Goal: Task Accomplishment & Management: Use online tool/utility

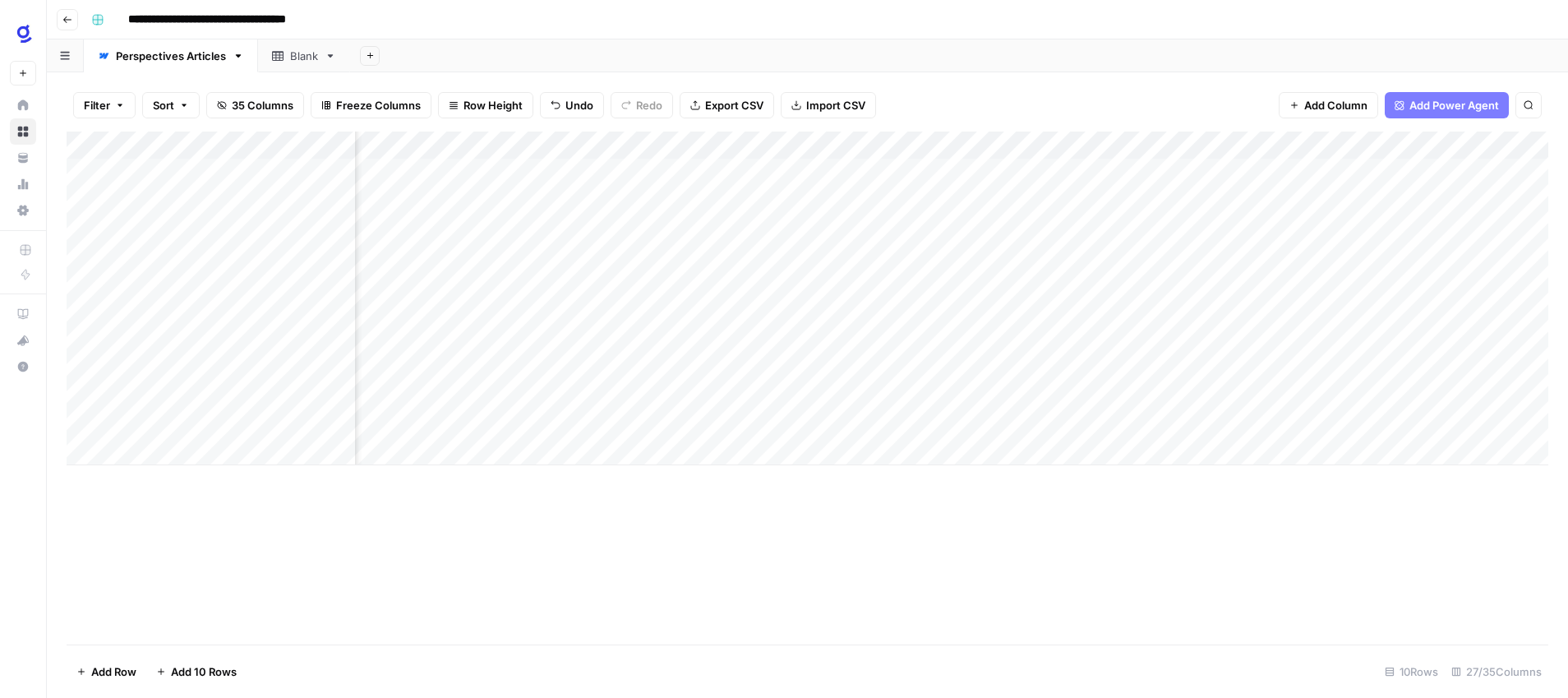
scroll to position [0, 2457]
click at [274, 344] on div "Add Column" at bounding box center [807, 298] width 1482 height 334
click at [276, 581] on div "Add Column" at bounding box center [807, 388] width 1482 height 512
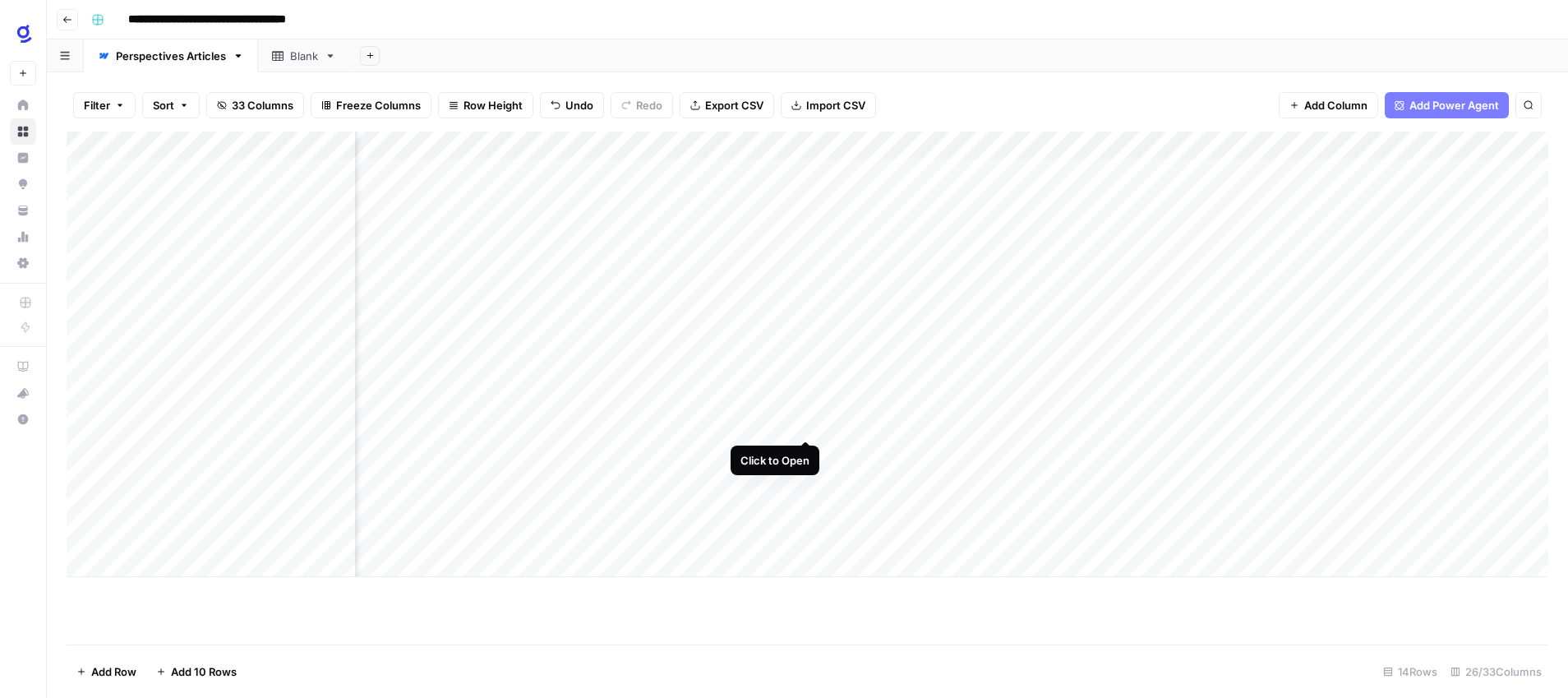
click at [809, 422] on div "Add Column" at bounding box center [807, 354] width 1482 height 446
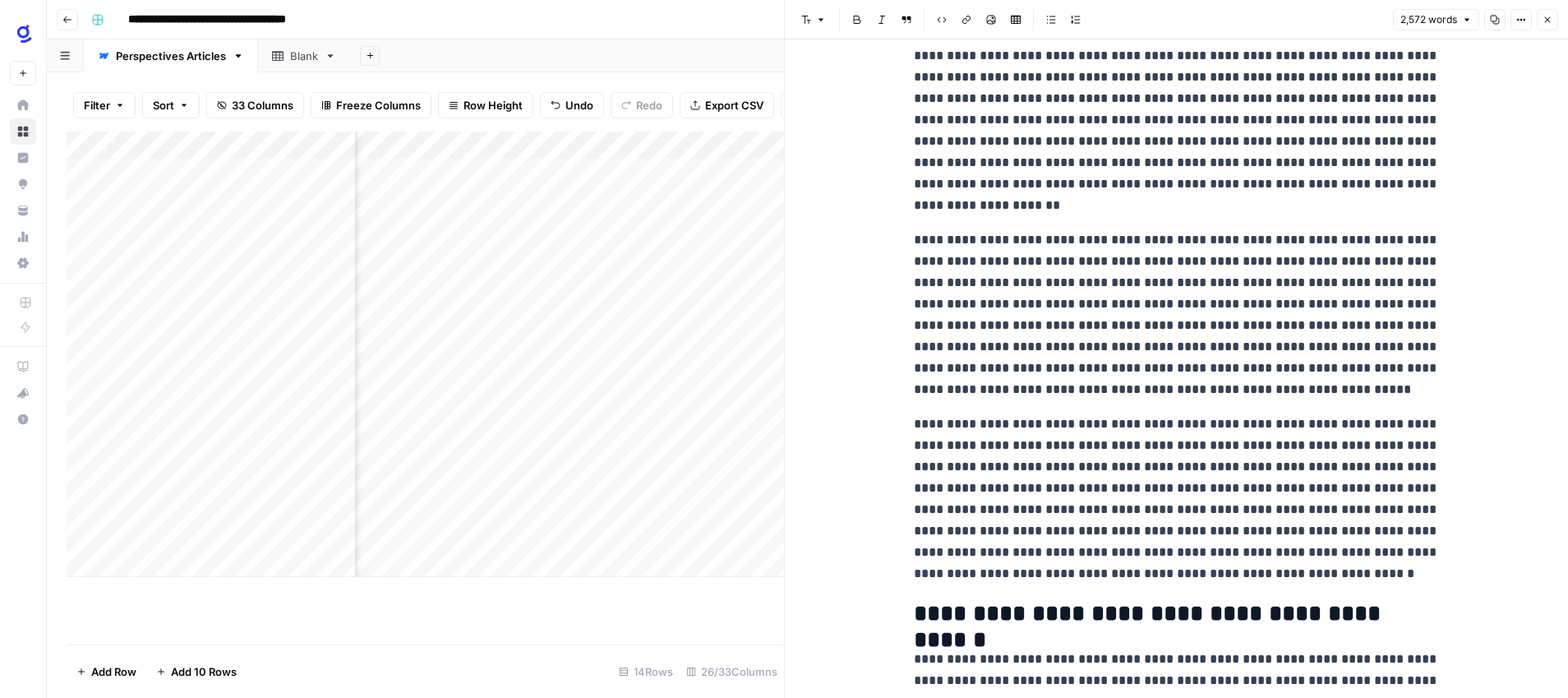
scroll to position [575, 0]
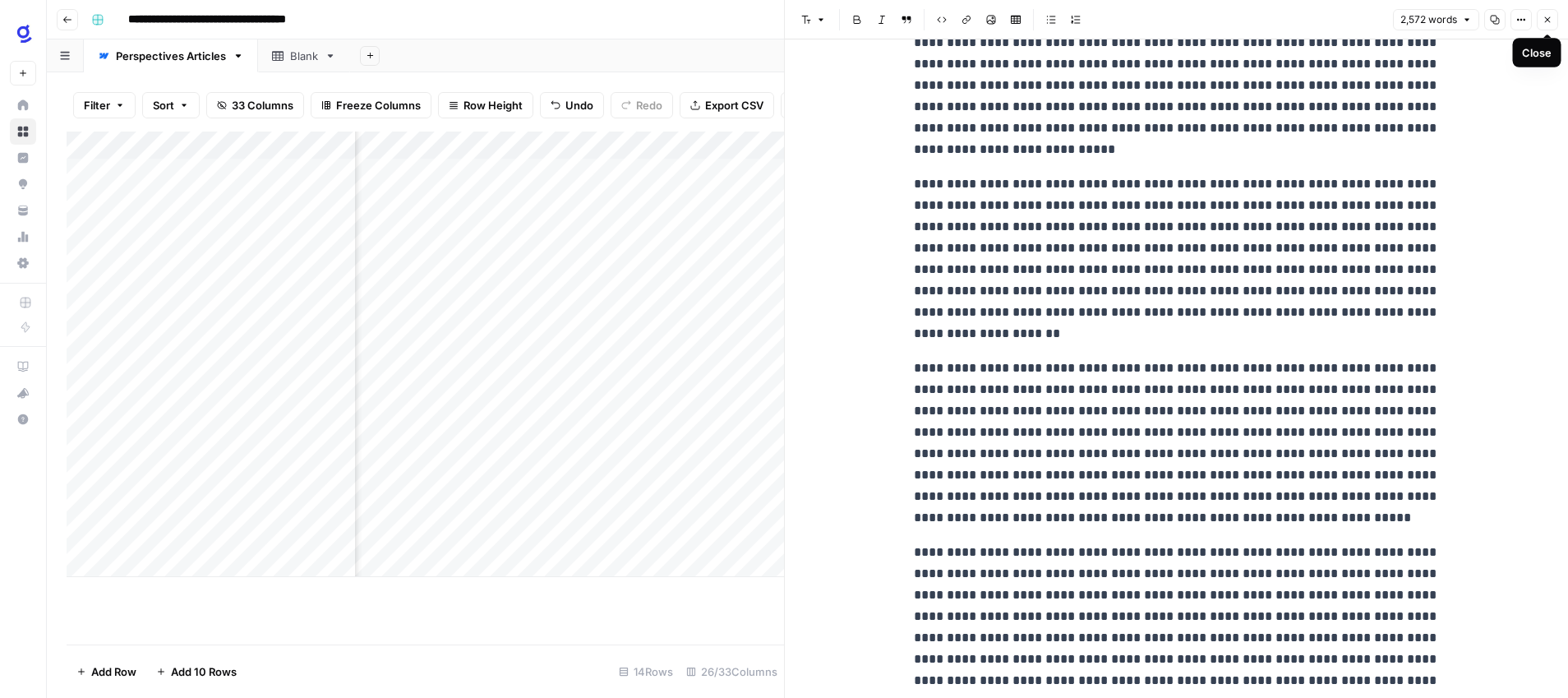
click at [1548, 21] on icon "button" at bounding box center [1547, 19] width 10 height 10
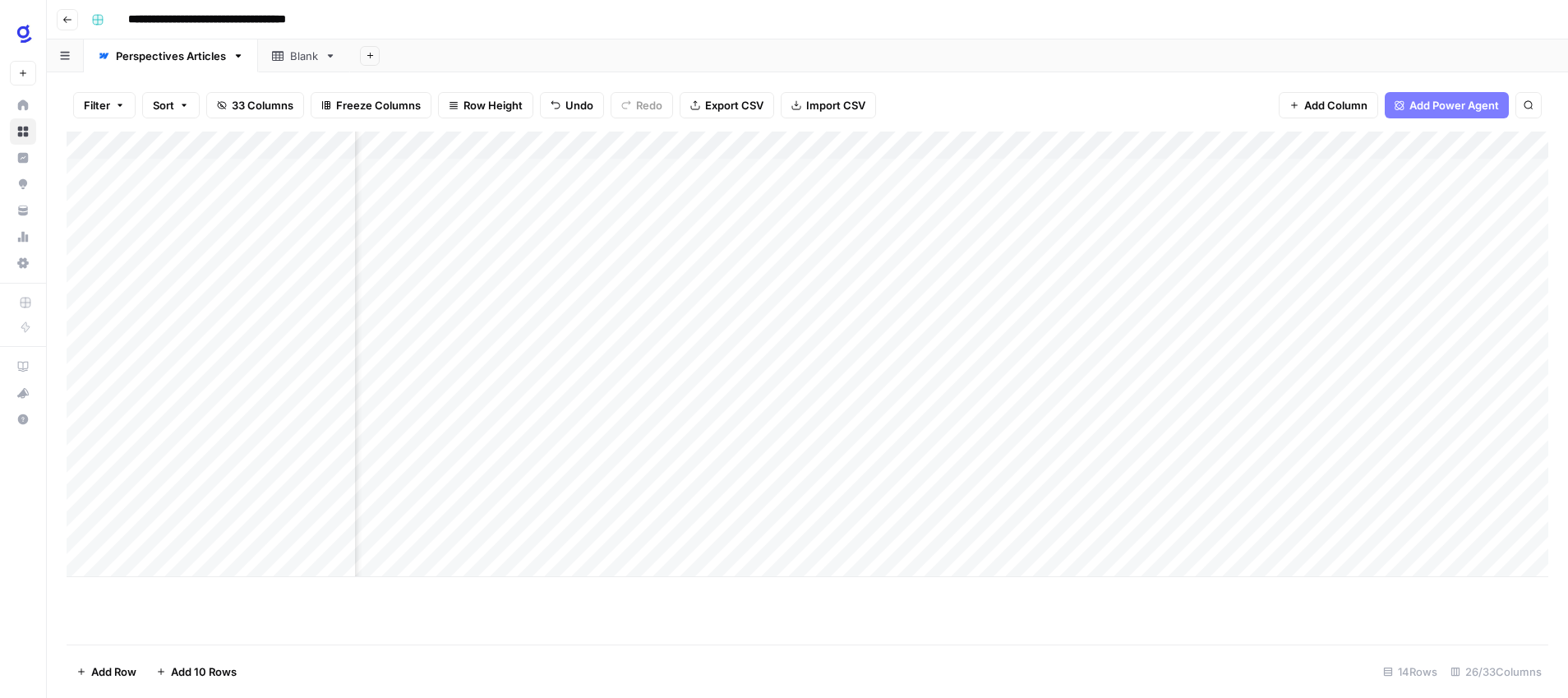
click at [930, 422] on div "Add Column" at bounding box center [807, 354] width 1482 height 446
click at [852, 424] on div "Add Column" at bounding box center [807, 354] width 1482 height 446
click at [847, 422] on textarea "**********" at bounding box center [956, 425] width 318 height 23
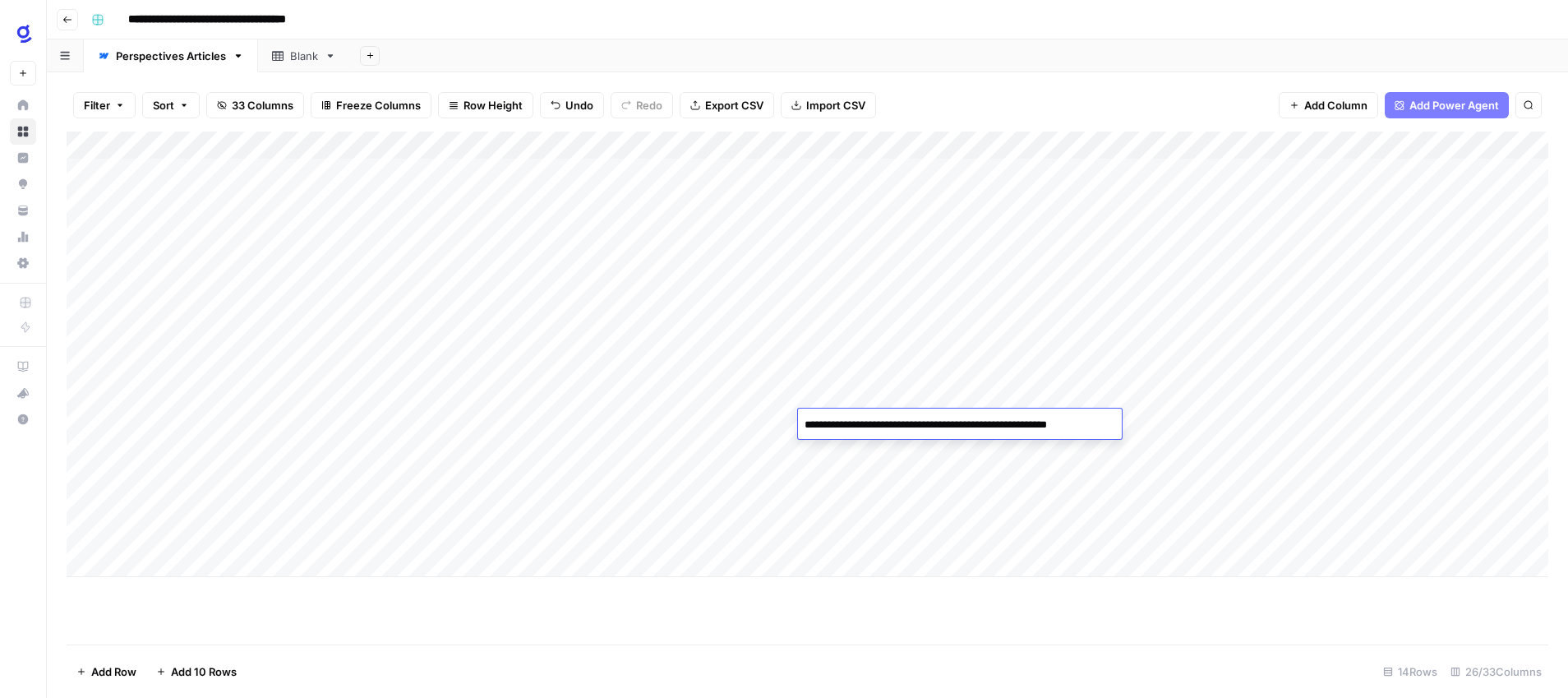
click at [847, 422] on textarea "**********" at bounding box center [956, 425] width 318 height 23
click at [1121, 660] on footer "Add Row Add 10 Rows 14 Rows 26/33 Columns" at bounding box center [807, 670] width 1482 height 53
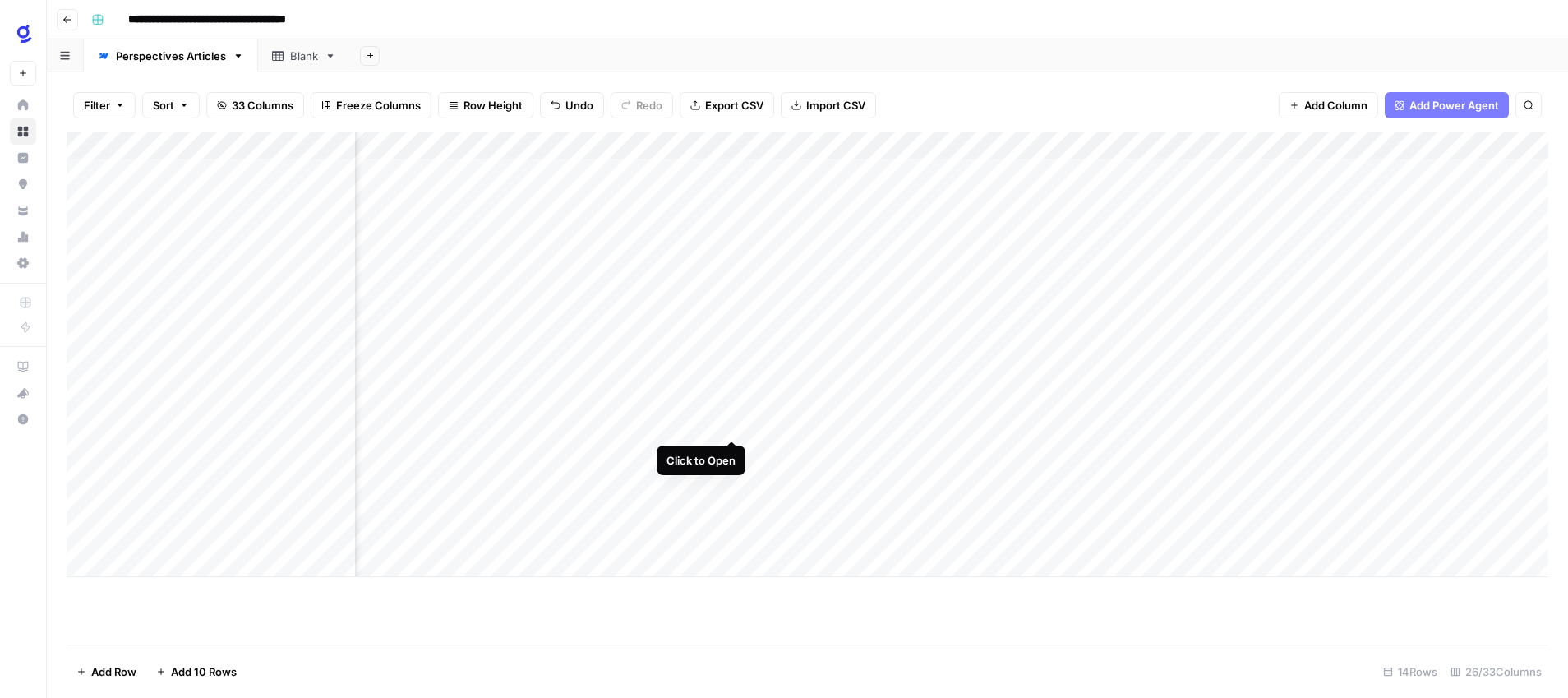
click at [732, 422] on div "Add Column" at bounding box center [807, 354] width 1482 height 446
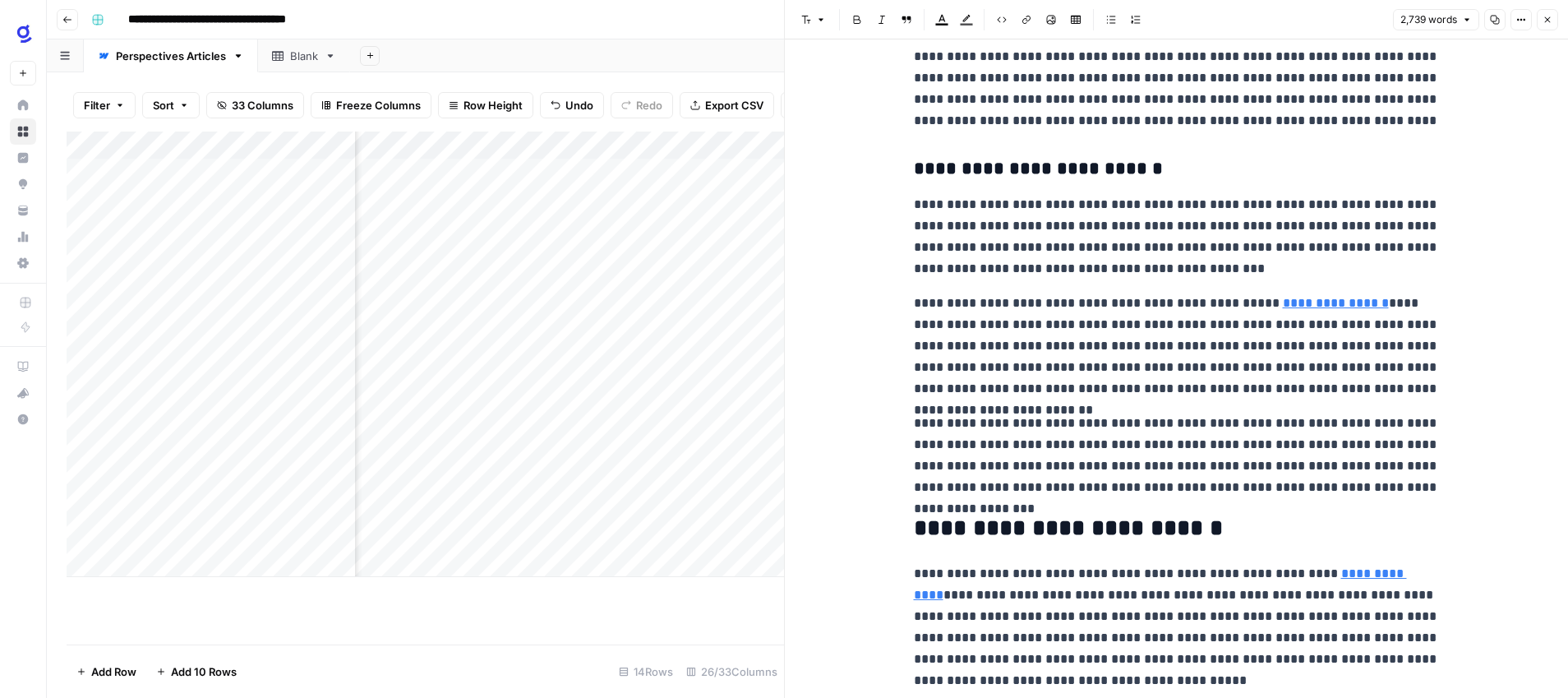
scroll to position [5822, 0]
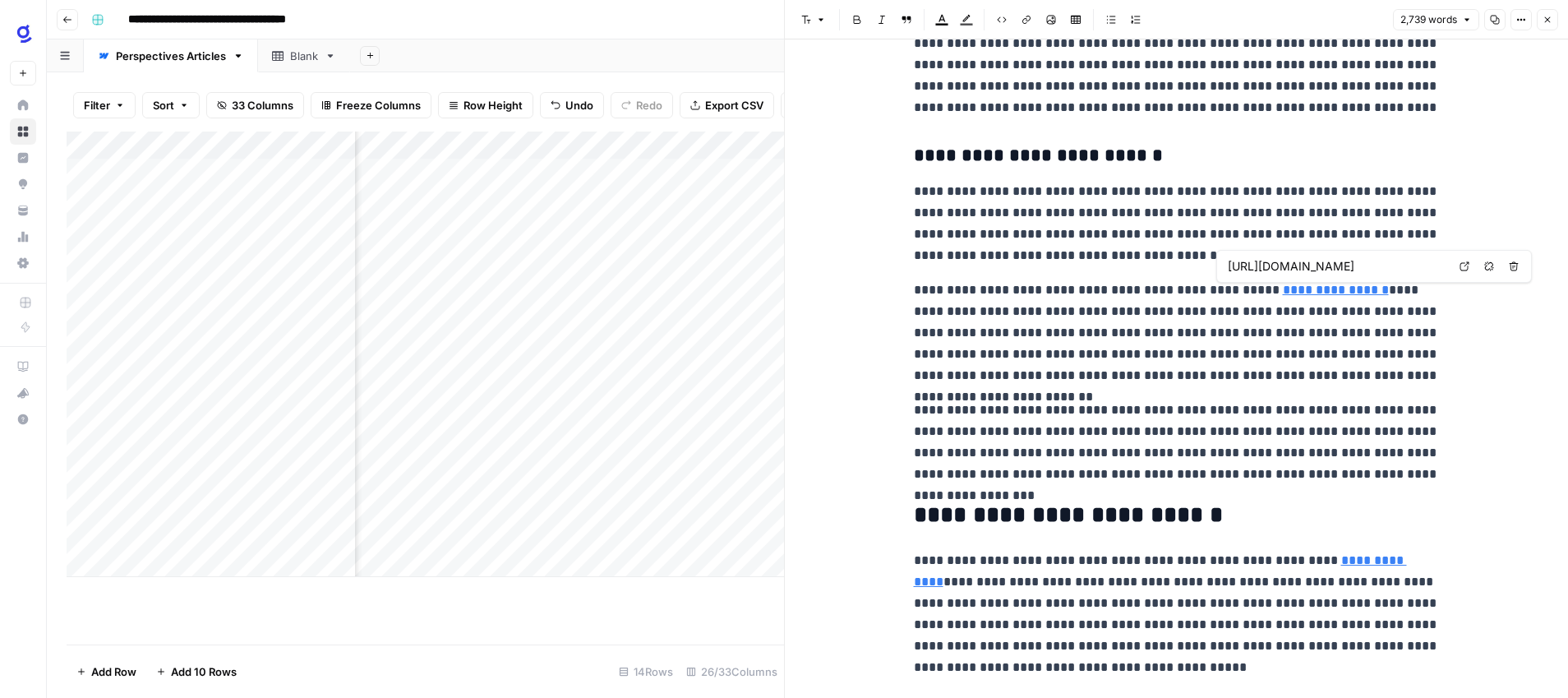
type input "https://www.glean.com/blog/agentic-reasoning-future-ai"
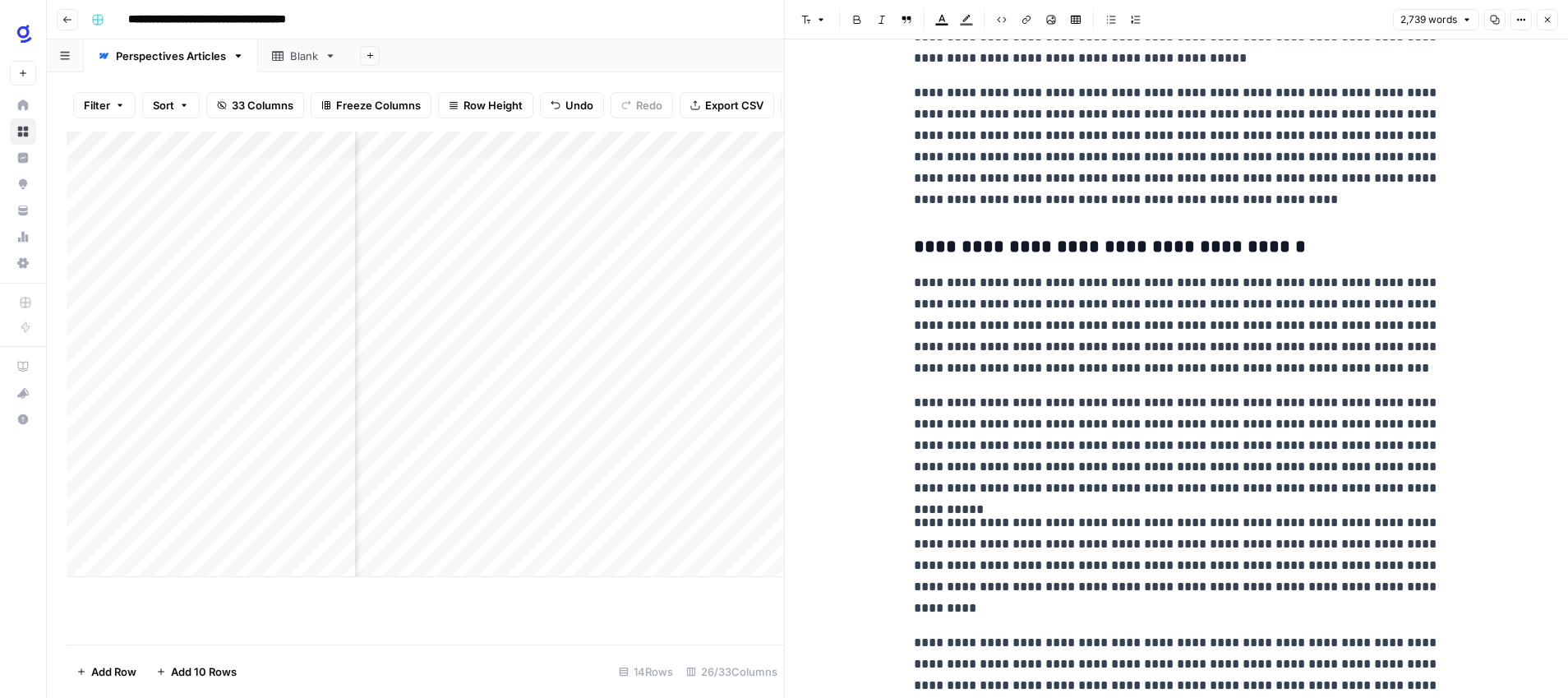
scroll to position [6766, 0]
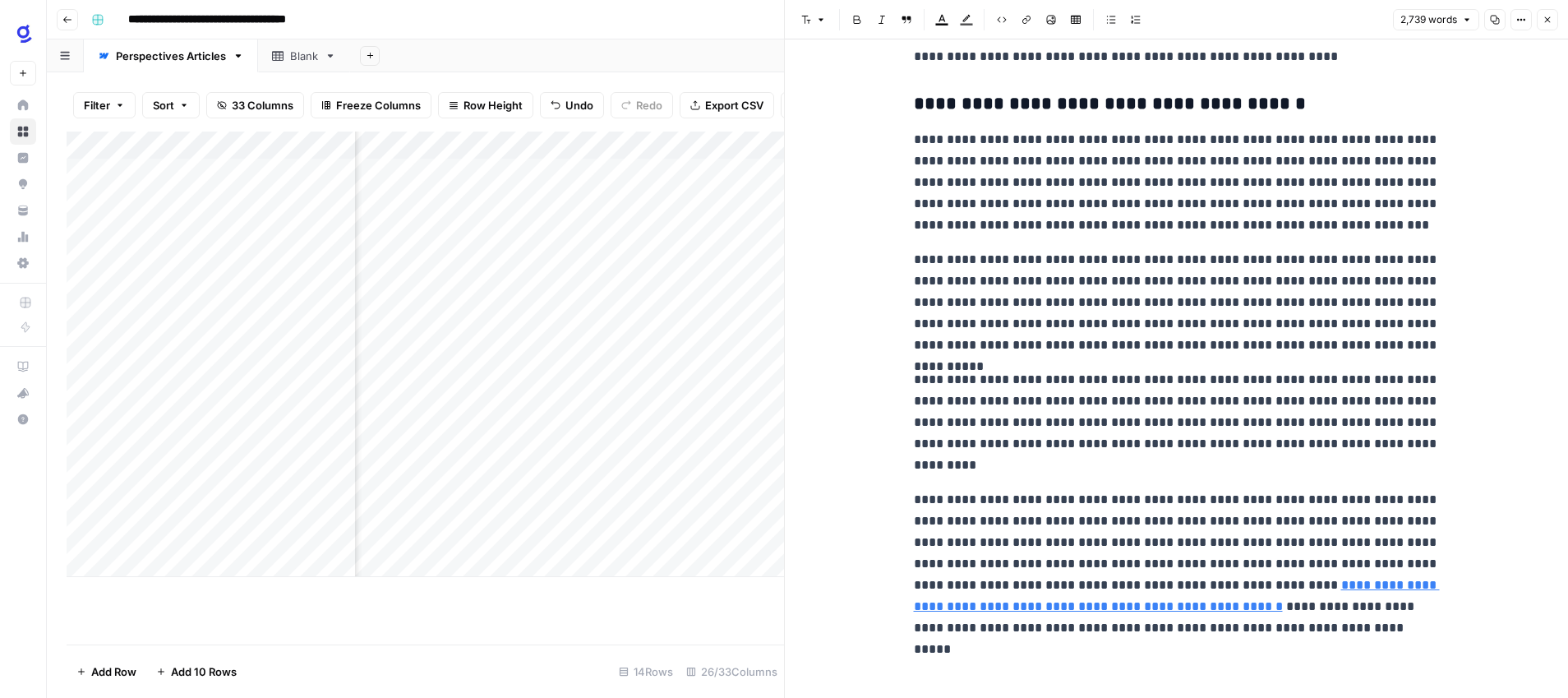
click at [1549, 15] on icon "button" at bounding box center [1547, 19] width 10 height 10
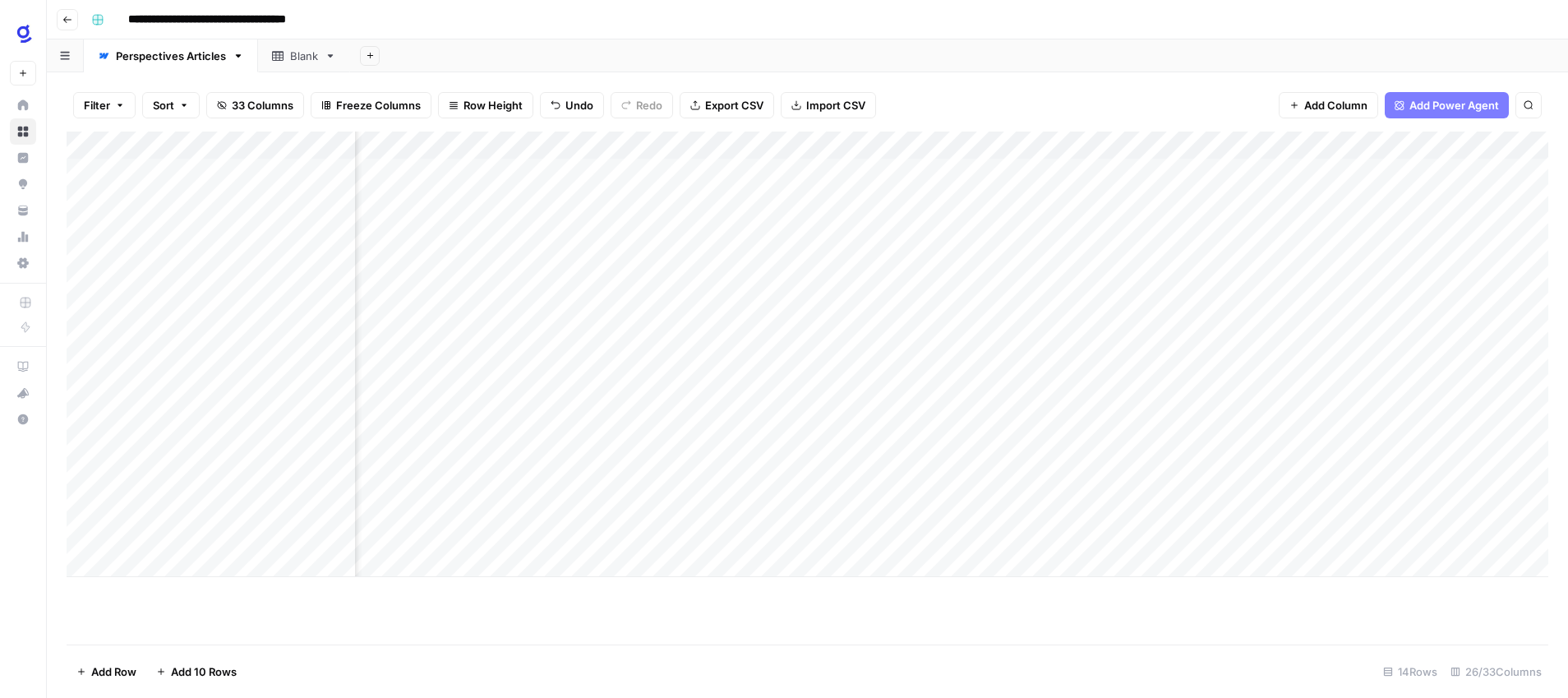
scroll to position [0, 2262]
click at [561, 424] on div "Add Column" at bounding box center [807, 354] width 1482 height 446
click at [970, 422] on div "Add Column" at bounding box center [807, 354] width 1482 height 446
click at [1372, 398] on div "Add Column" at bounding box center [807, 354] width 1482 height 446
drag, startPoint x: 1400, startPoint y: 407, endPoint x: 1397, endPoint y: 434, distance: 27.2
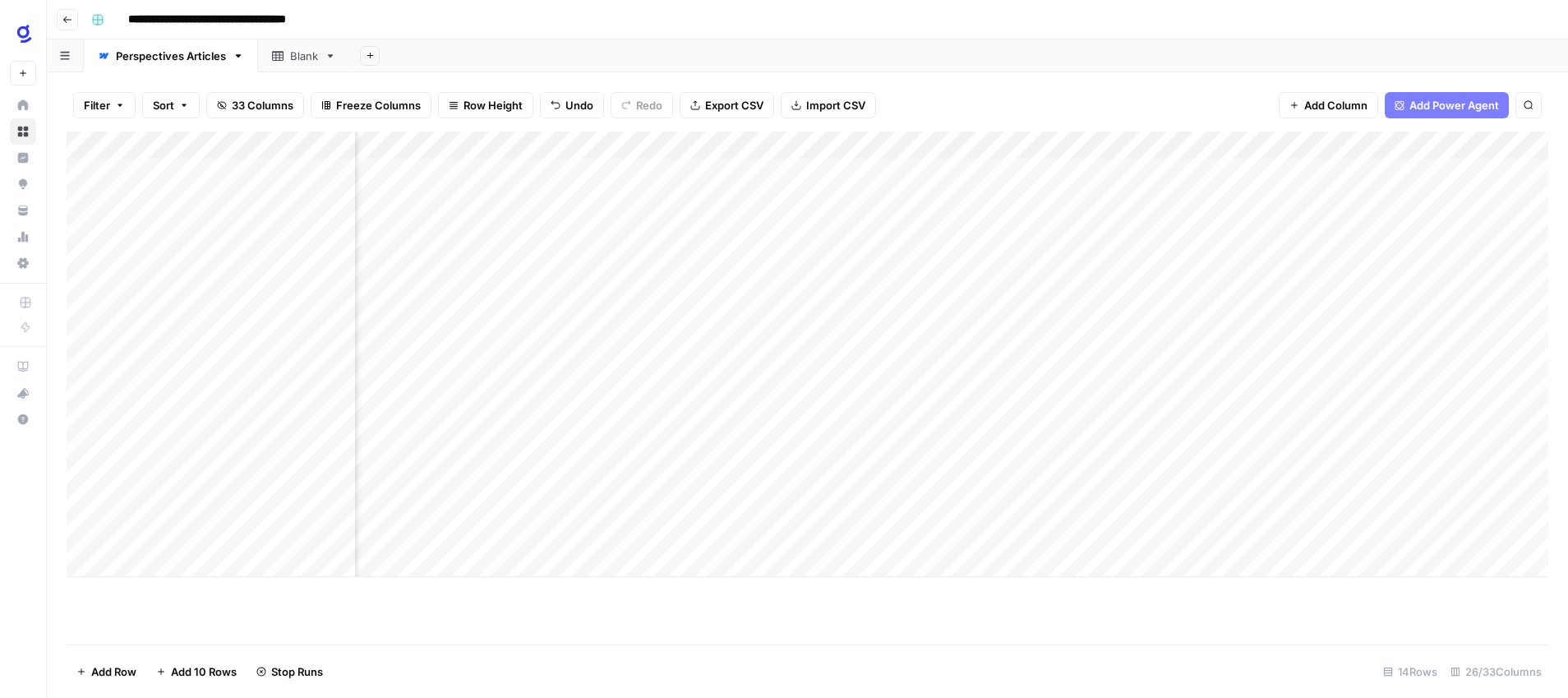
click at [1400, 418] on div "Add Column" at bounding box center [807, 354] width 1482 height 446
click at [746, 421] on div "Add Column" at bounding box center [807, 354] width 1482 height 446
click at [741, 422] on textarea "**********" at bounding box center [781, 425] width 263 height 23
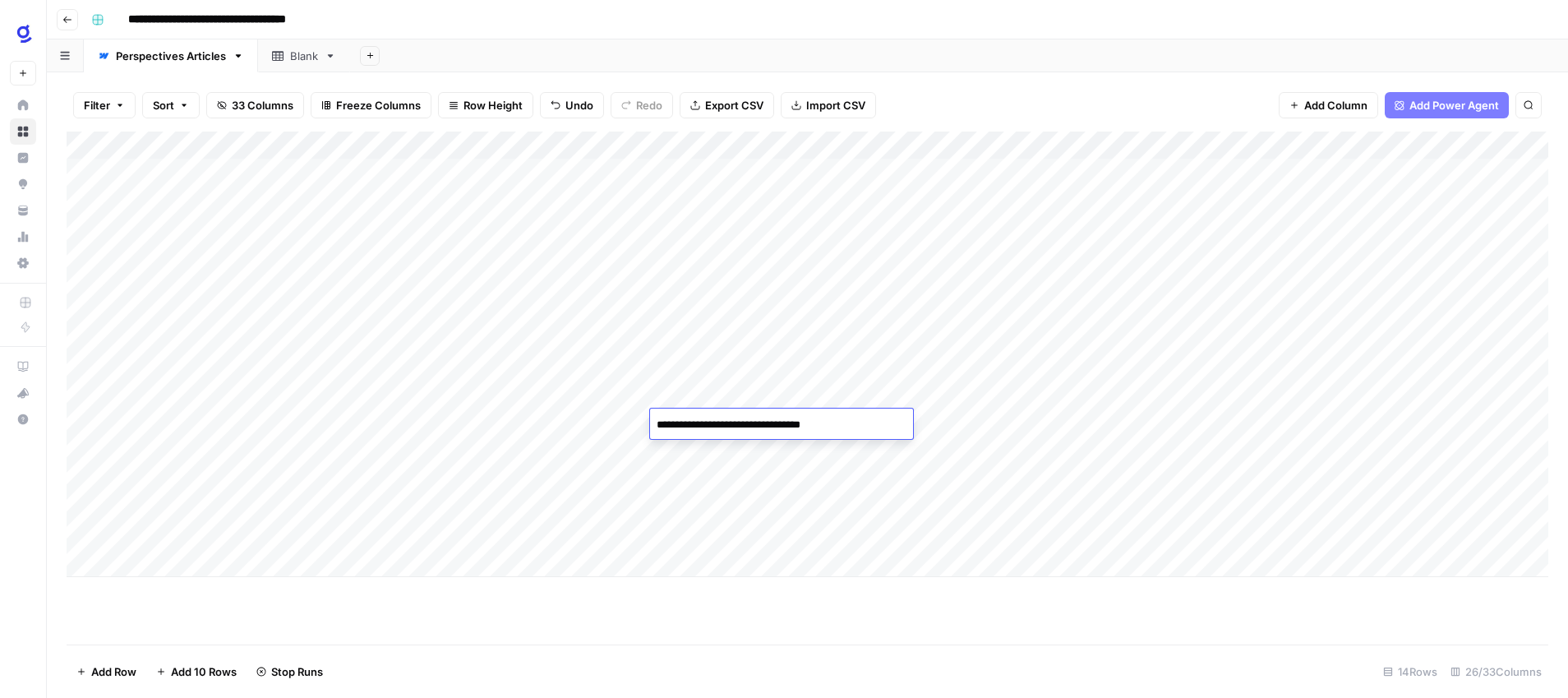
click at [741, 422] on textarea "**********" at bounding box center [781, 425] width 263 height 23
click at [837, 623] on div "Add Column" at bounding box center [807, 388] width 1482 height 512
click at [1120, 424] on div "Add Column" at bounding box center [807, 354] width 1482 height 446
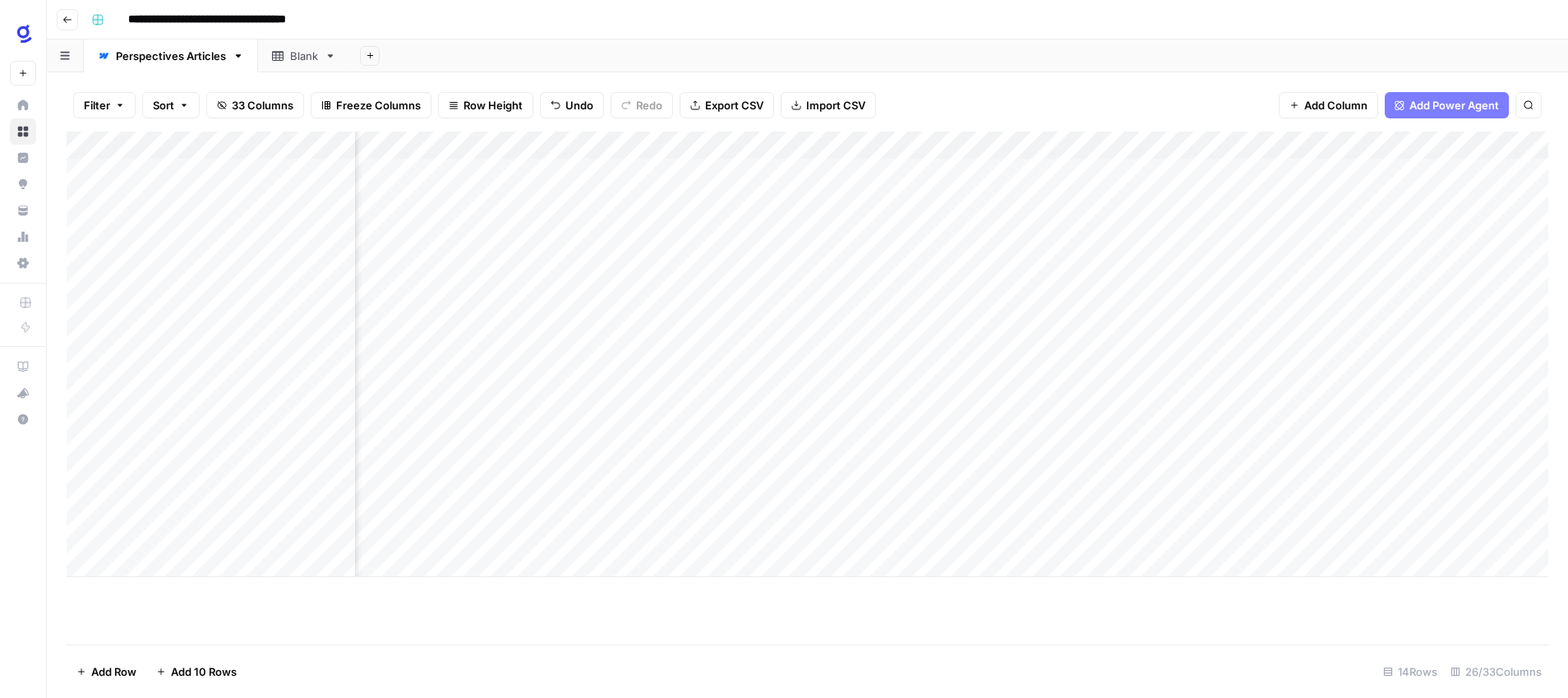
click at [1120, 424] on div "Add Column" at bounding box center [807, 354] width 1482 height 446
type textarea "**********"
click at [1144, 600] on div "Add Column" at bounding box center [807, 388] width 1482 height 512
click at [1186, 422] on div "Add Column" at bounding box center [807, 354] width 1482 height 446
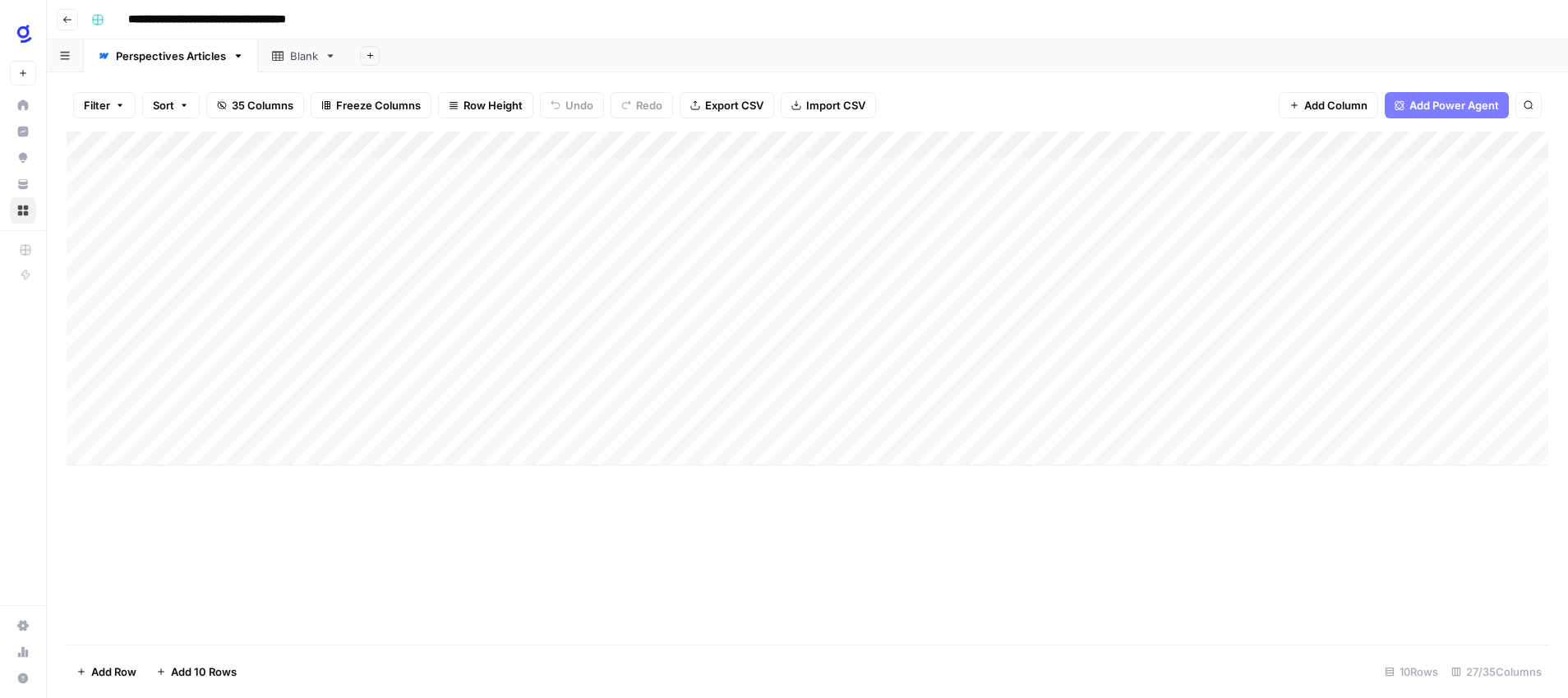
click at [283, 338] on div "Add Column" at bounding box center [807, 298] width 1482 height 334
type textarea "**********"
click at [372, 490] on div "Add Column" at bounding box center [807, 388] width 1482 height 512
click at [428, 336] on div "Add Column" at bounding box center [807, 298] width 1482 height 334
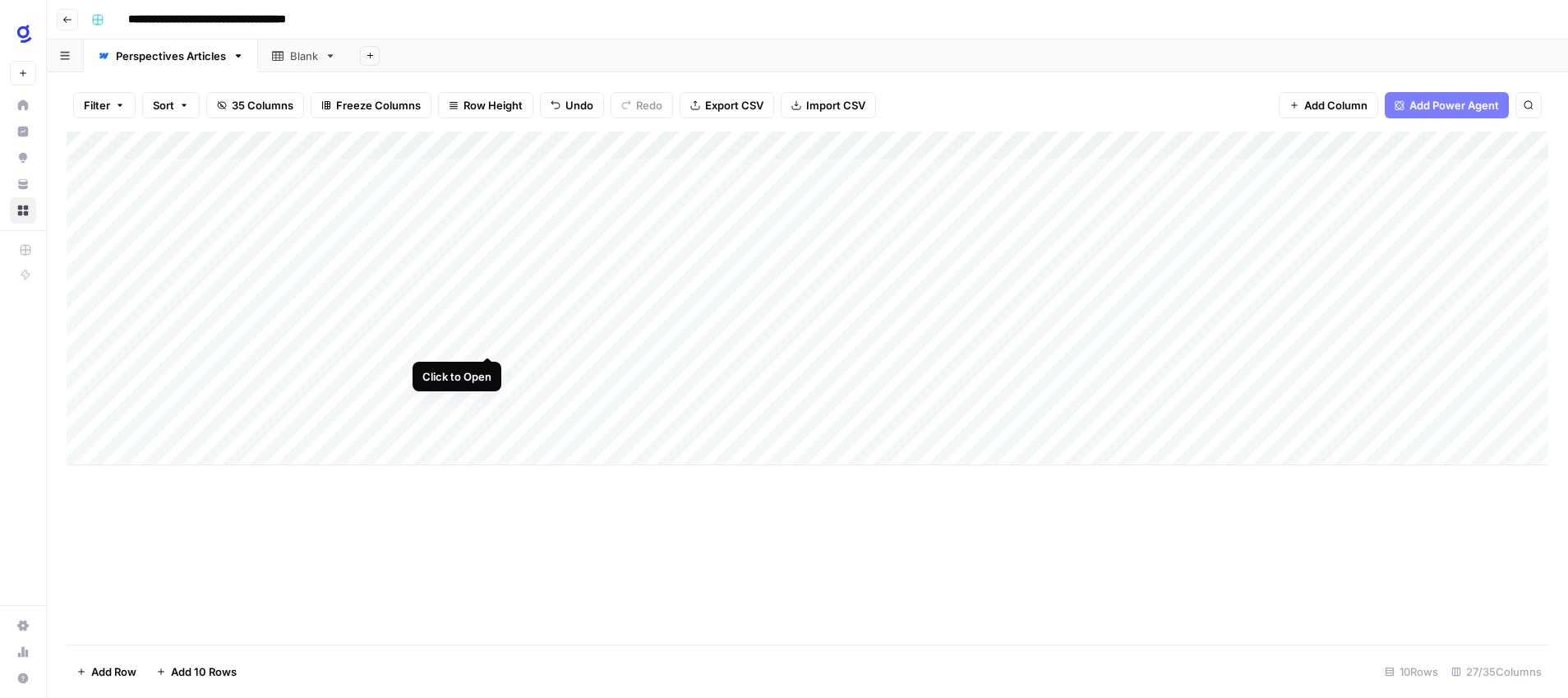
click at [489, 337] on div "Add Column" at bounding box center [807, 298] width 1482 height 334
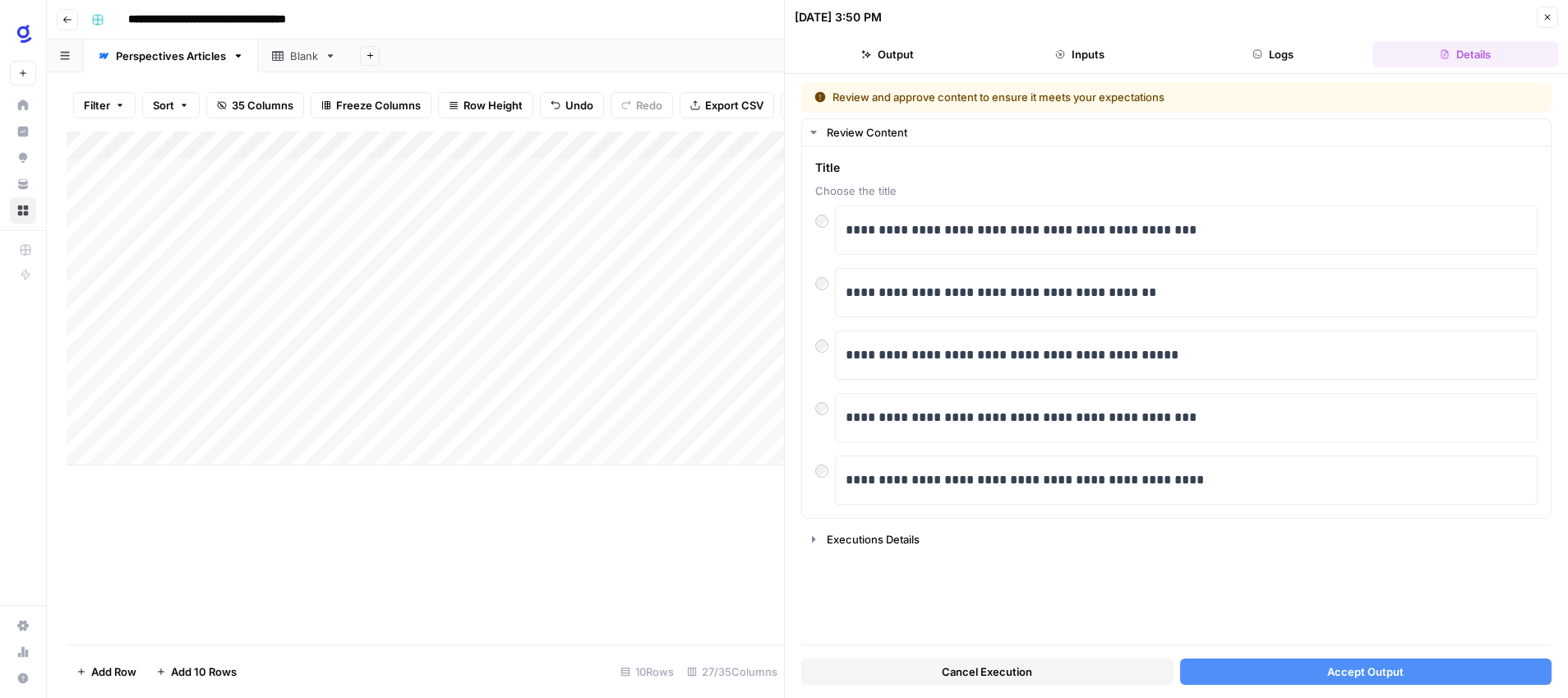
click at [1350, 671] on span "Accept Output" at bounding box center [1365, 671] width 76 height 16
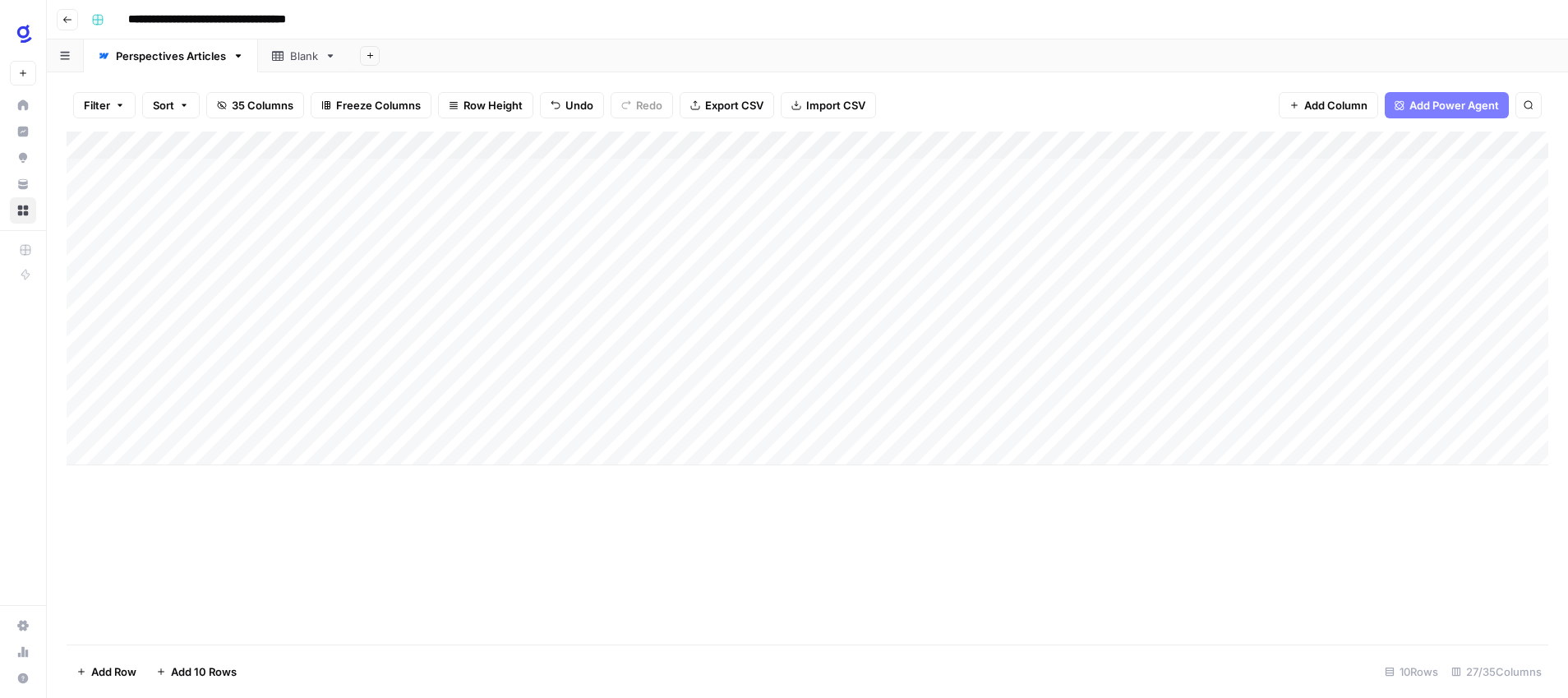
click at [739, 342] on div "Add Column" at bounding box center [807, 298] width 1482 height 334
click at [892, 339] on div "Add Column" at bounding box center [807, 298] width 1482 height 334
click at [552, 340] on div "Add Column" at bounding box center [807, 298] width 1482 height 334
click at [506, 342] on textarea "**********" at bounding box center [633, 341] width 263 height 23
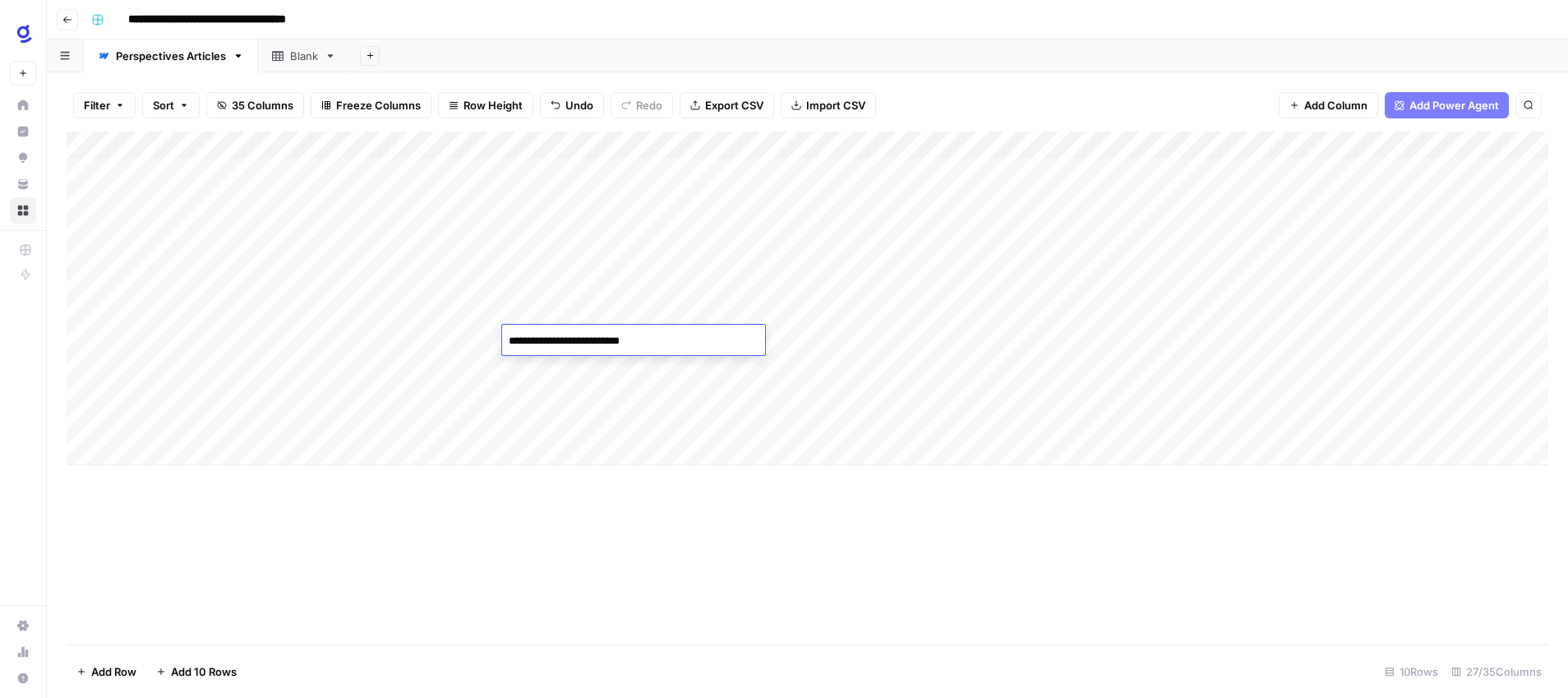
type textarea "**********"
click at [653, 544] on div "Add Column" at bounding box center [807, 388] width 1482 height 512
click at [1262, 337] on div "Add Column" at bounding box center [807, 298] width 1482 height 334
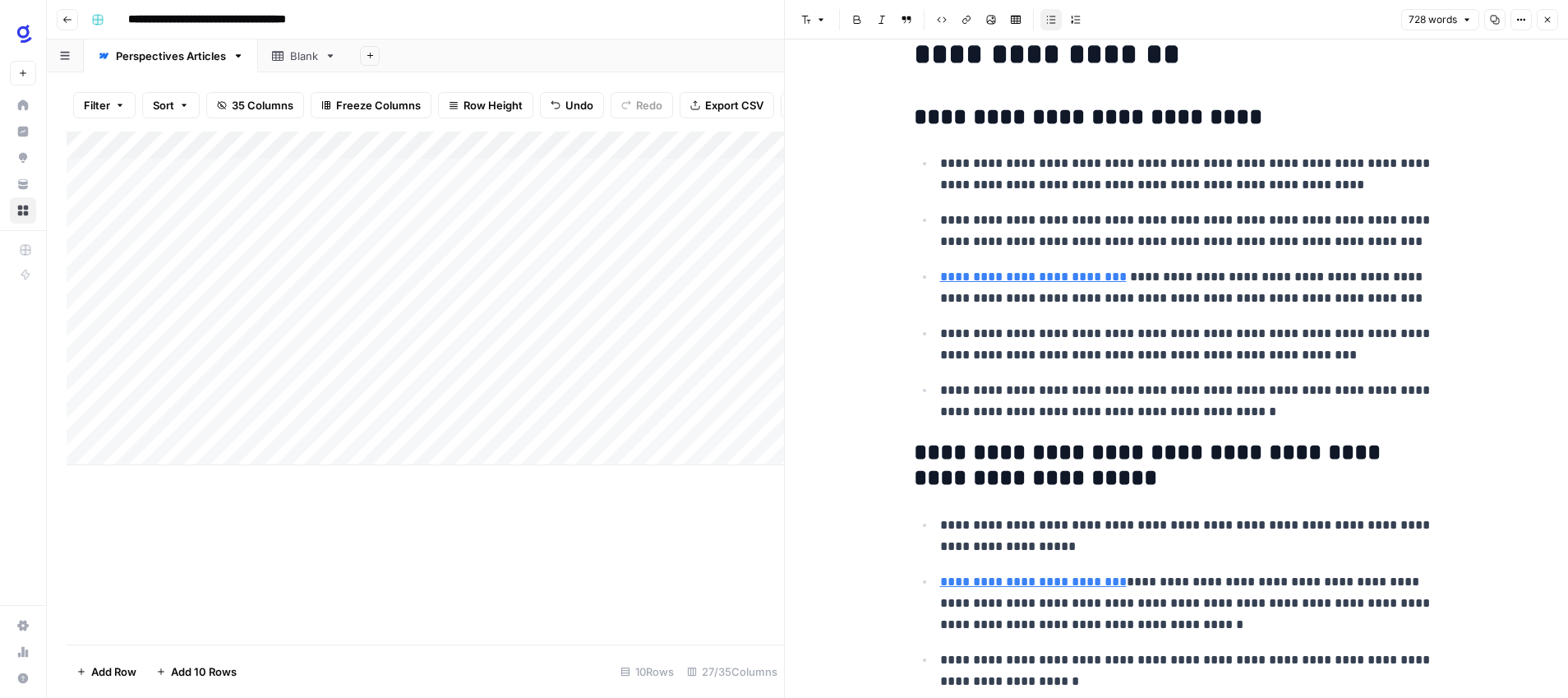
scroll to position [72, 0]
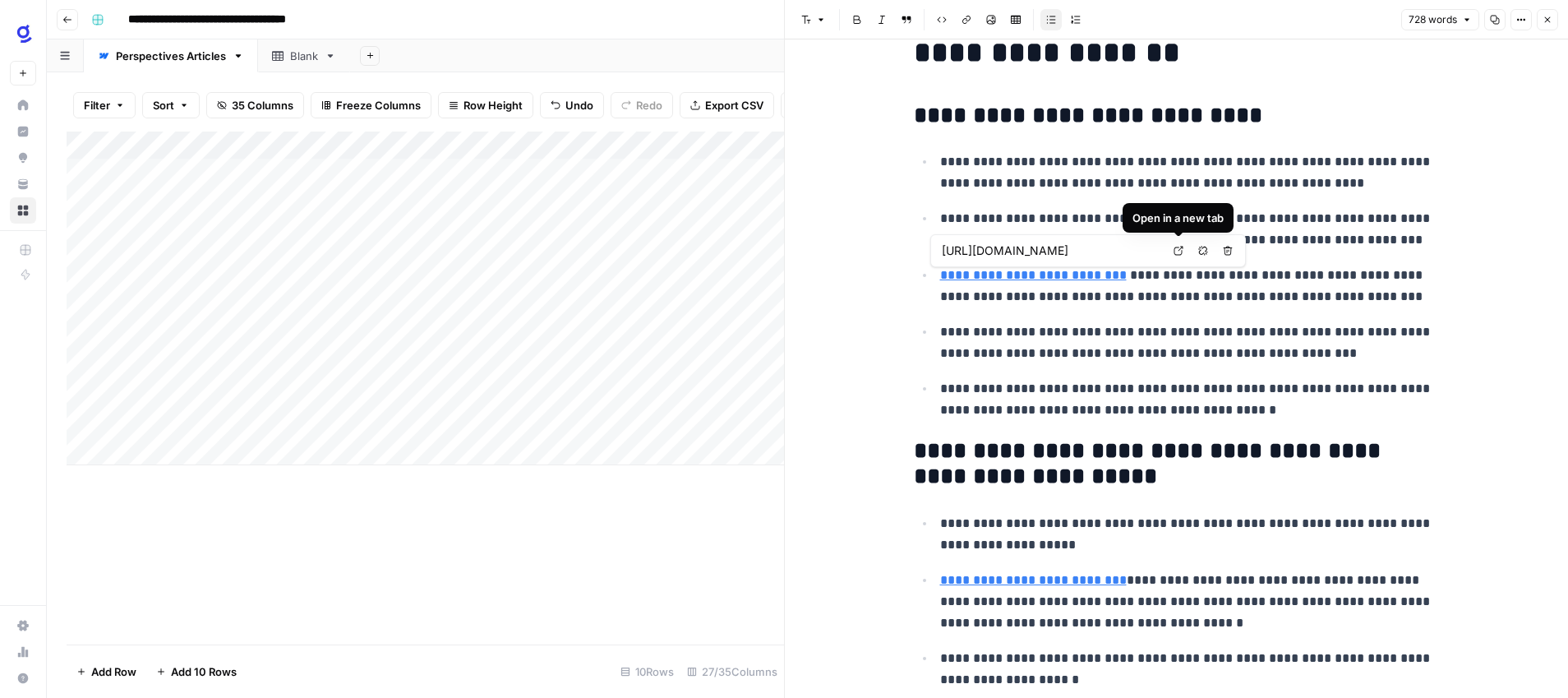
click at [1176, 251] on icon at bounding box center [1178, 250] width 10 height 10
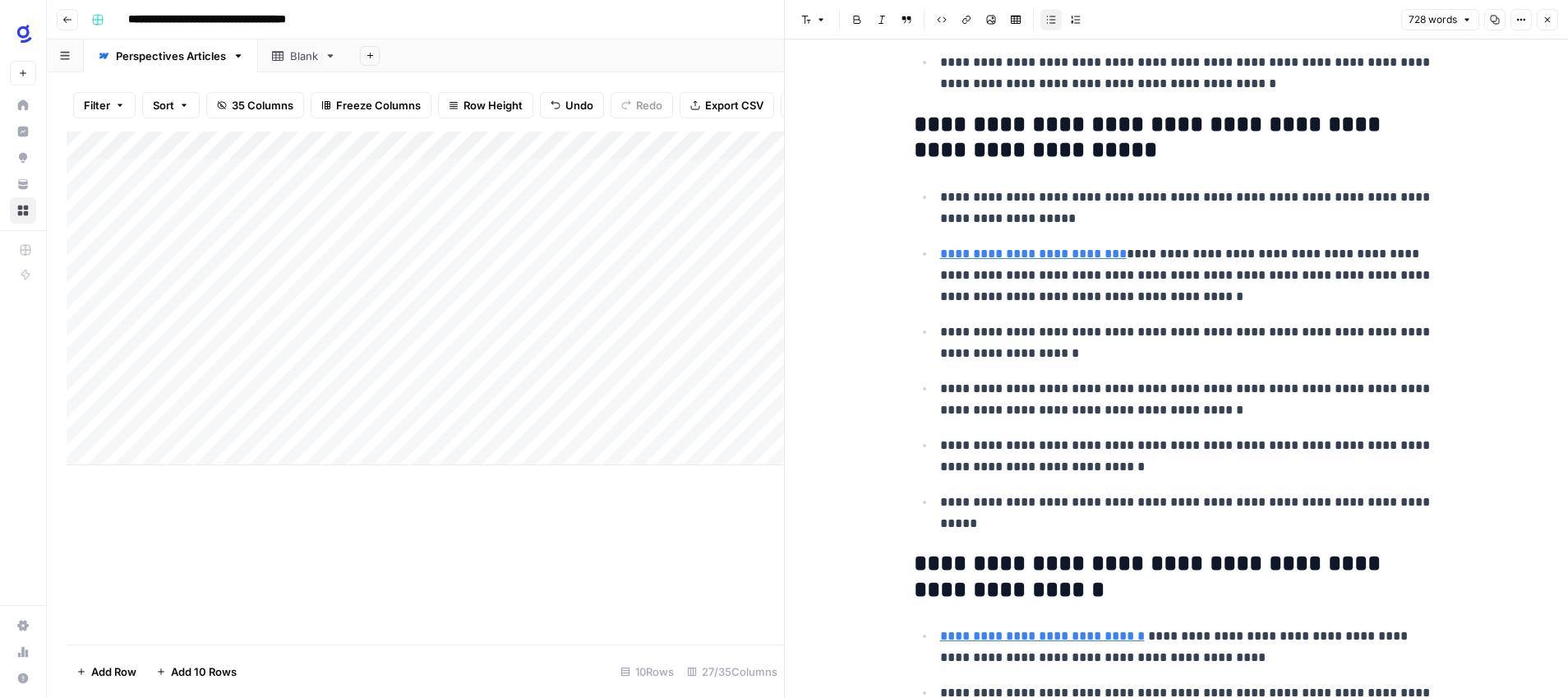
scroll to position [403, 0]
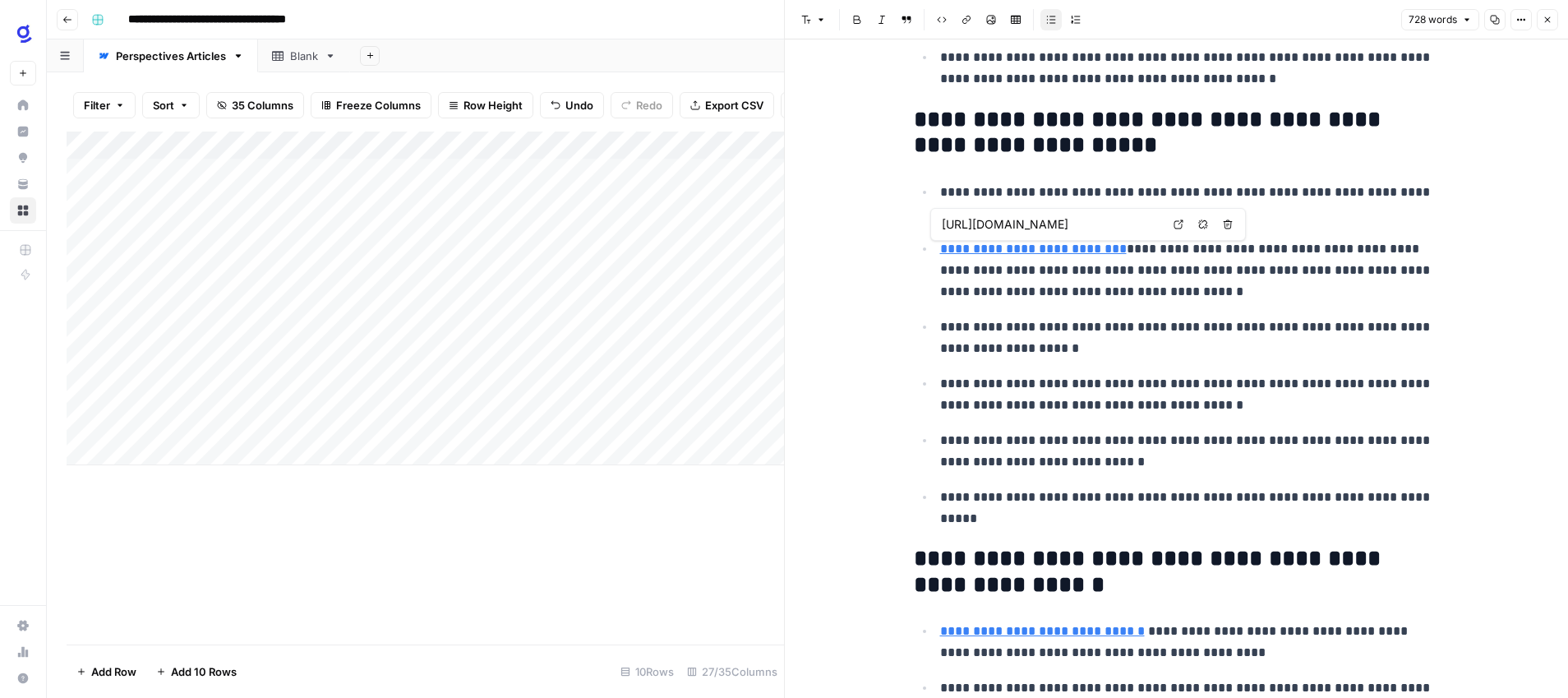
click at [1181, 225] on icon at bounding box center [1178, 224] width 10 height 10
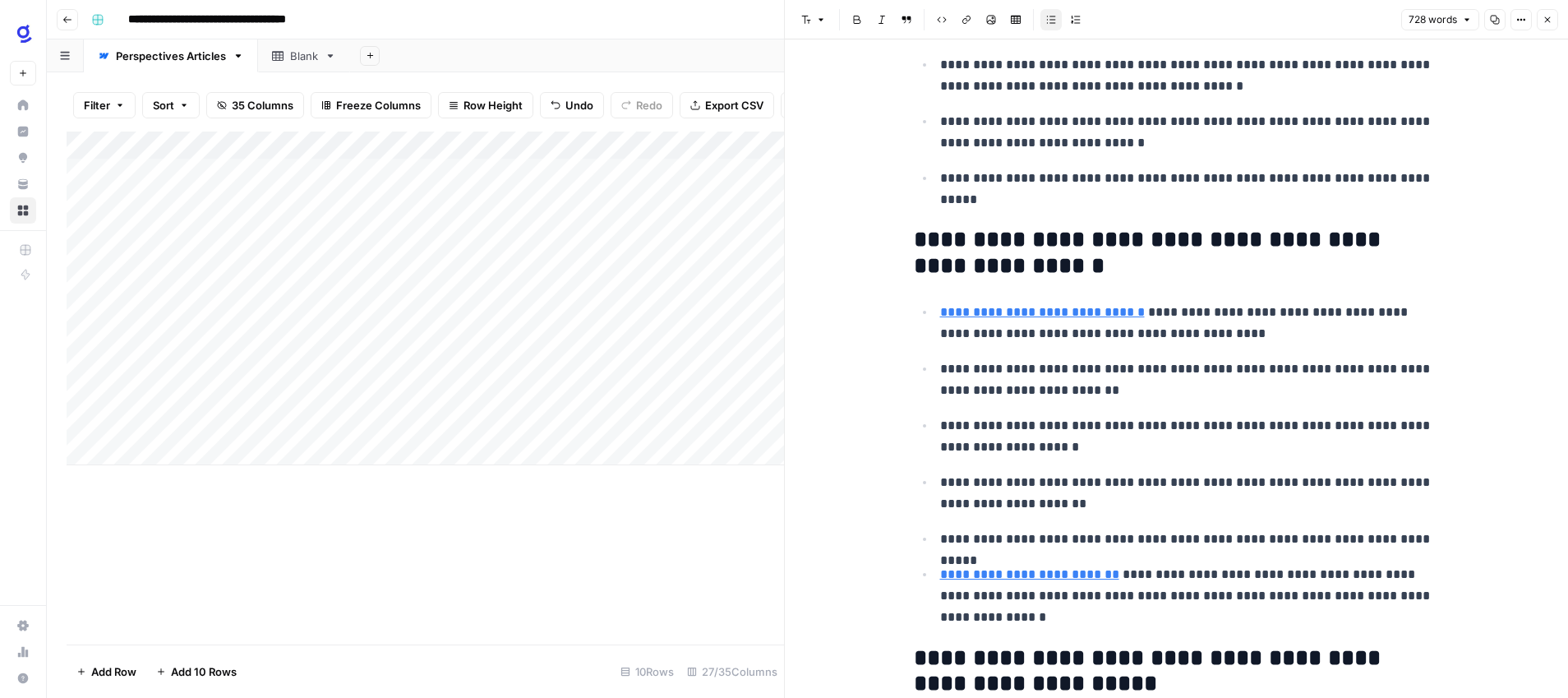
scroll to position [0, 0]
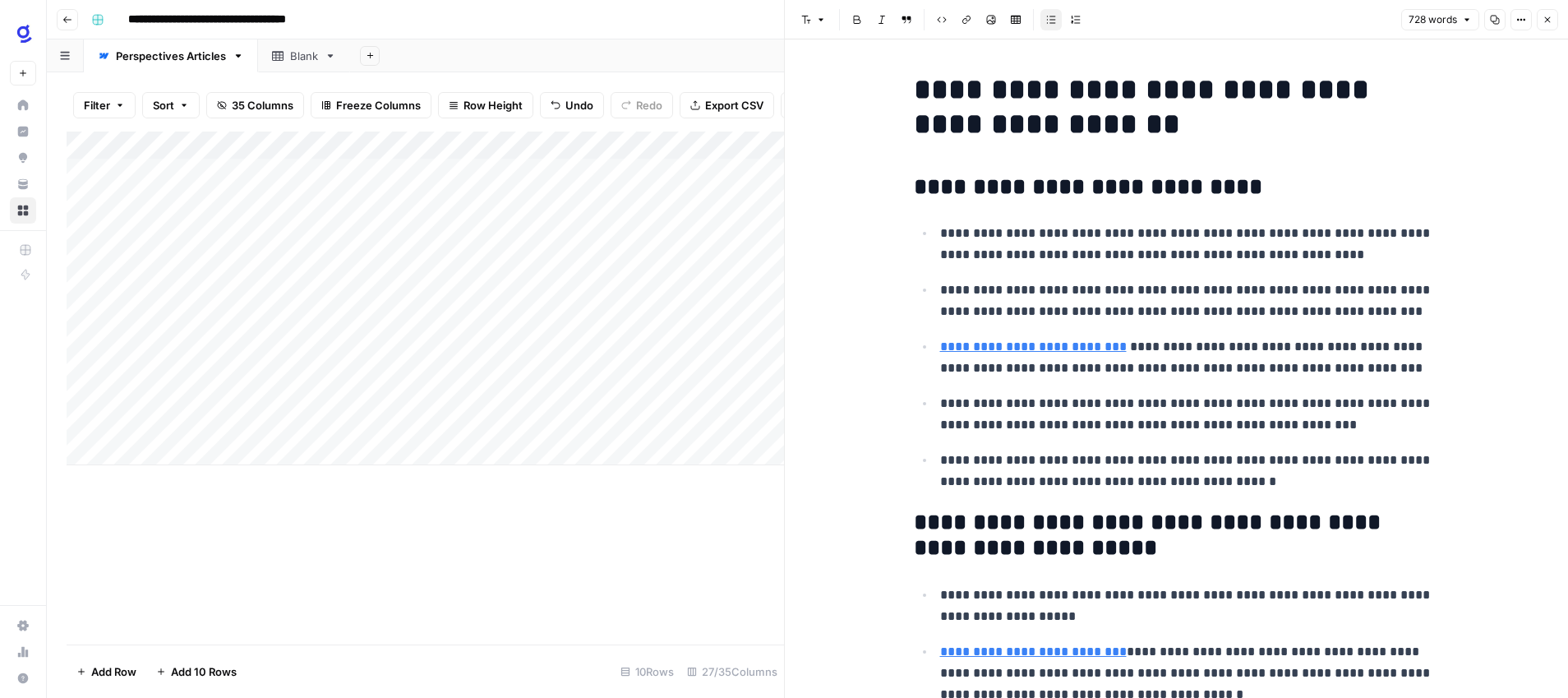
click at [1542, 24] on icon "button" at bounding box center [1547, 19] width 10 height 10
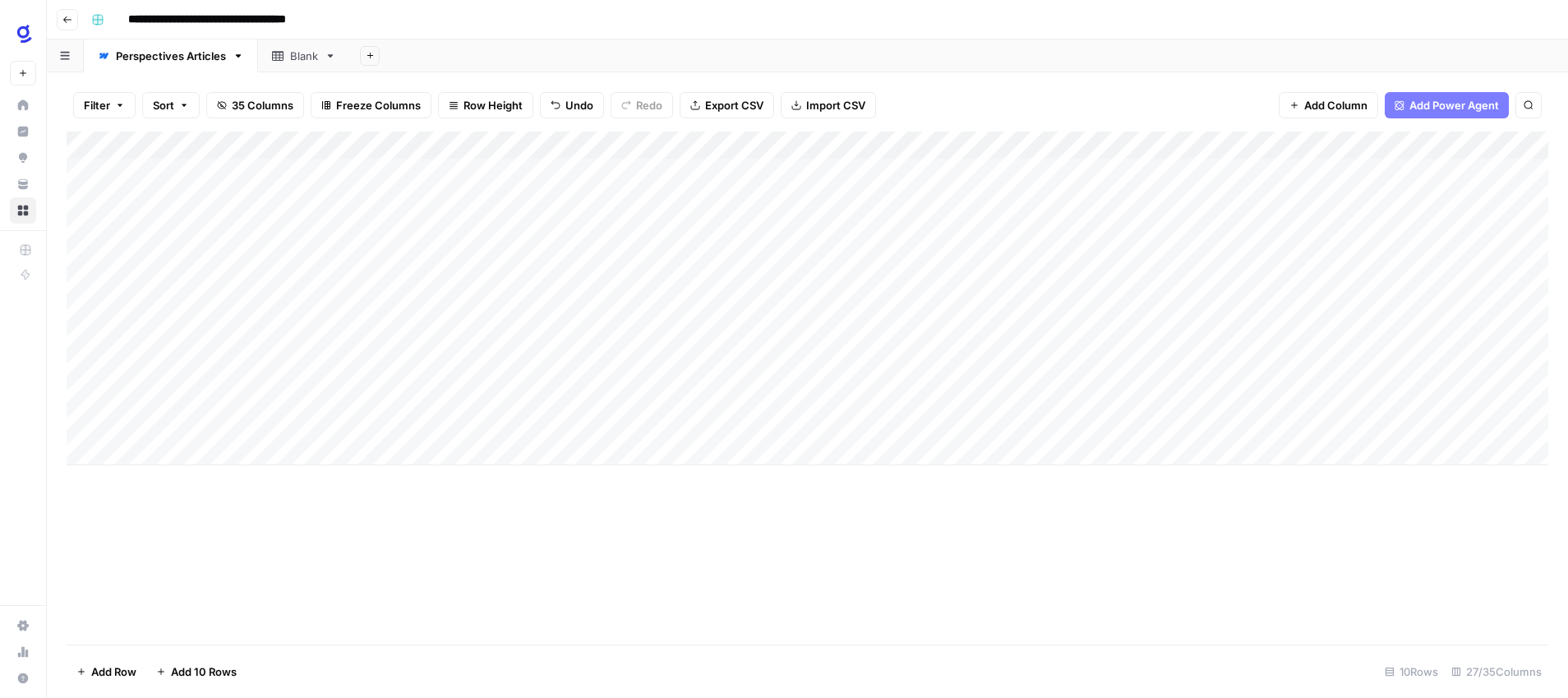
click at [1347, 338] on div "Add Column" at bounding box center [807, 298] width 1482 height 334
click at [767, 336] on div "Add Column" at bounding box center [807, 298] width 1482 height 334
click at [752, 338] on textarea "**********" at bounding box center [786, 341] width 273 height 23
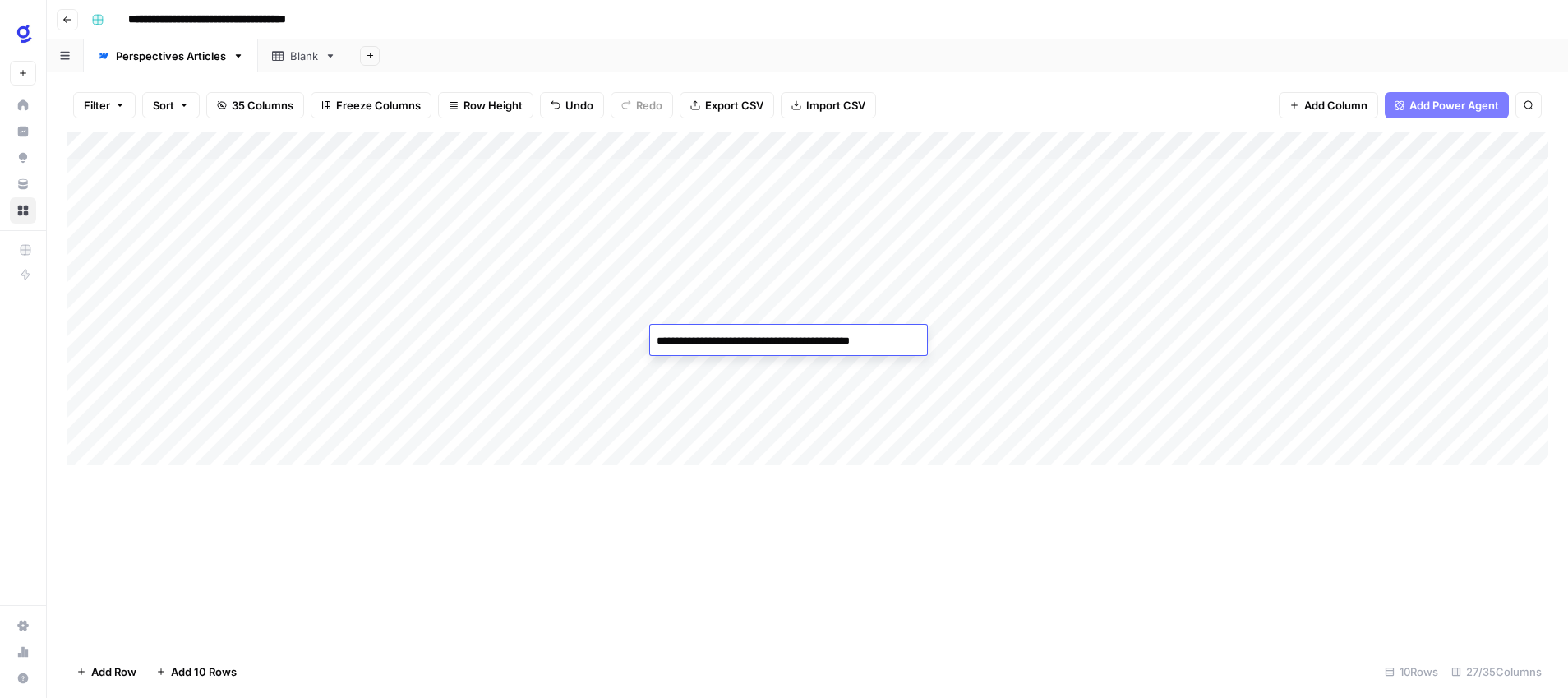
click at [752, 338] on textarea "**********" at bounding box center [786, 341] width 273 height 23
click at [1031, 516] on div "Add Column" at bounding box center [807, 388] width 1482 height 512
click at [915, 541] on div "Add Column" at bounding box center [807, 388] width 1482 height 512
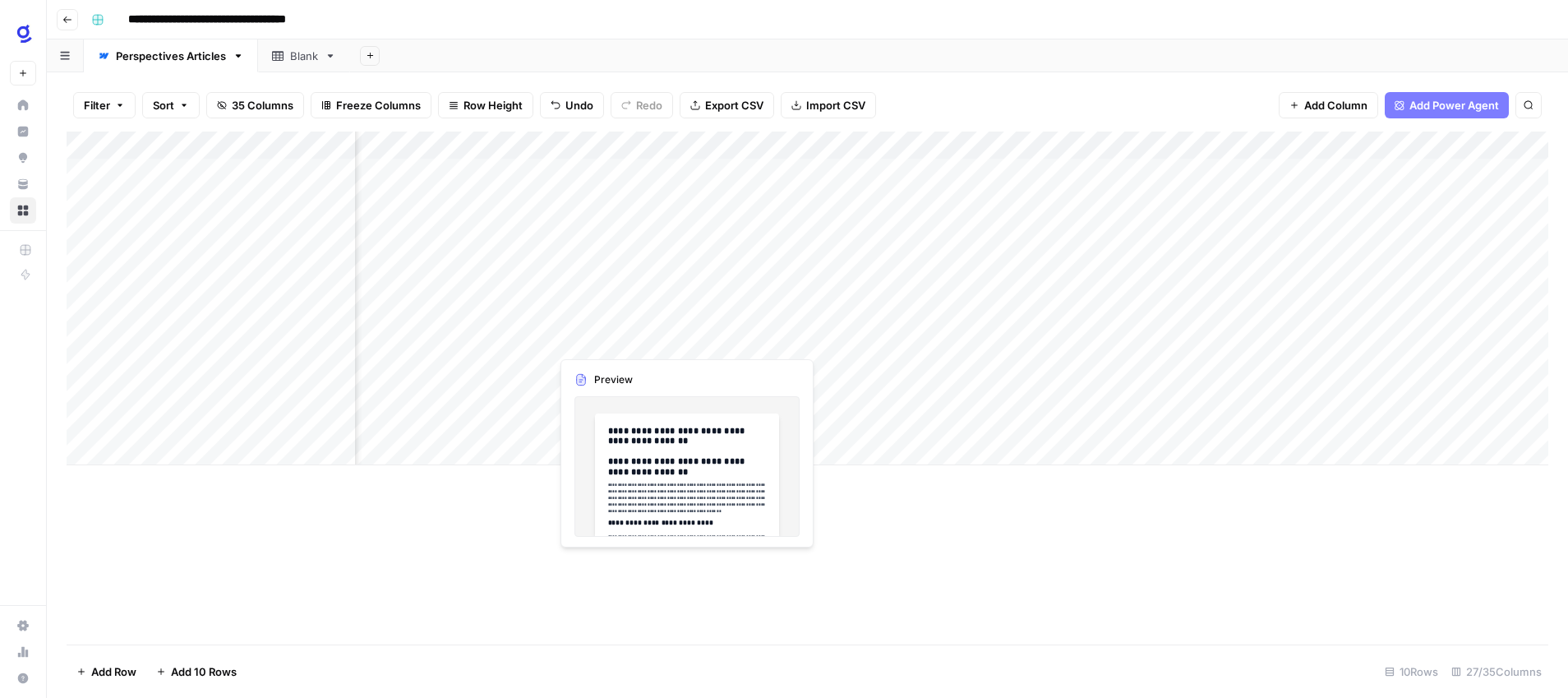
click at [682, 338] on div "Add Column" at bounding box center [807, 298] width 1482 height 334
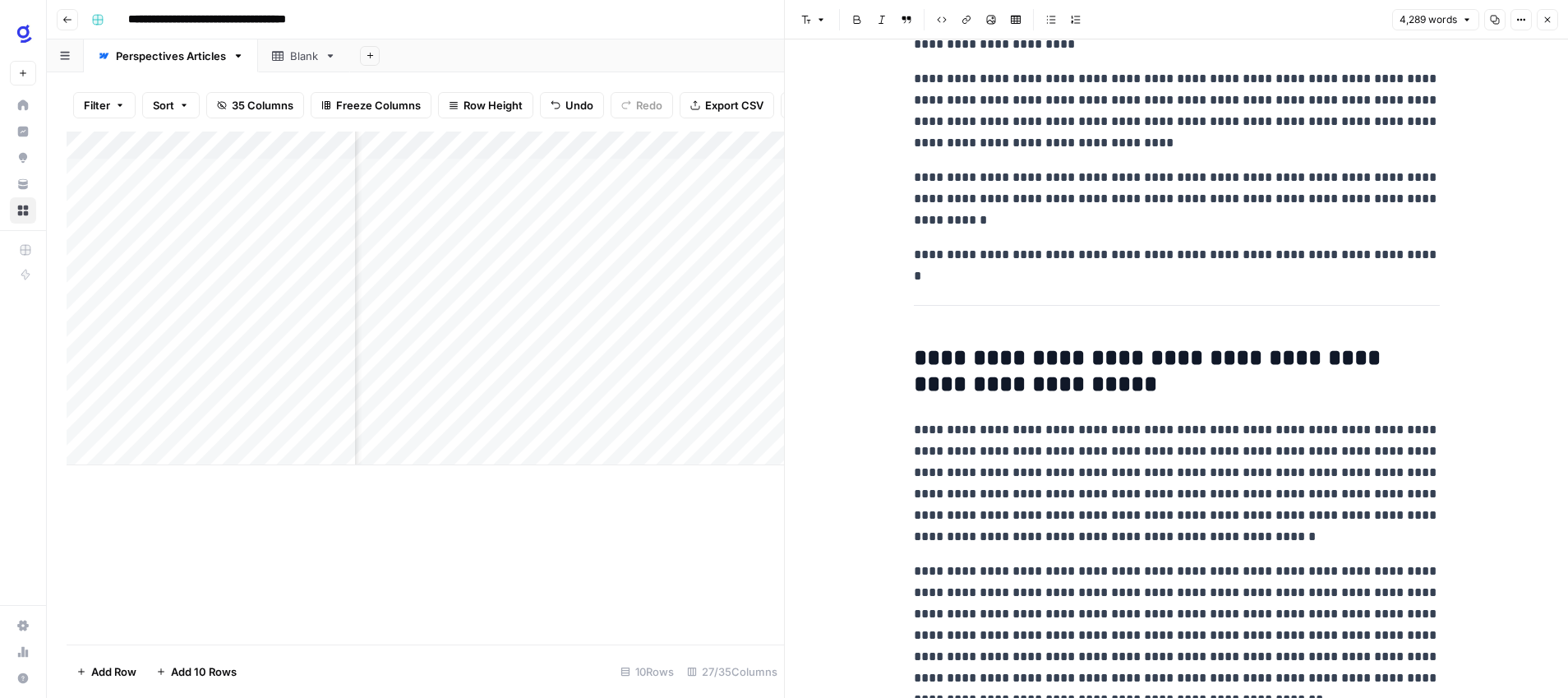
scroll to position [5840, 0]
drag, startPoint x: 907, startPoint y: 308, endPoint x: 975, endPoint y: 339, distance: 74.7
click at [978, 340] on div "**********" at bounding box center [1176, 336] width 545 height 12222
drag, startPoint x: 907, startPoint y: 299, endPoint x: 945, endPoint y: 314, distance: 40.9
click at [945, 314] on div "**********" at bounding box center [1176, 336] width 545 height 12222
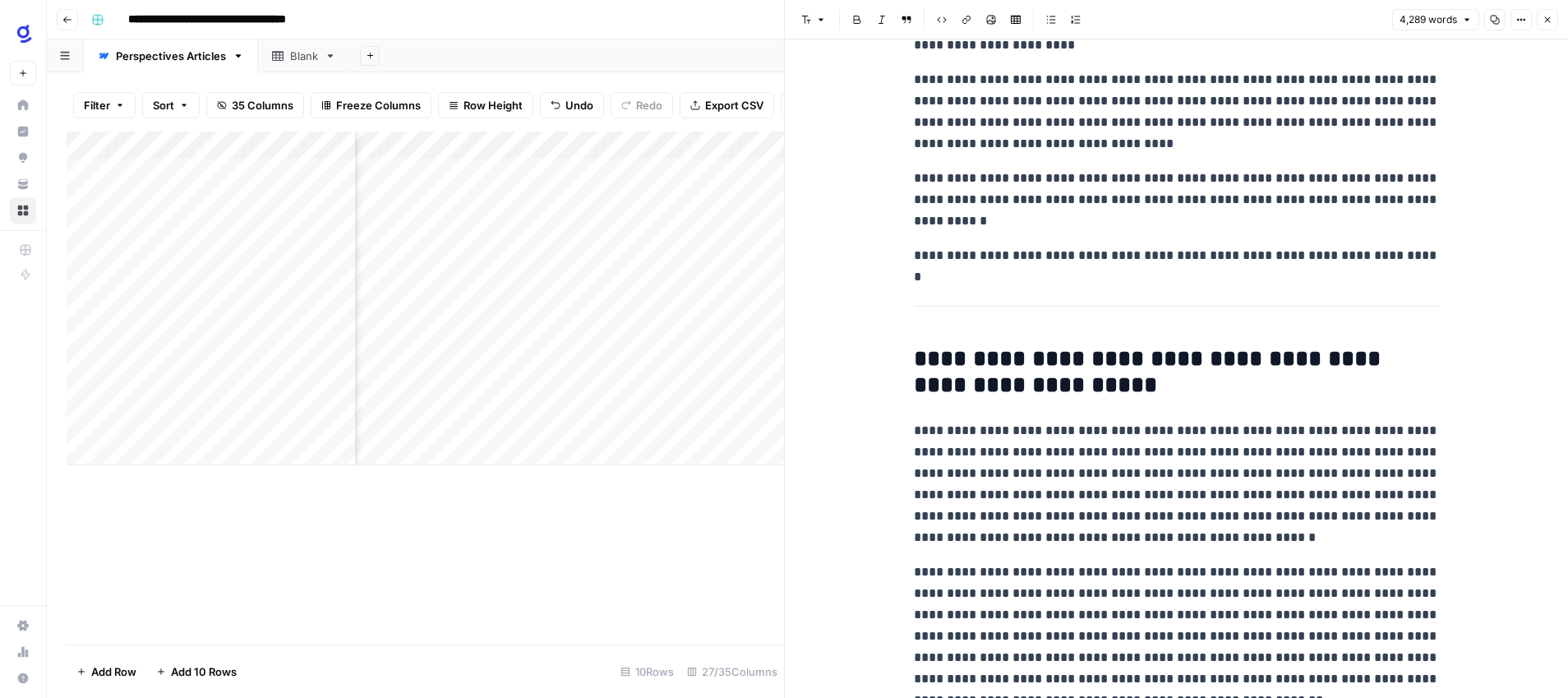
click at [925, 313] on div "**********" at bounding box center [1176, 336] width 545 height 12222
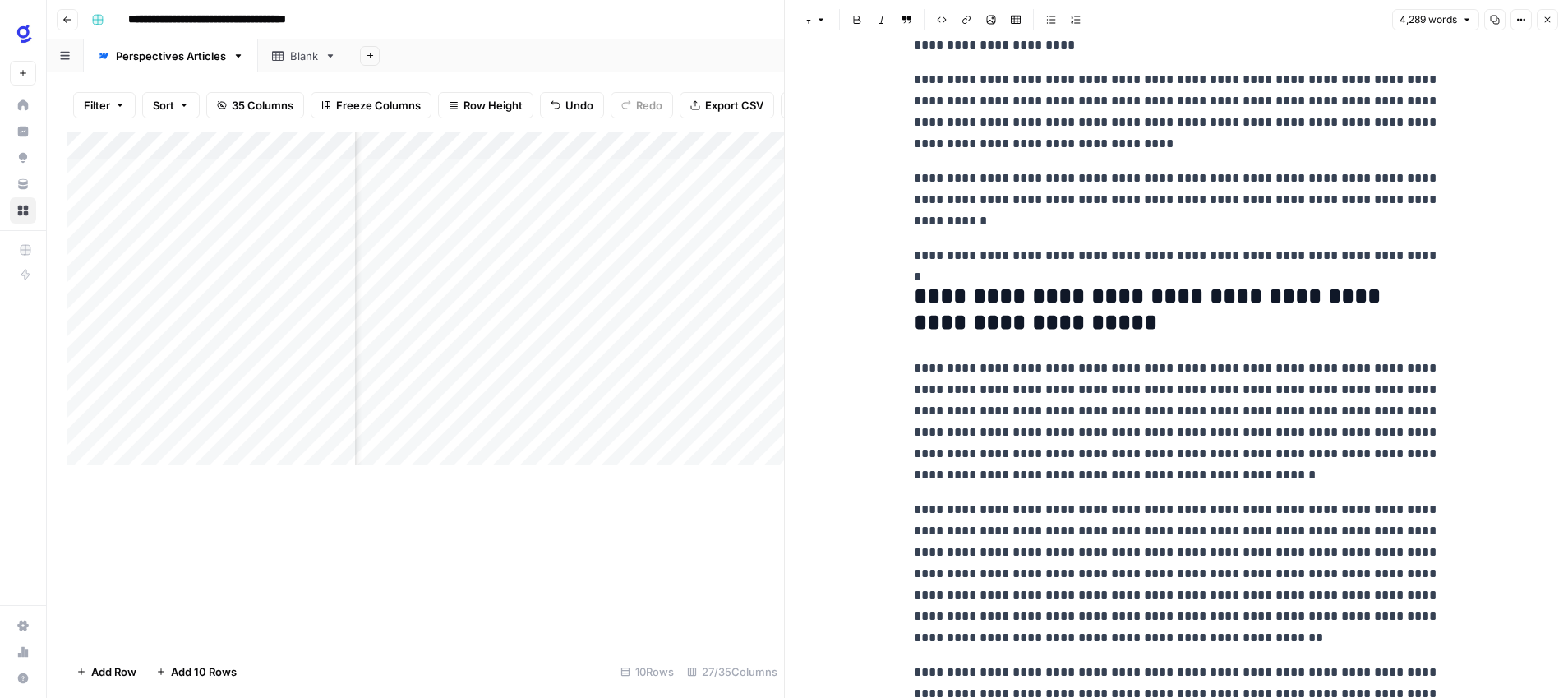
scroll to position [5843, 0]
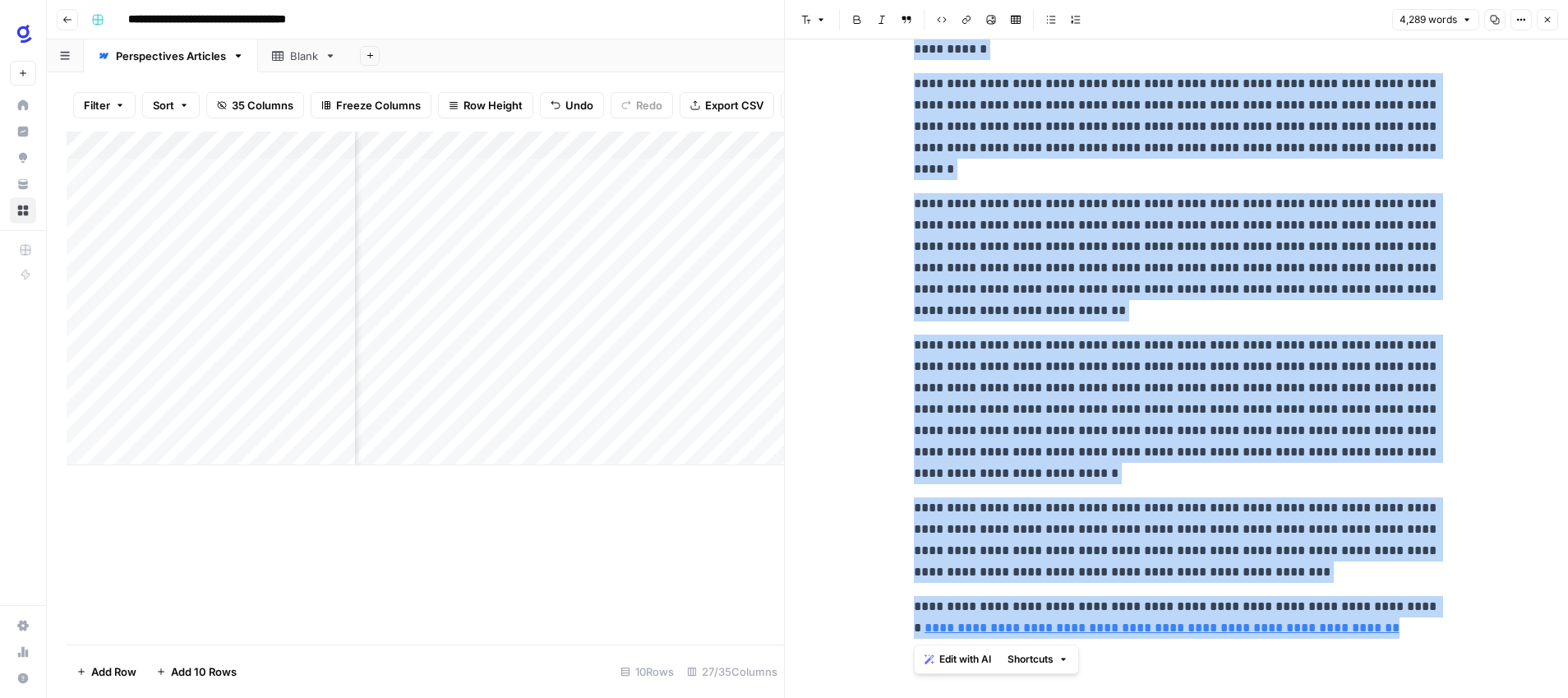
drag, startPoint x: 911, startPoint y: 293, endPoint x: 1172, endPoint y: 688, distance: 473.4
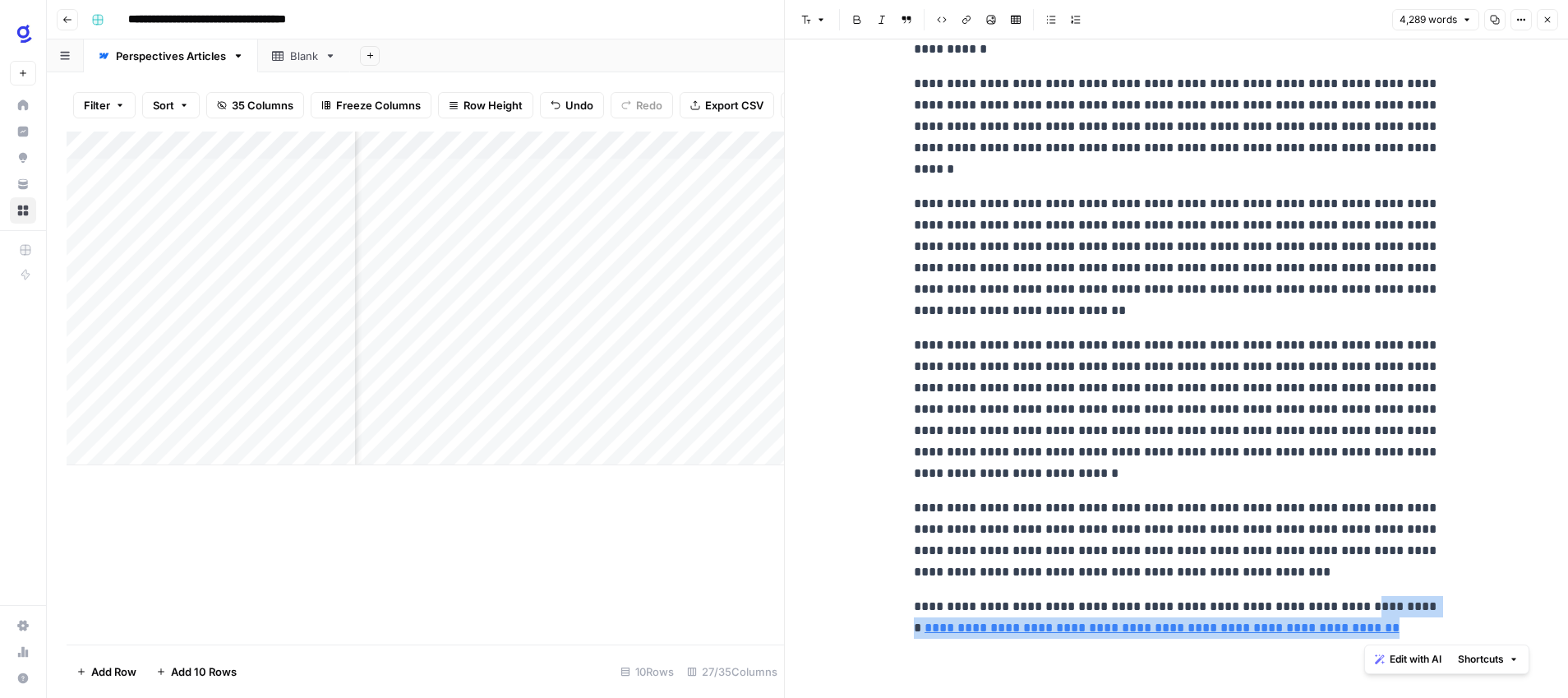
drag, startPoint x: 1386, startPoint y: 635, endPoint x: 1363, endPoint y: 608, distance: 35.5
click at [1363, 608] on p "**********" at bounding box center [1176, 617] width 526 height 43
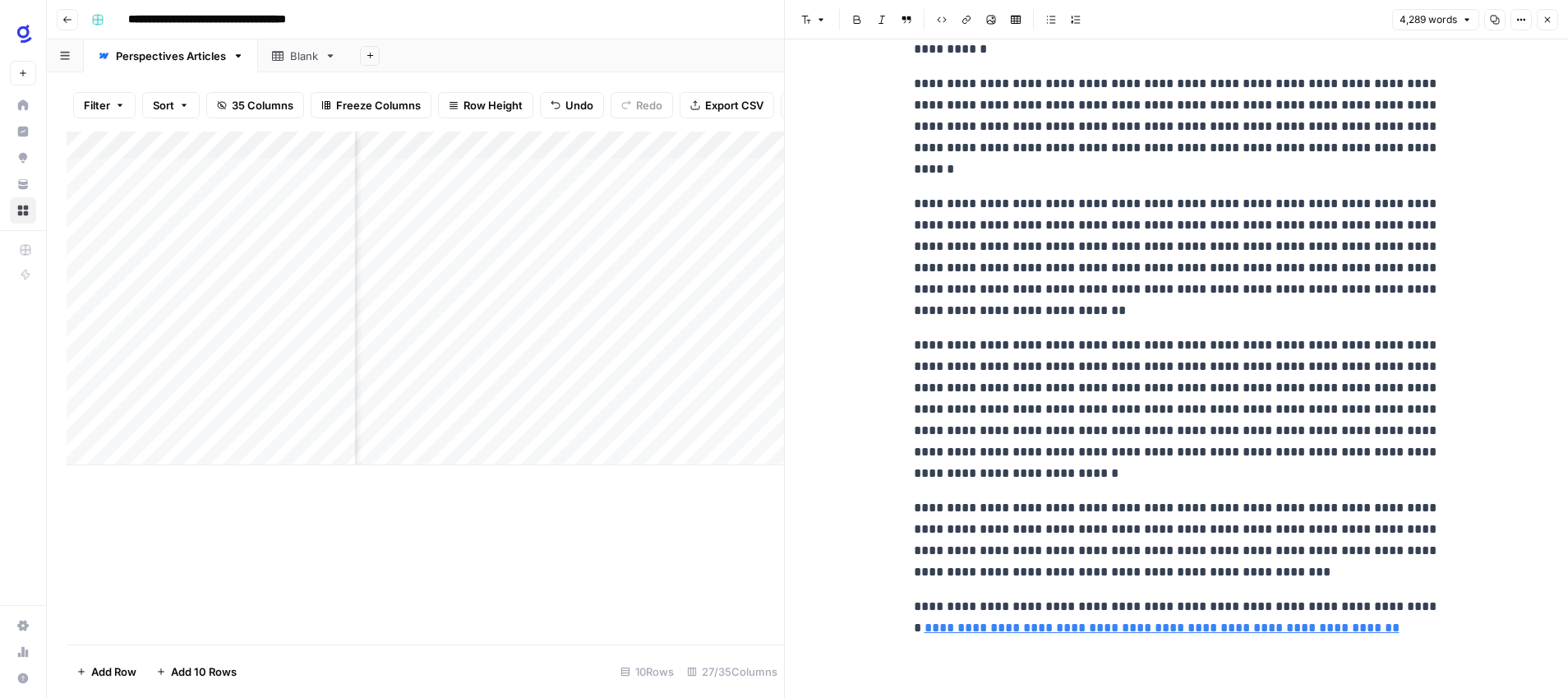
click at [1344, 577] on p "**********" at bounding box center [1176, 539] width 526 height 85
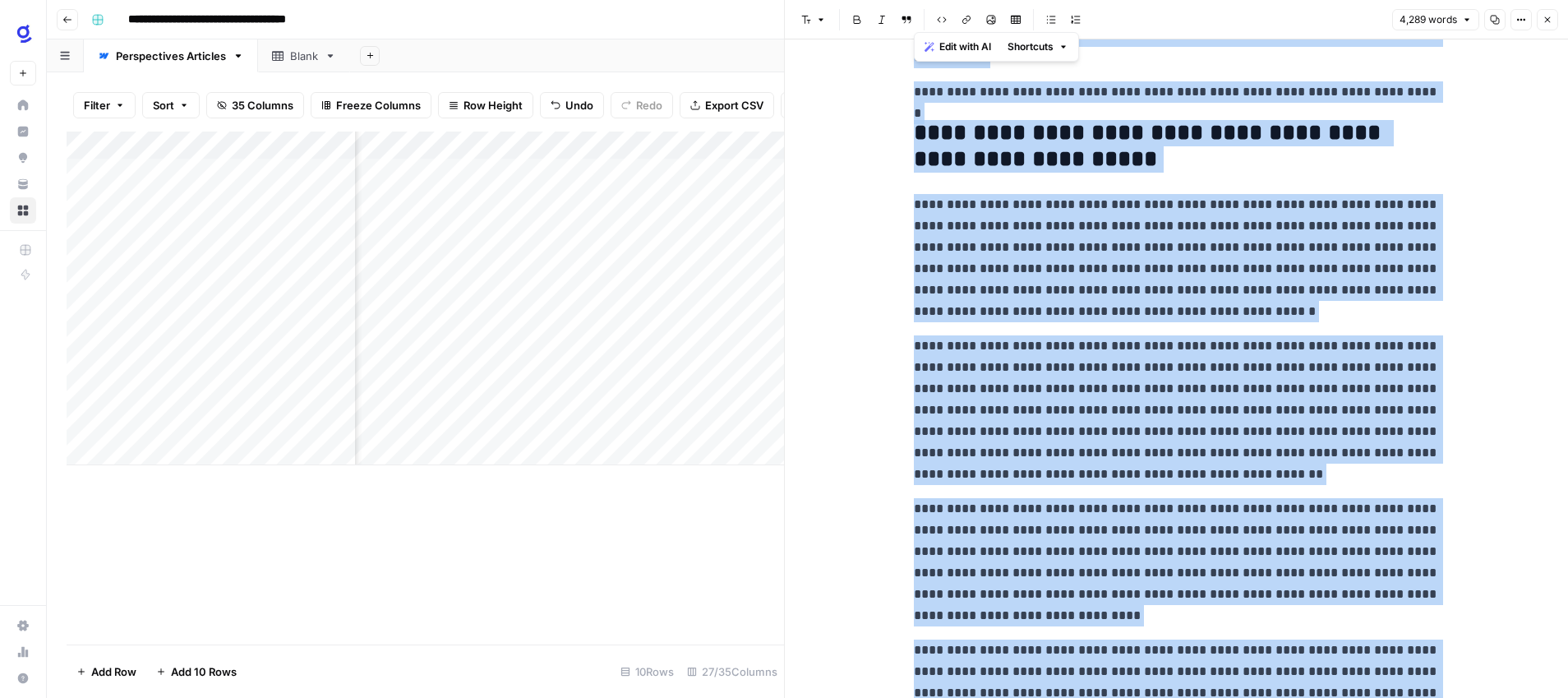
scroll to position [5960, 0]
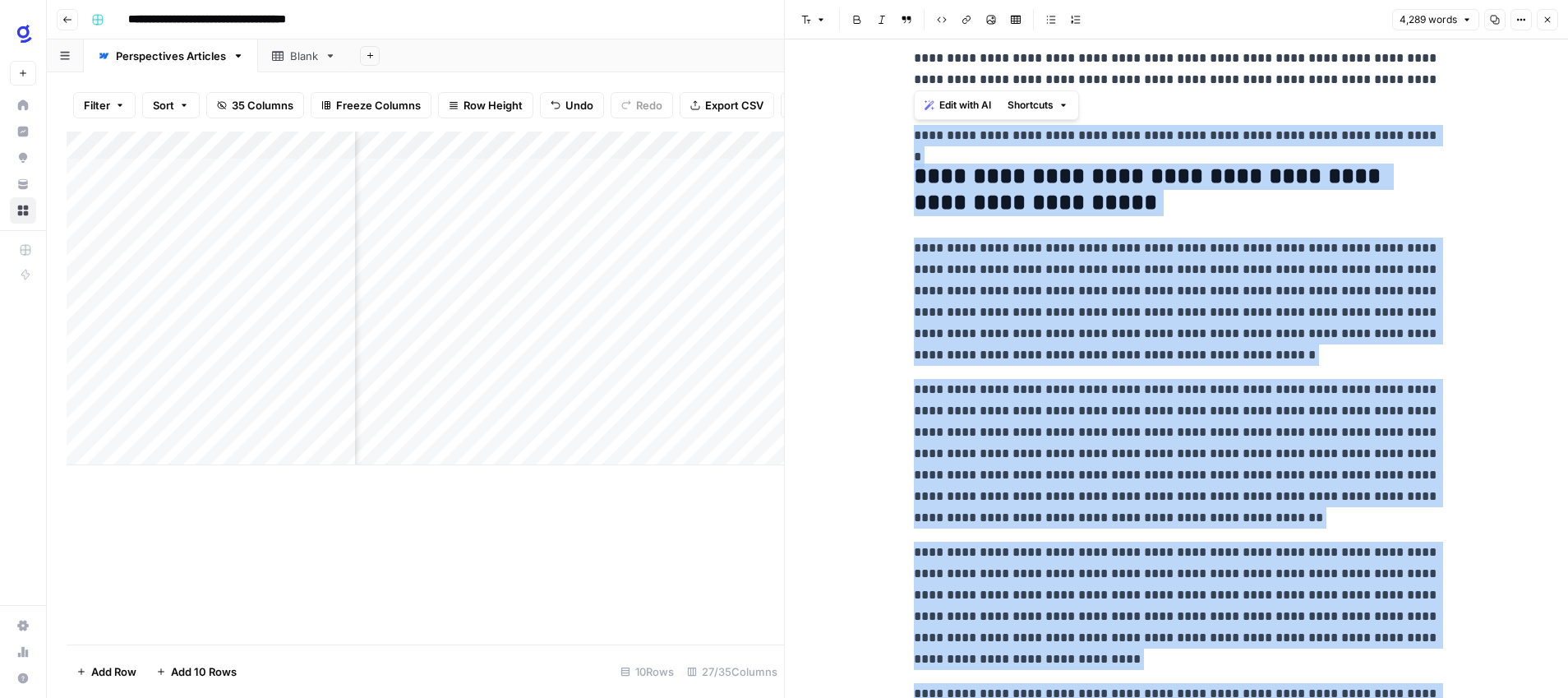
drag, startPoint x: 1327, startPoint y: 575, endPoint x: 915, endPoint y: 140, distance: 599.1
click at [915, 139] on div "**********" at bounding box center [1176, 186] width 545 height 12160
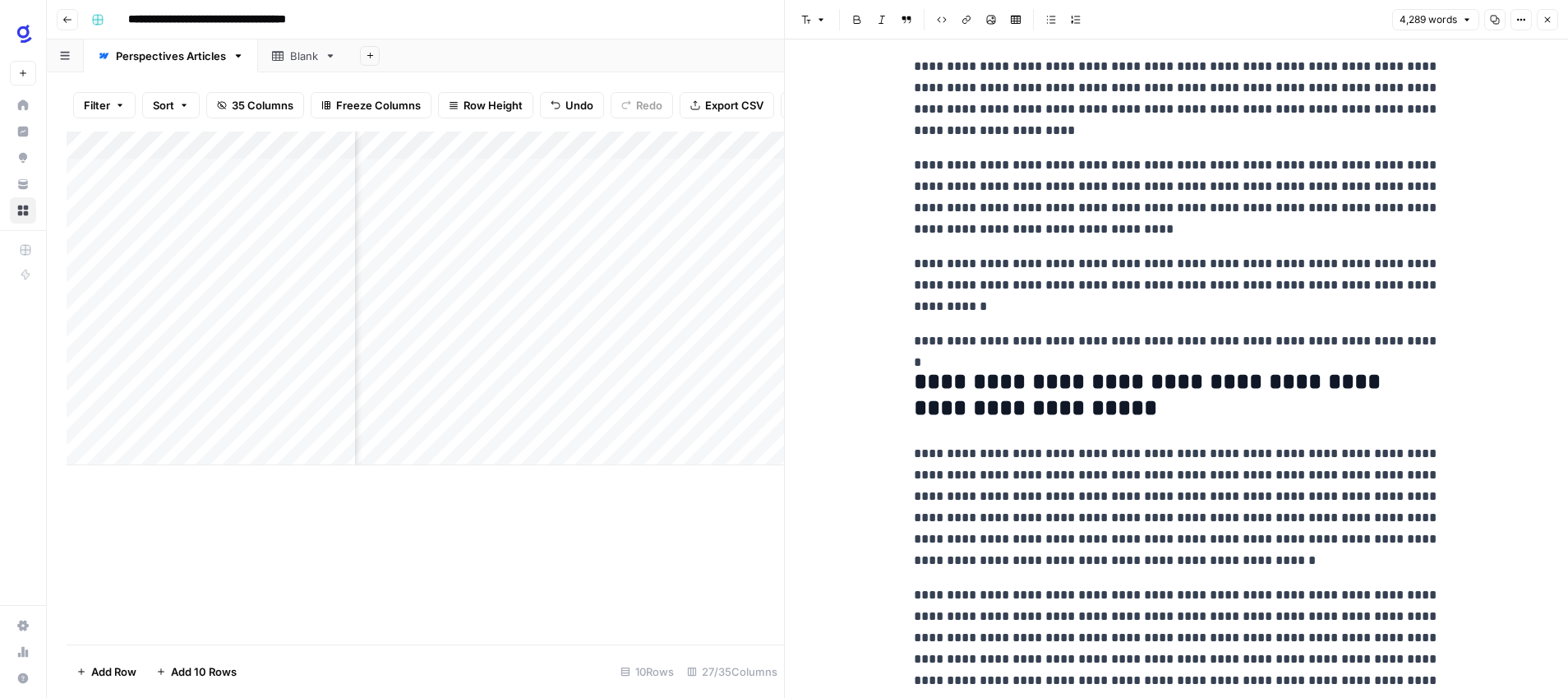
scroll to position [5741, 0]
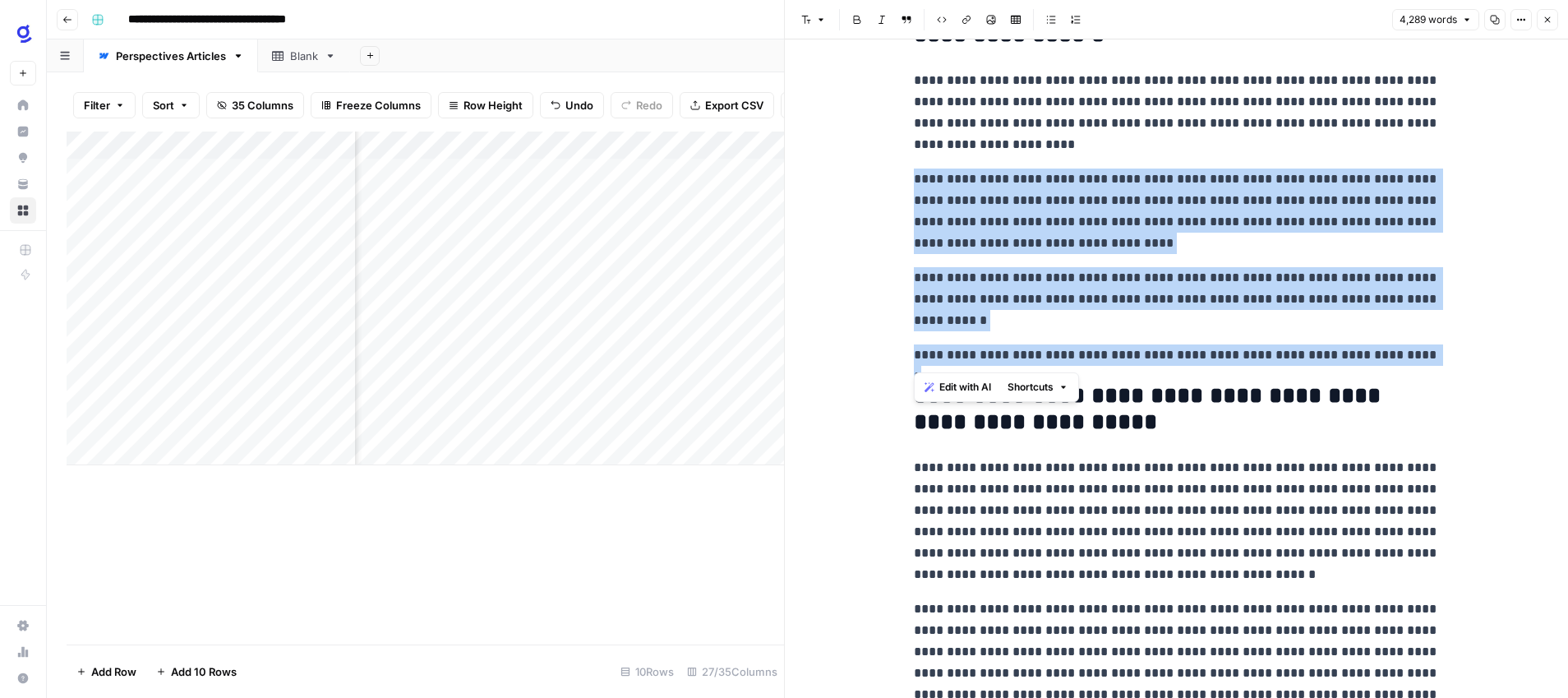
drag, startPoint x: 1400, startPoint y: 359, endPoint x: 917, endPoint y: 158, distance: 523.2
click at [917, 158] on div "**********" at bounding box center [1176, 405] width 545 height 12160
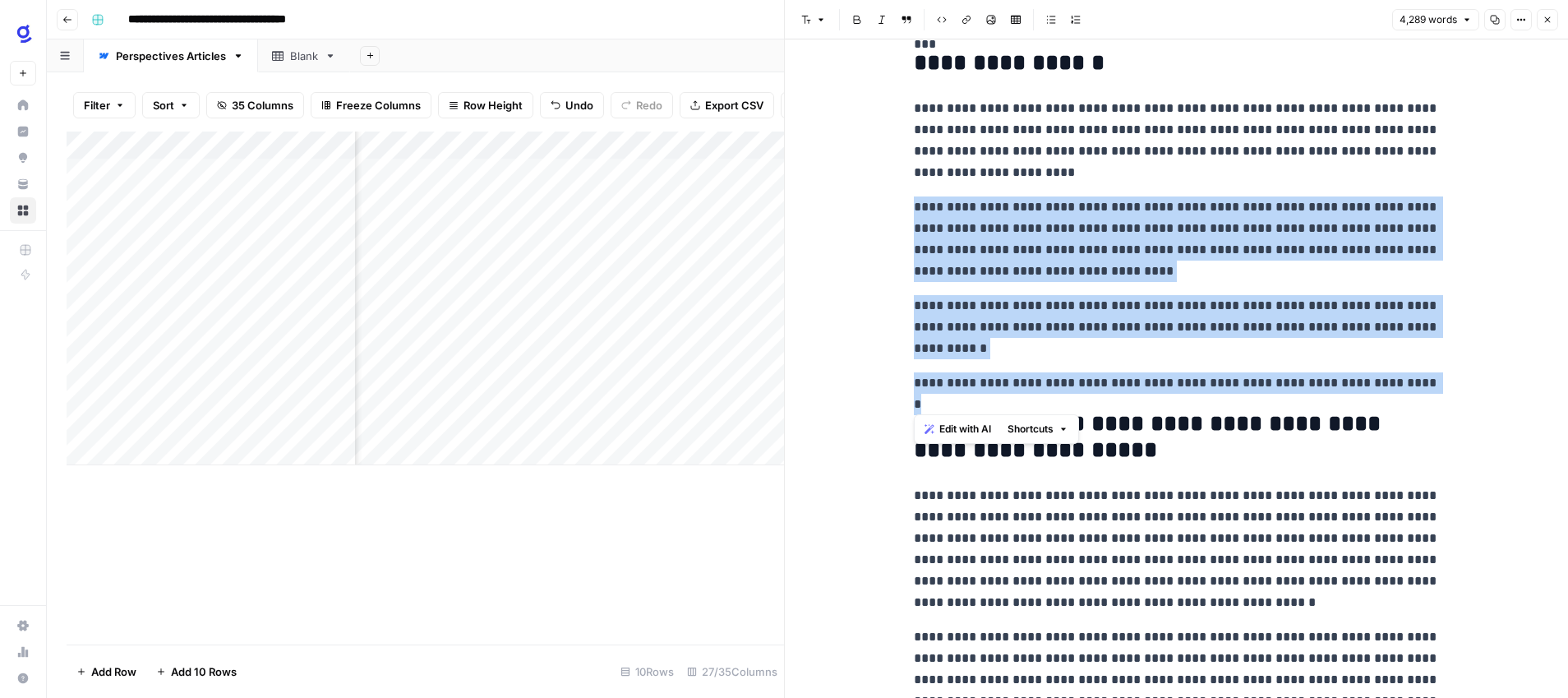
scroll to position [5654, 0]
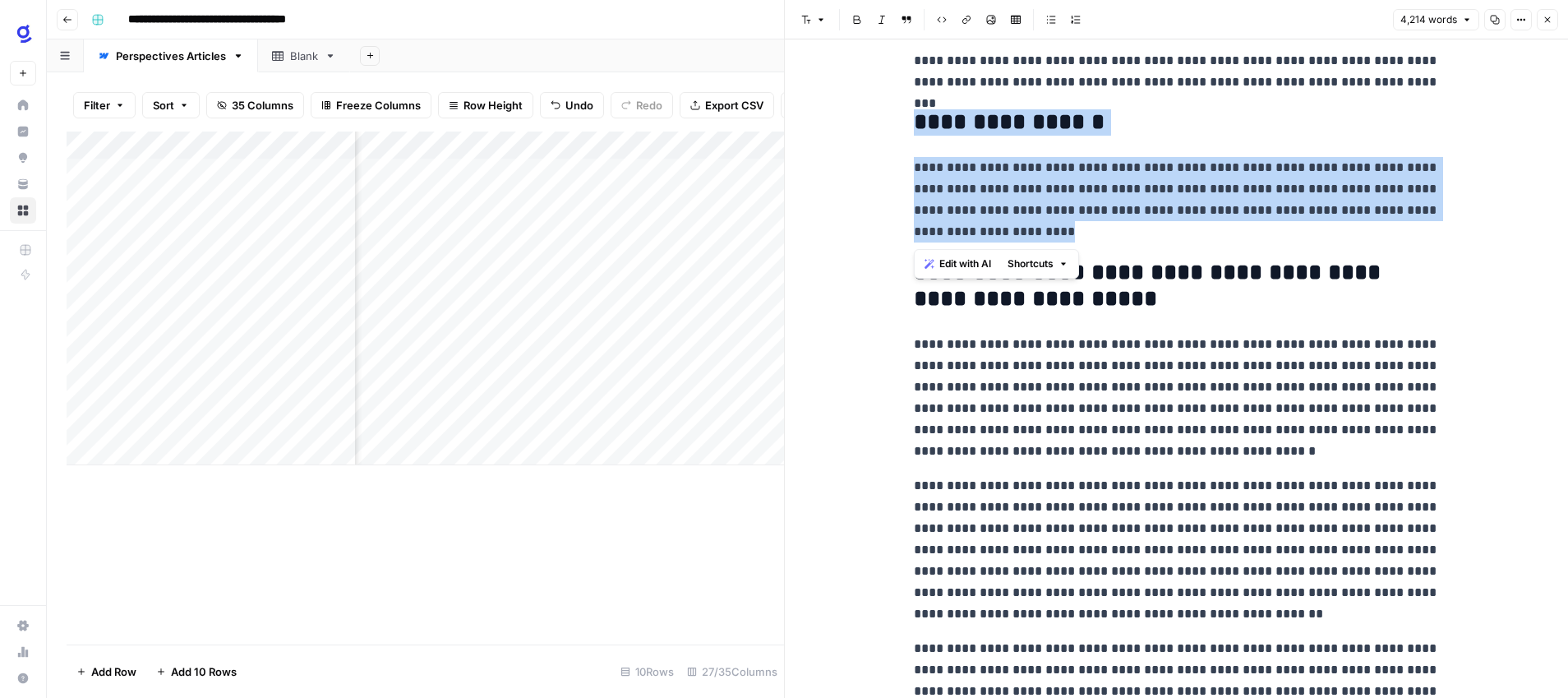
drag, startPoint x: 1046, startPoint y: 231, endPoint x: 916, endPoint y: 128, distance: 165.9
click at [916, 128] on div "**********" at bounding box center [1176, 387] width 545 height 11949
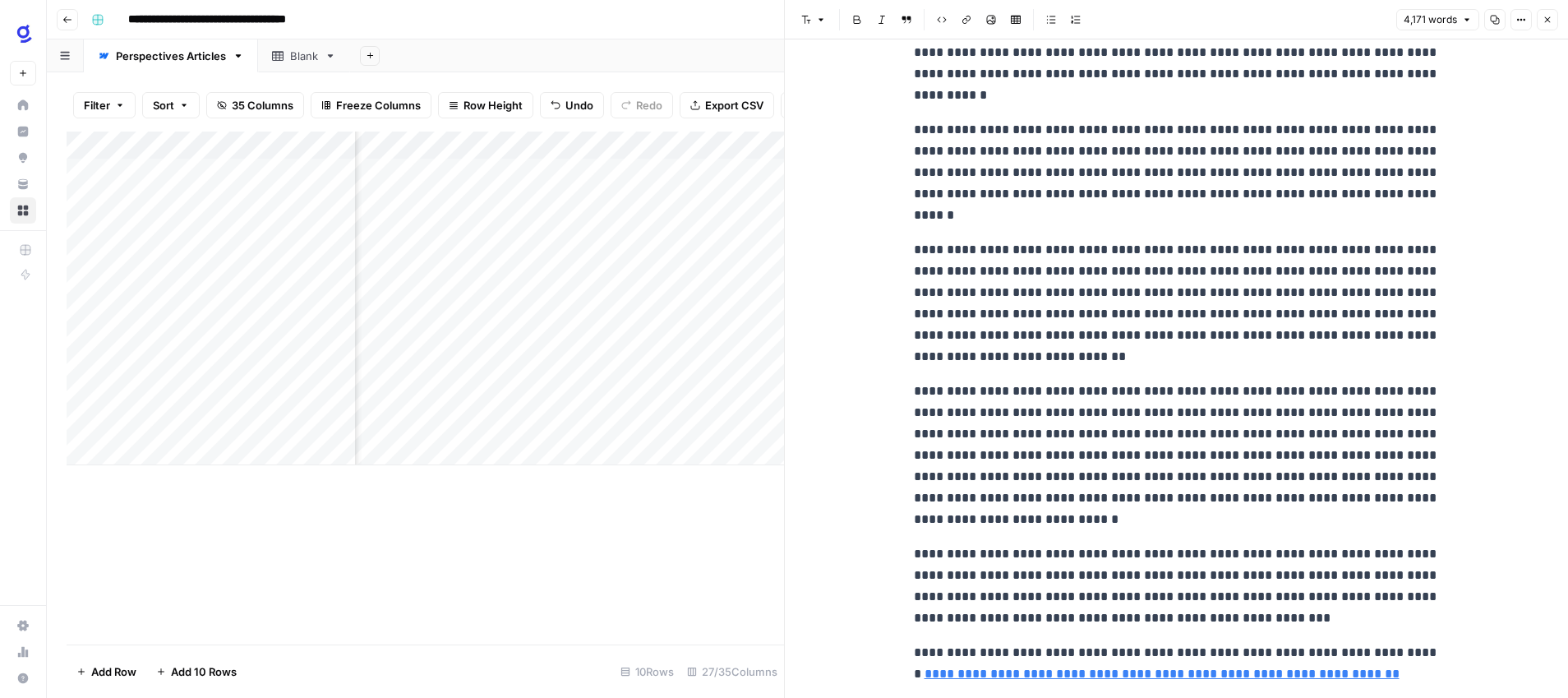
scroll to position [11220, 0]
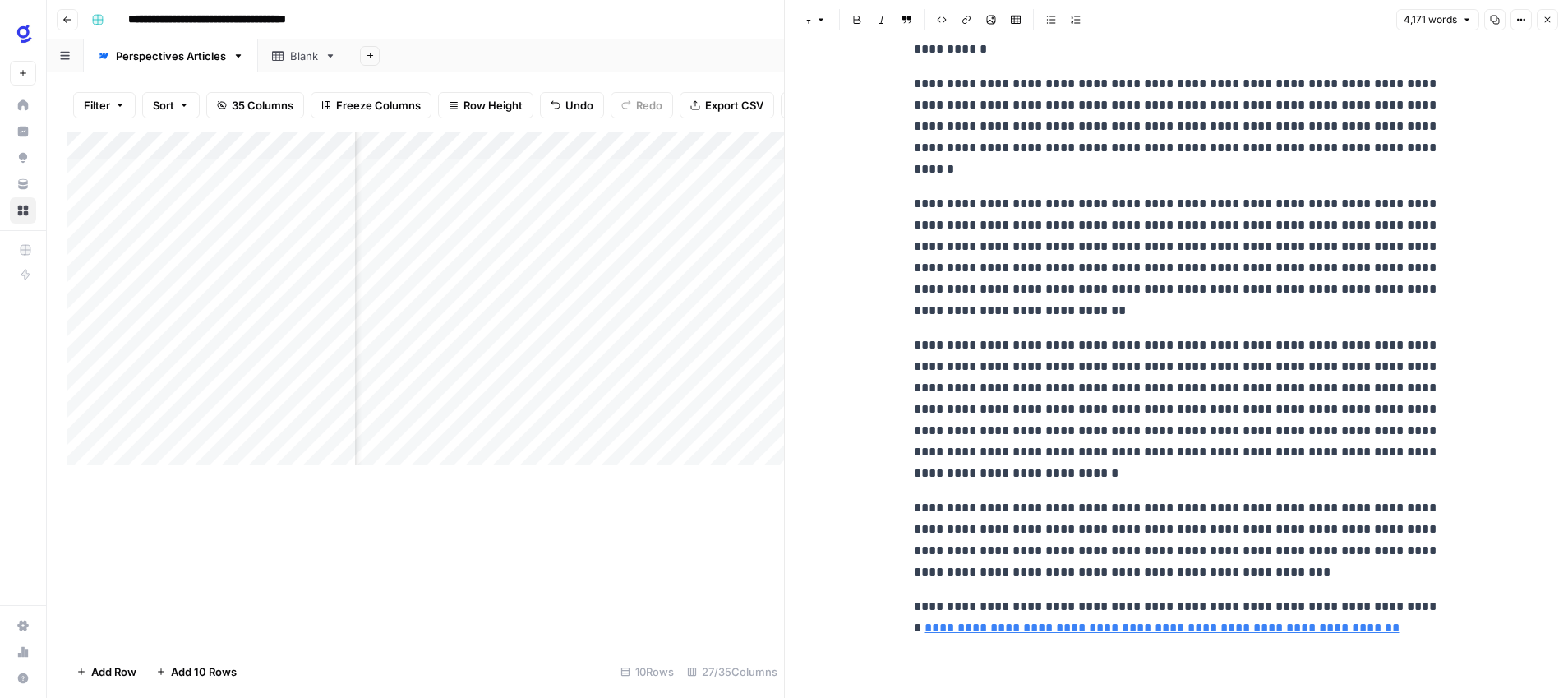
click at [1318, 576] on p "**********" at bounding box center [1176, 539] width 526 height 85
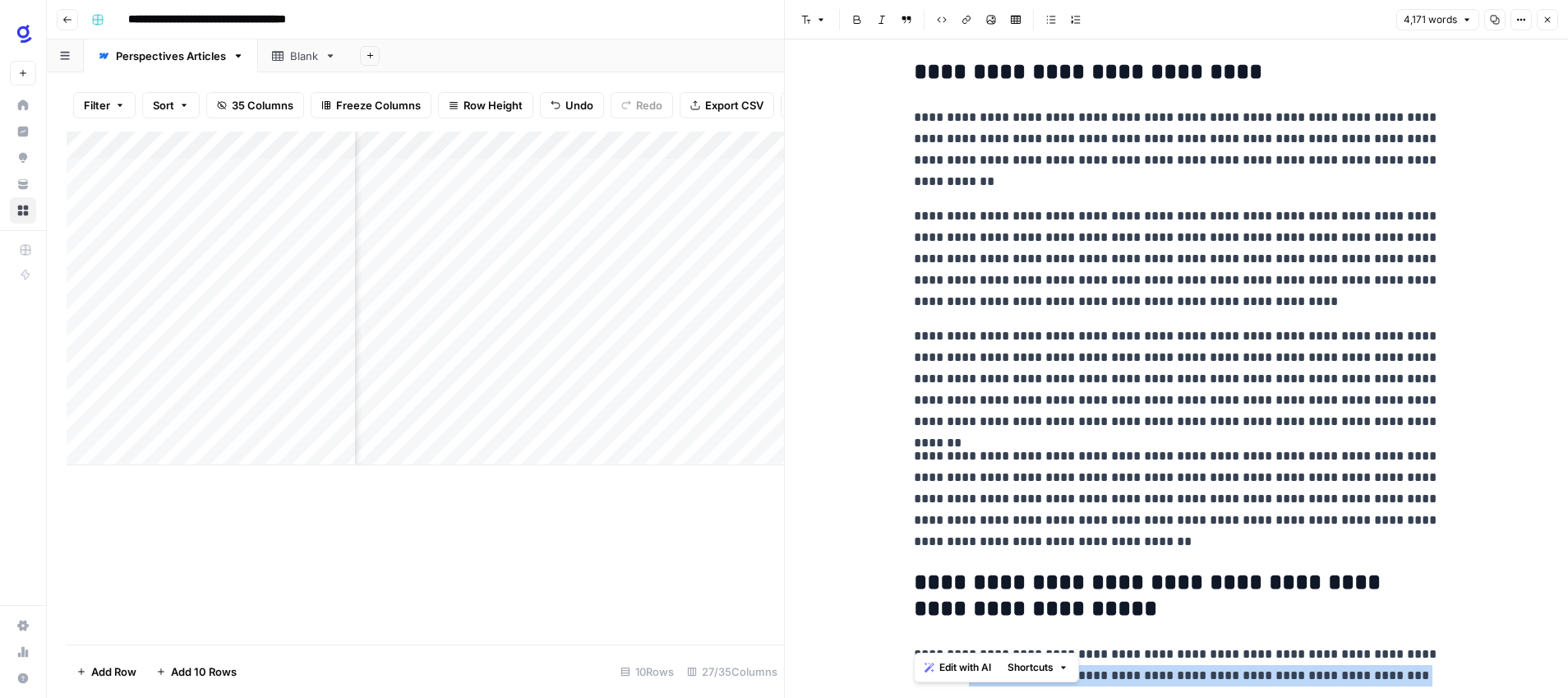
scroll to position [336, 0]
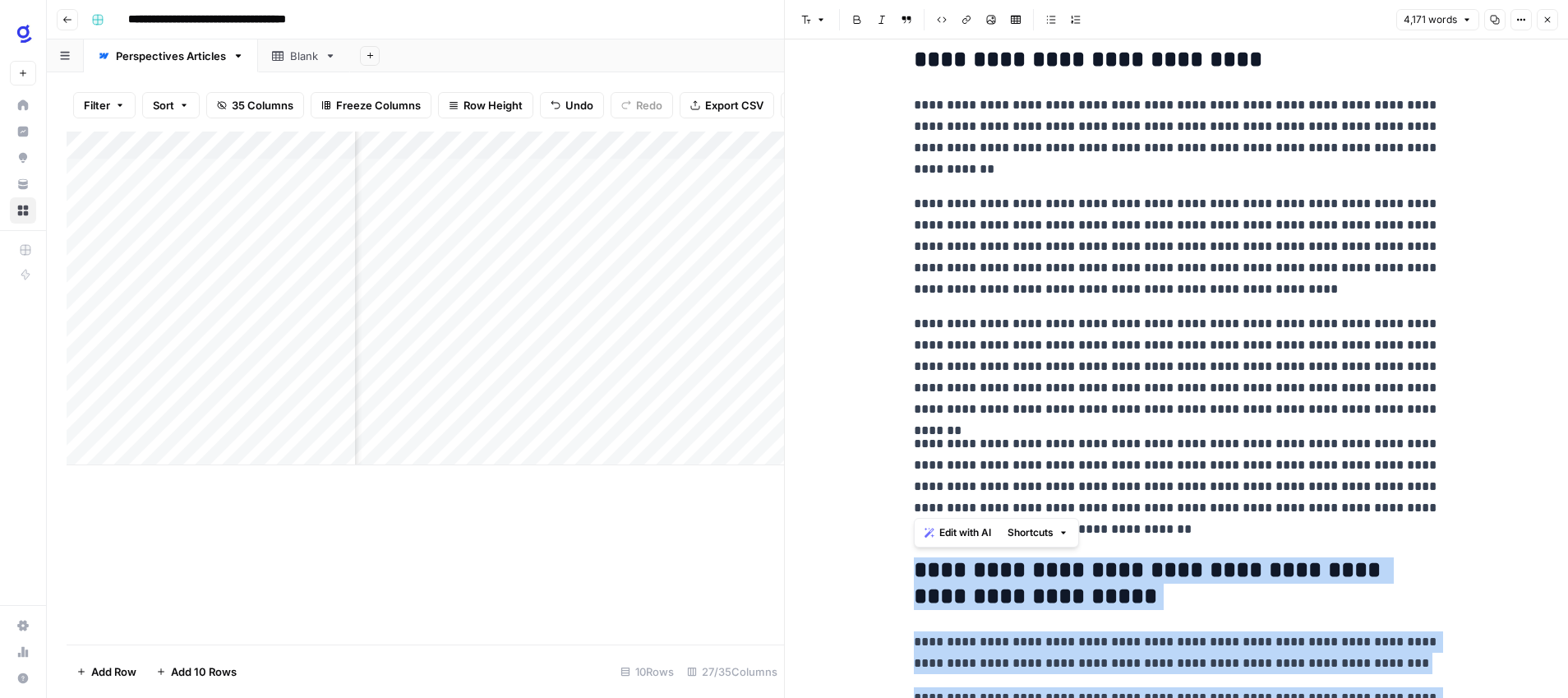
drag, startPoint x: 989, startPoint y: 650, endPoint x: 917, endPoint y: 580, distance: 100.4
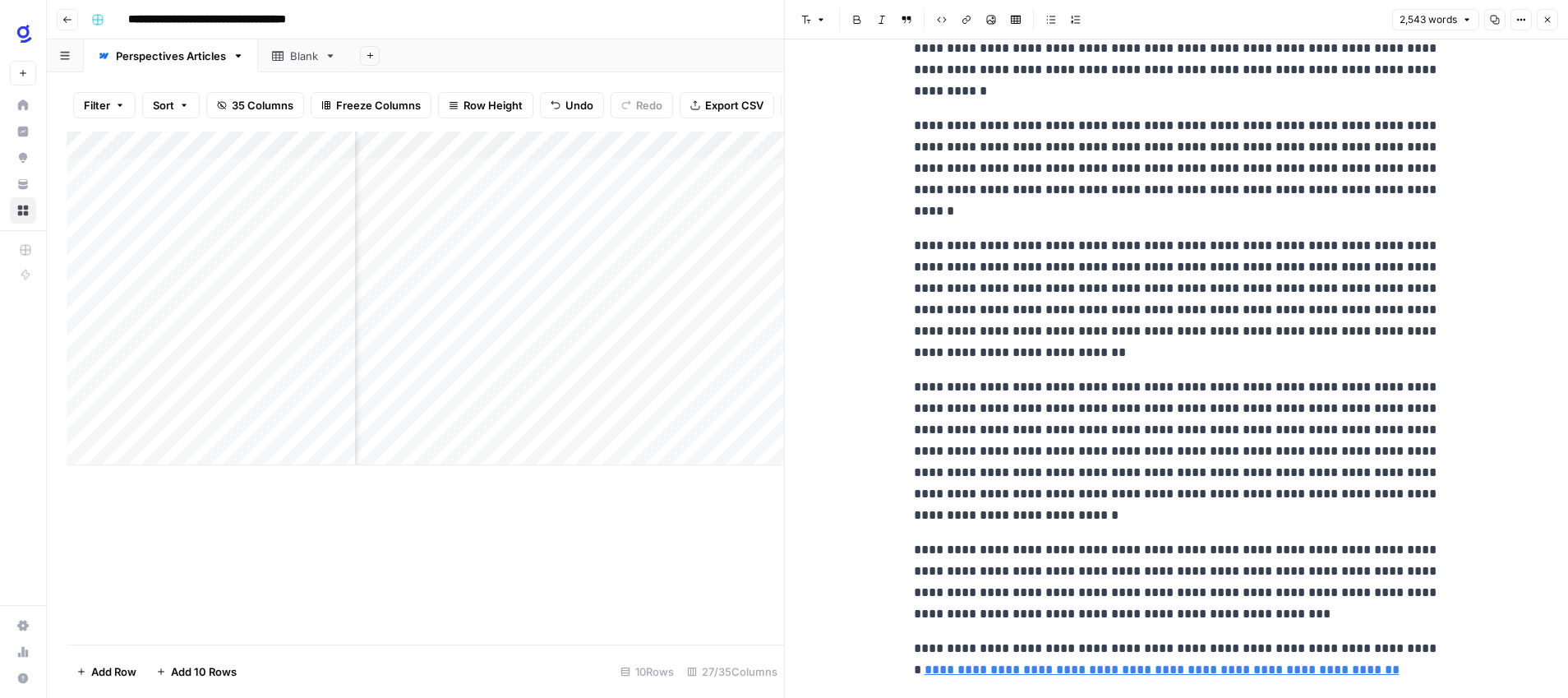
scroll to position [6350, 0]
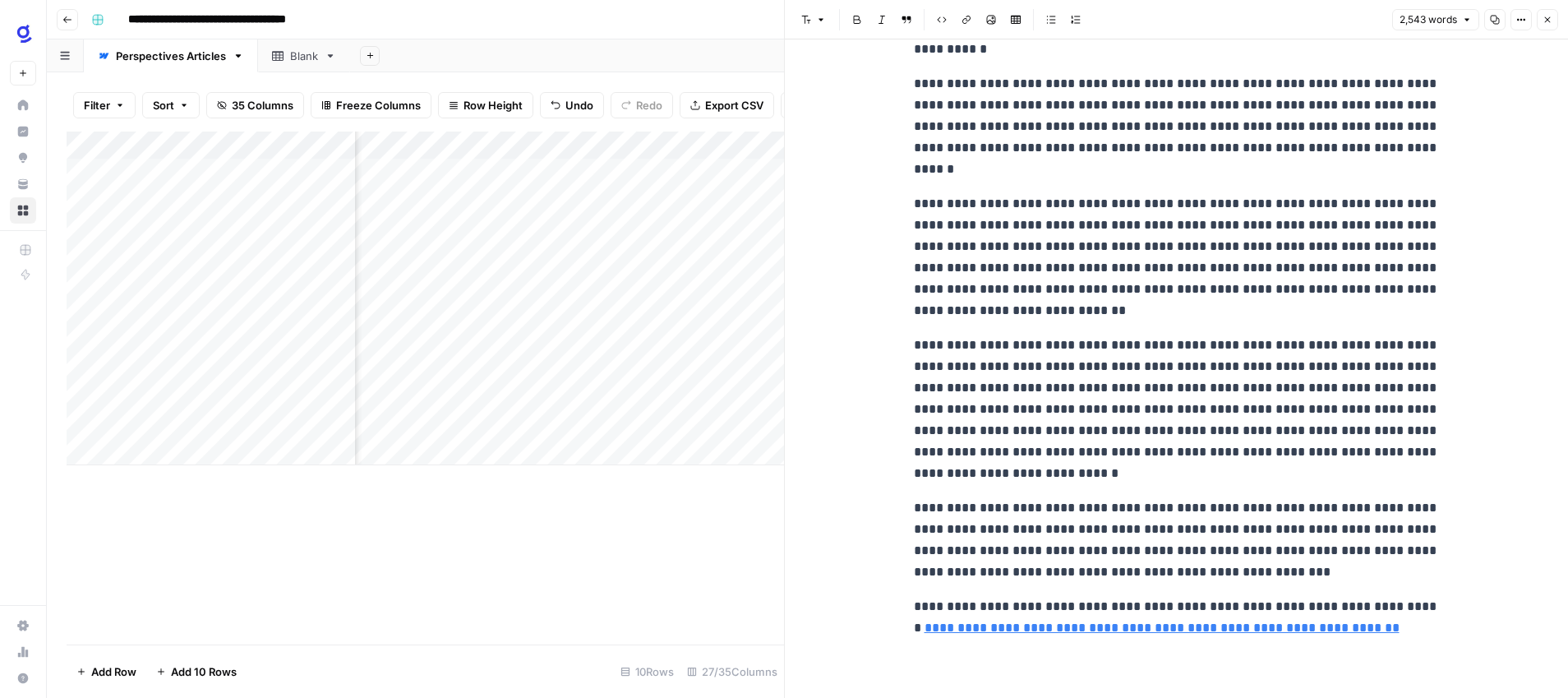
click at [1356, 574] on p "**********" at bounding box center [1176, 539] width 526 height 85
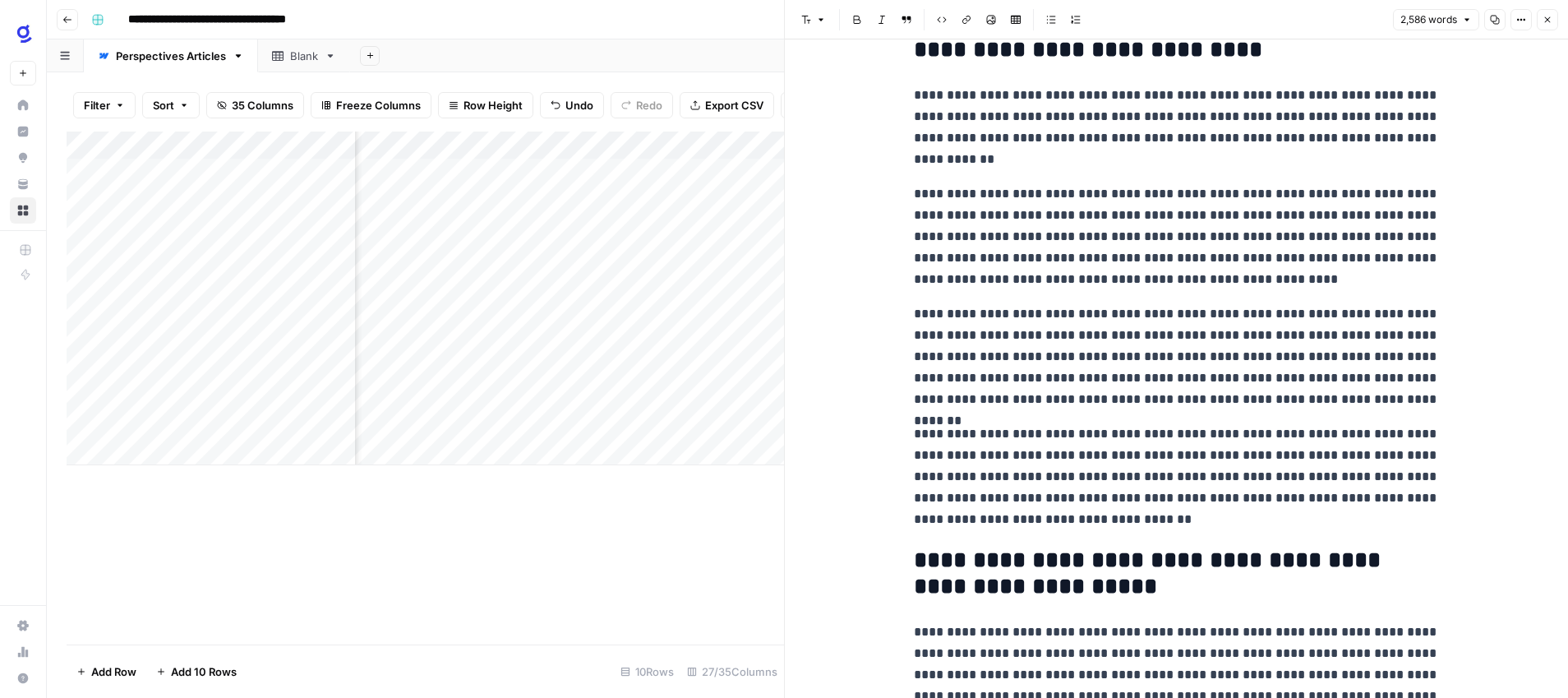
scroll to position [0, 0]
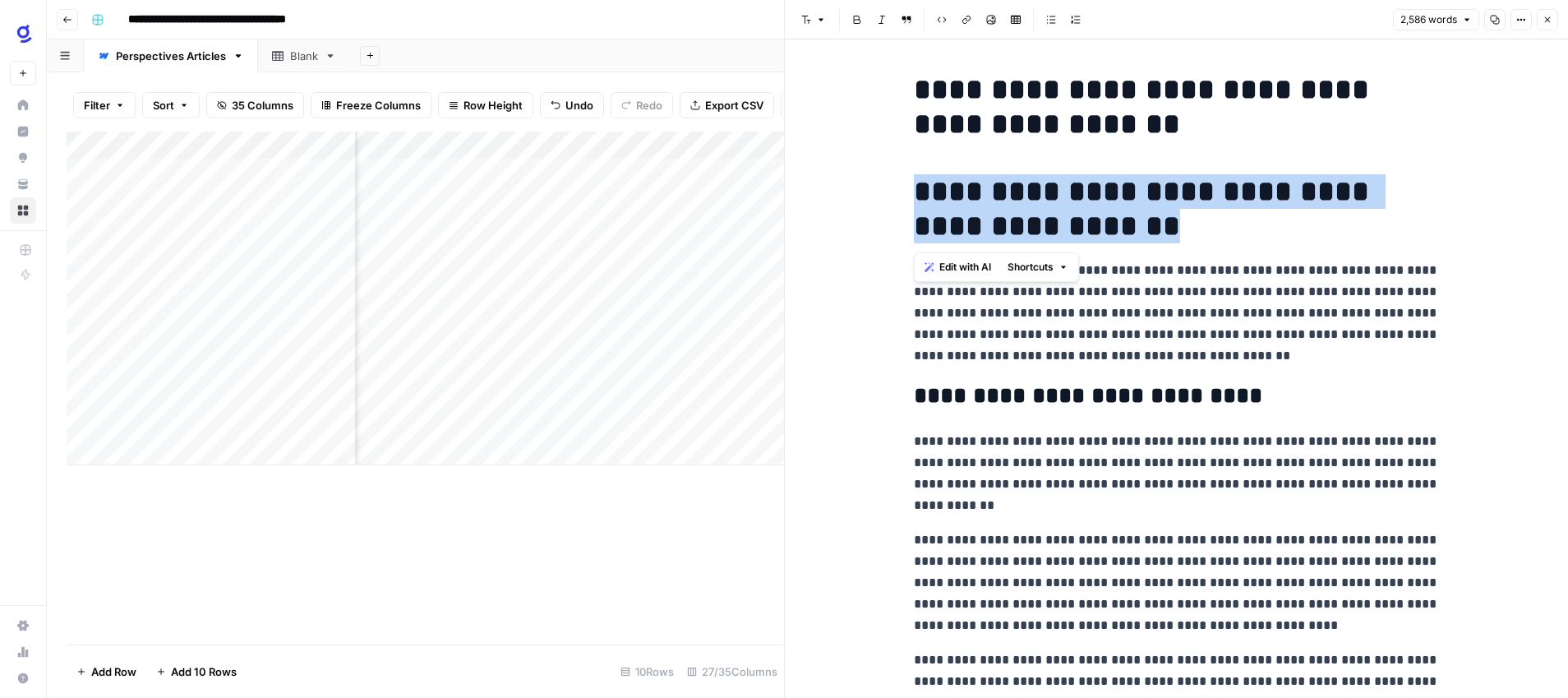
drag, startPoint x: 1127, startPoint y: 231, endPoint x: 895, endPoint y: 195, distance: 234.8
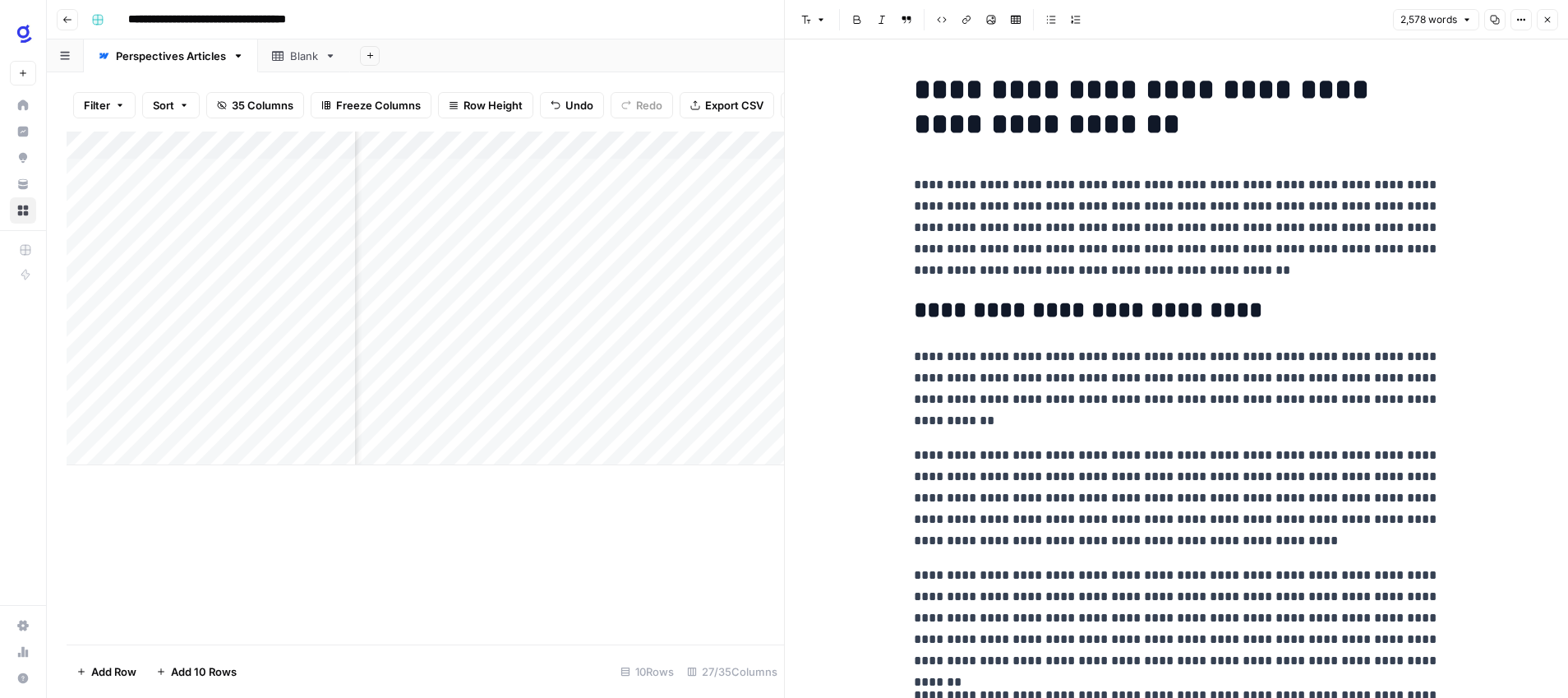
click at [1545, 18] on icon "button" at bounding box center [1547, 19] width 10 height 10
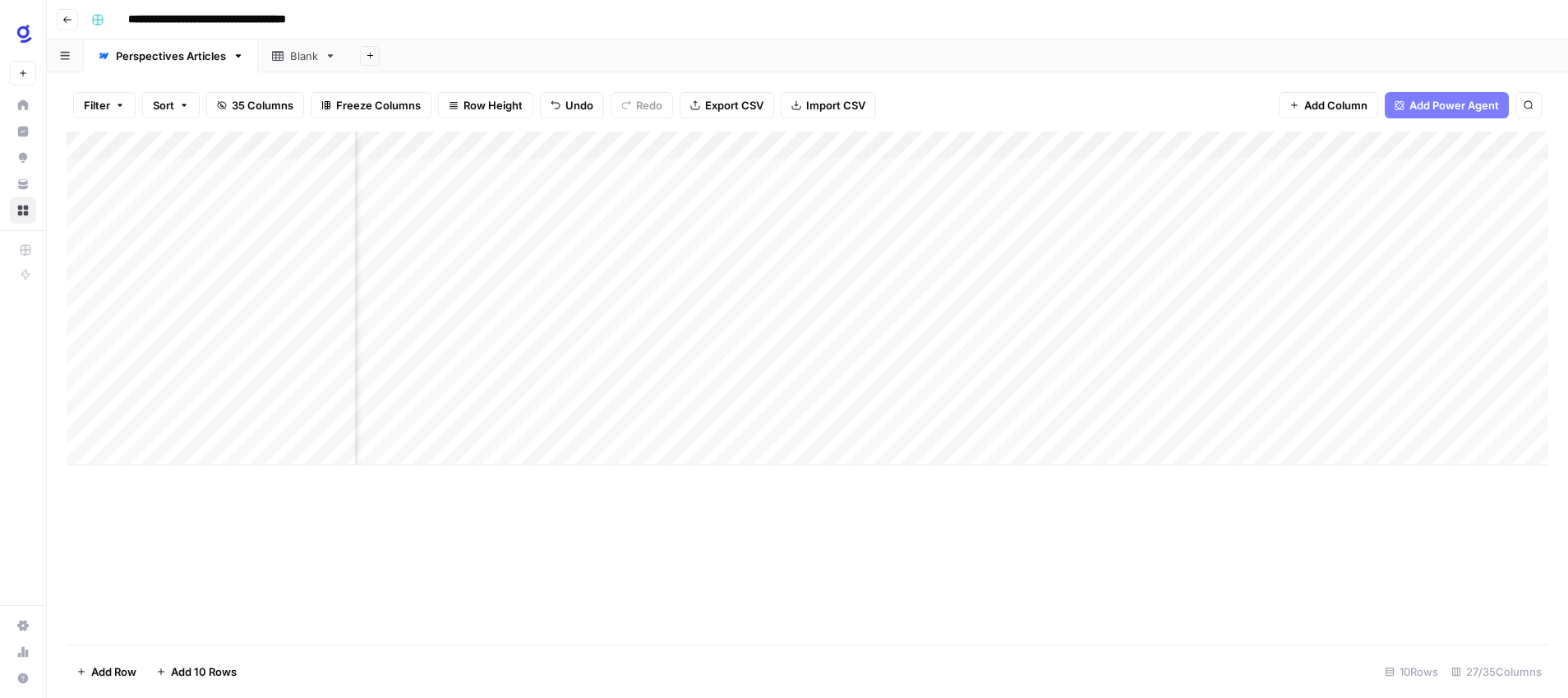
click at [841, 337] on div "Add Column" at bounding box center [807, 298] width 1482 height 334
click at [1115, 339] on div "Add Column" at bounding box center [807, 298] width 1482 height 334
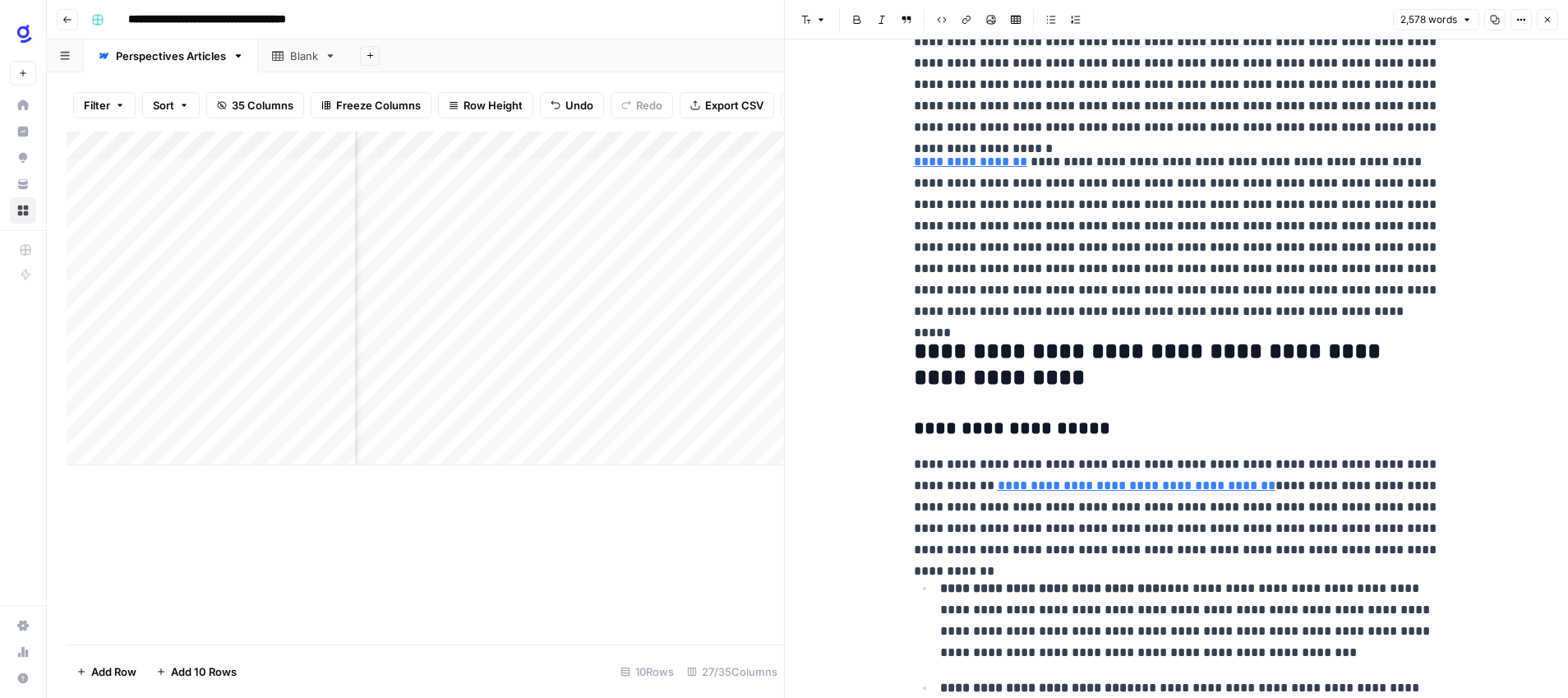
scroll to position [2477, 0]
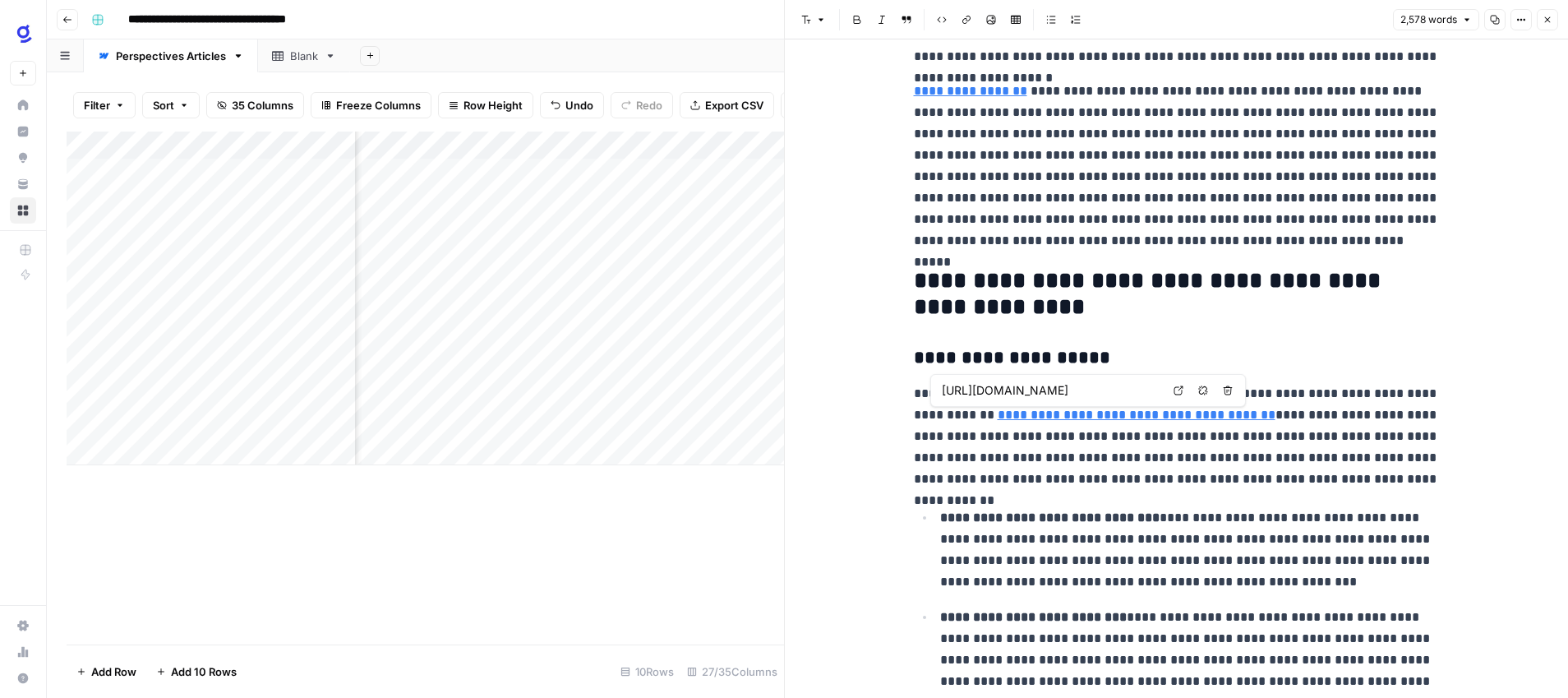
click at [1177, 391] on icon at bounding box center [1178, 391] width 10 height 10
click at [1136, 391] on input "https://www.glean.com/integrations" at bounding box center [1051, 390] width 218 height 16
type input "https://www.glean.com/connectors"
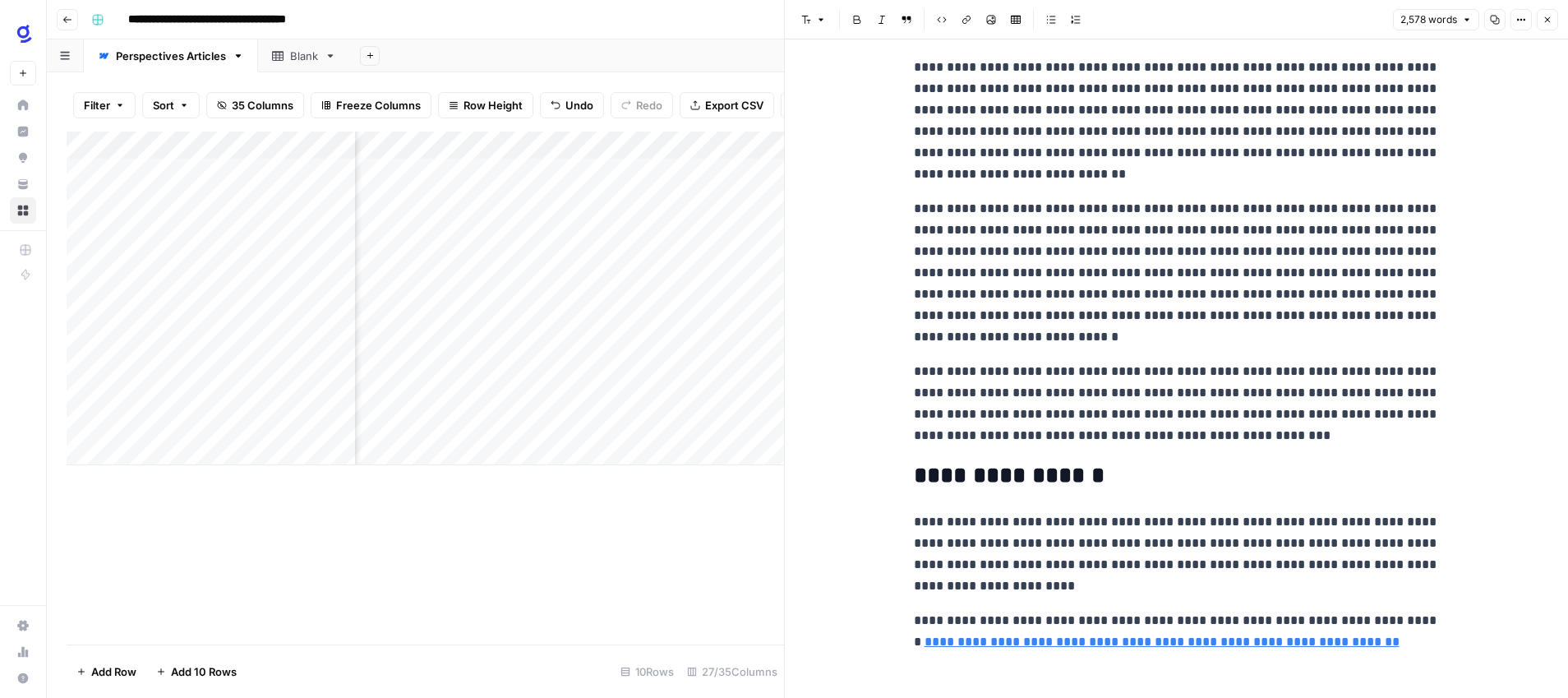
scroll to position [6414, 0]
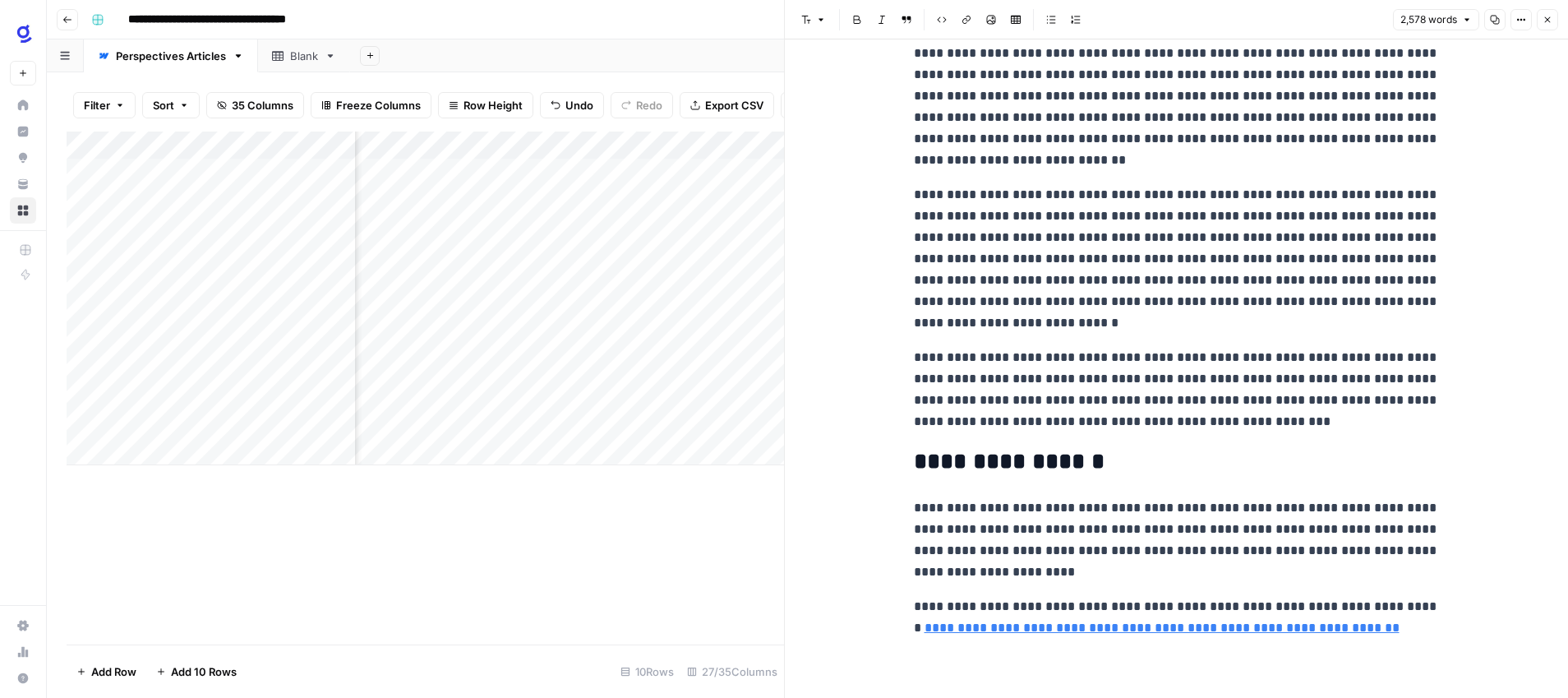
click at [1548, 18] on icon "button" at bounding box center [1548, 20] width 6 height 6
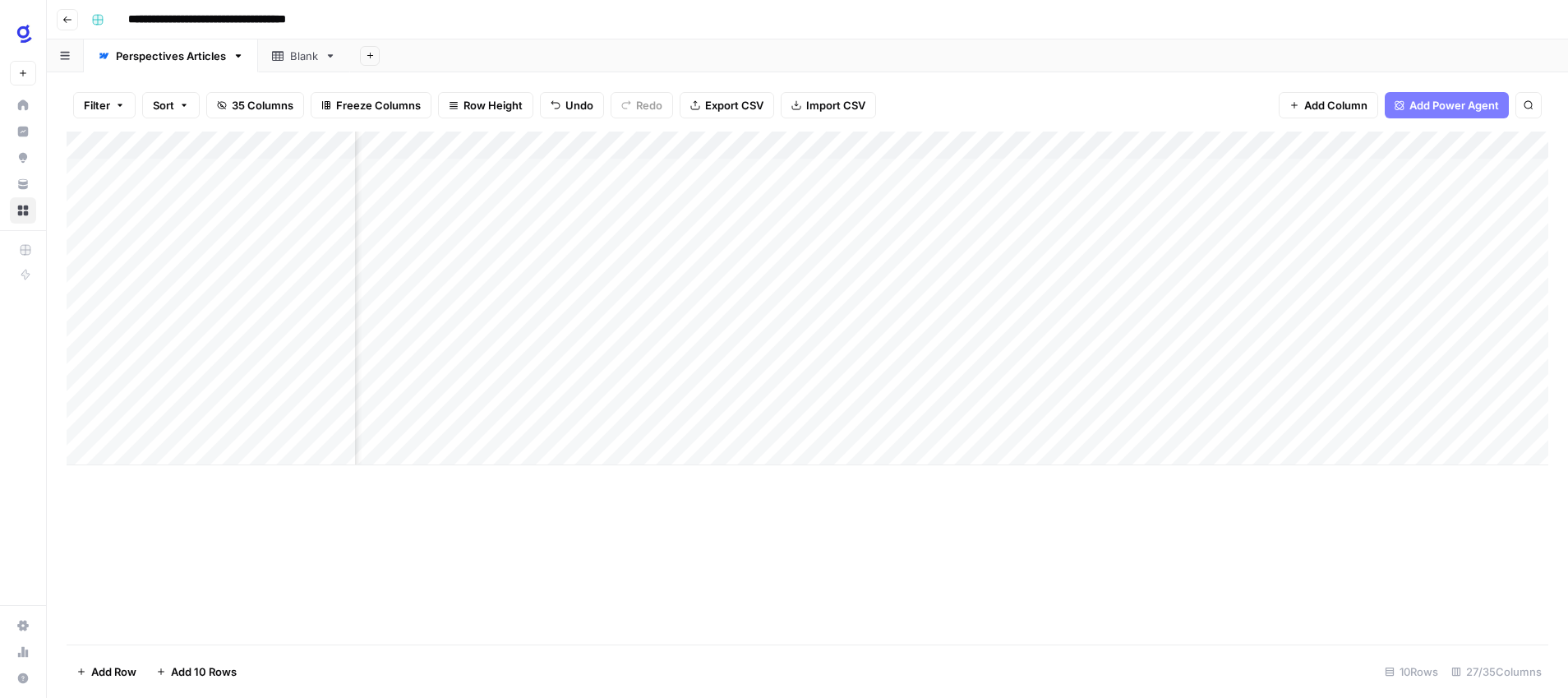
click at [1241, 338] on div "Add Column" at bounding box center [807, 298] width 1482 height 334
click at [980, 305] on div "Add Column" at bounding box center [807, 298] width 1482 height 334
drag, startPoint x: 1039, startPoint y: 323, endPoint x: 1039, endPoint y: 332, distance: 9.0
click at [1039, 333] on div "Add Column" at bounding box center [807, 298] width 1482 height 334
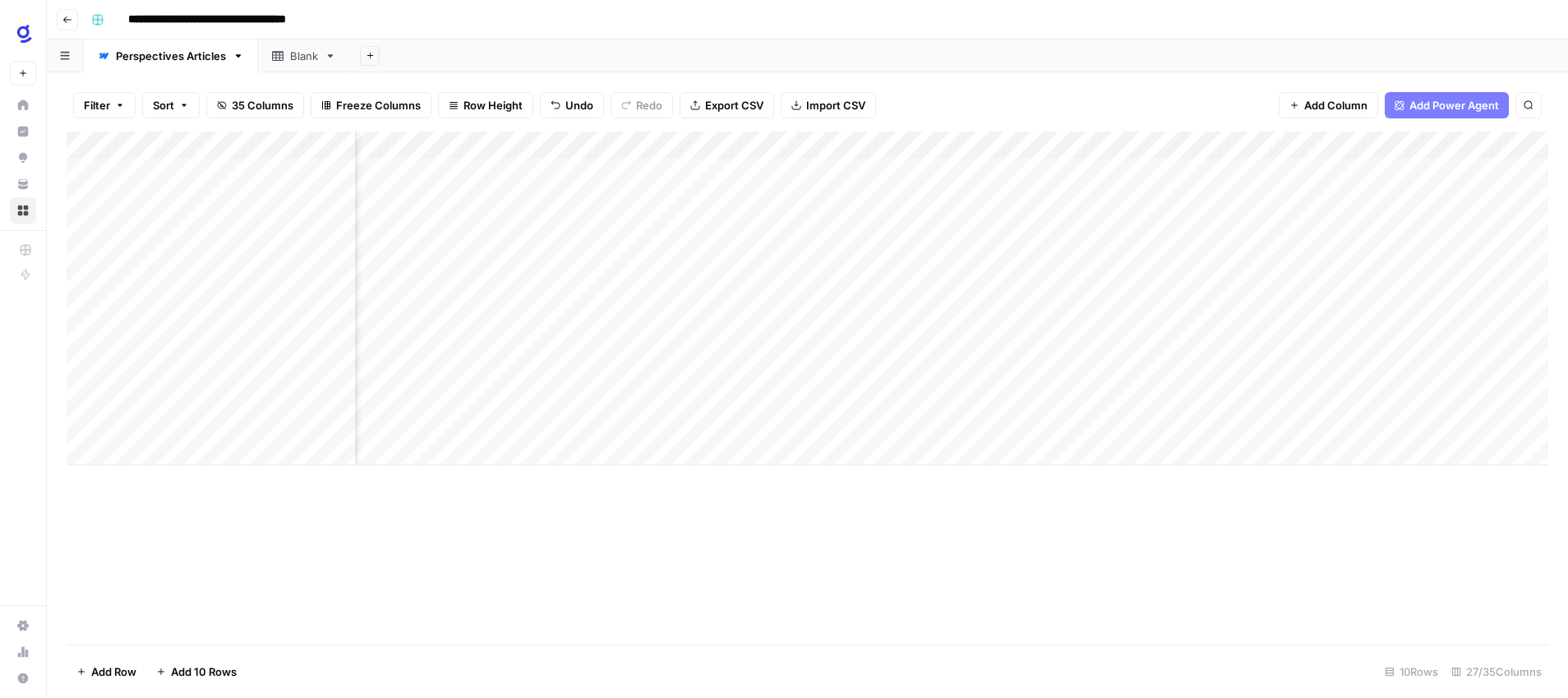
scroll to position [0, 0]
click at [595, 333] on div "Add Column" at bounding box center [807, 298] width 1482 height 334
click at [590, 335] on textarea "**********" at bounding box center [633, 341] width 263 height 23
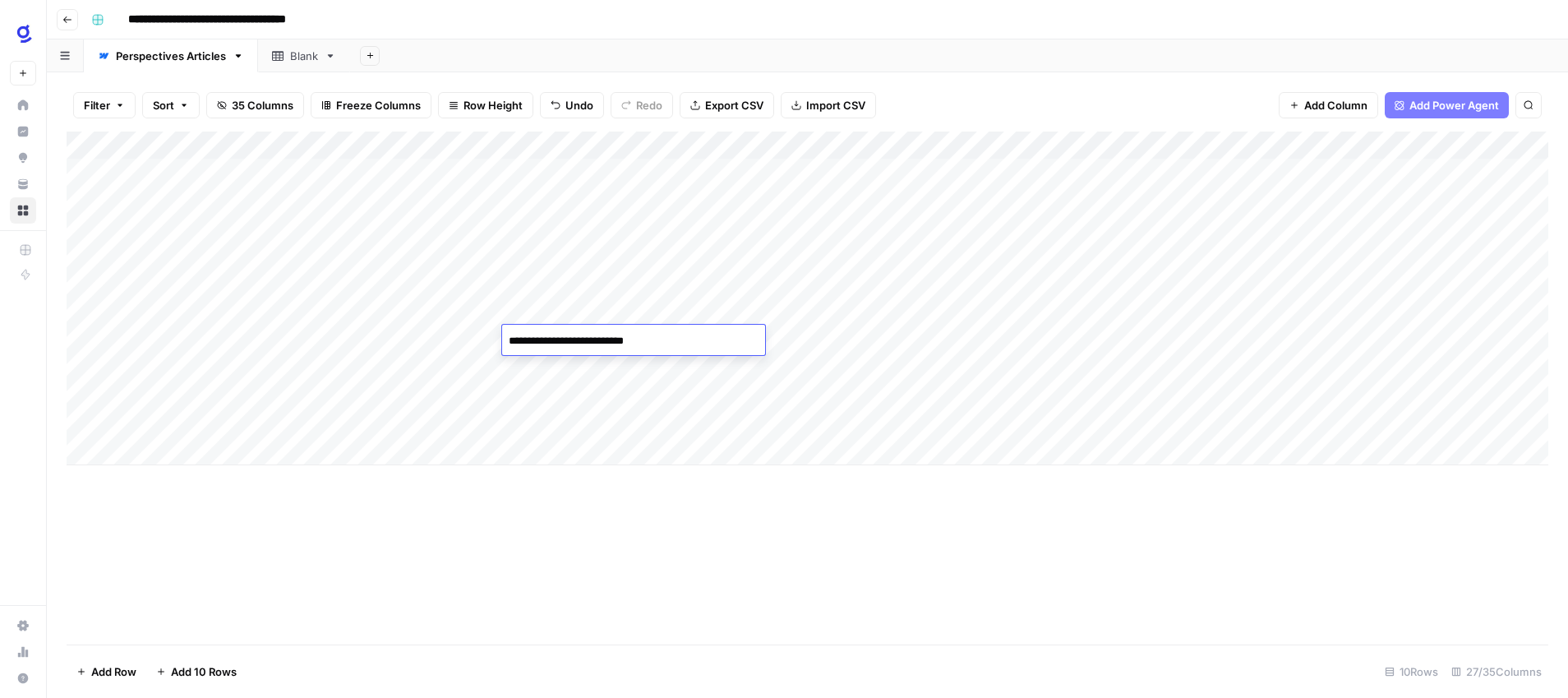
click at [590, 335] on textarea "**********" at bounding box center [633, 341] width 263 height 23
click at [940, 601] on div "Add Column" at bounding box center [807, 388] width 1482 height 512
click at [714, 339] on div "Add Column" at bounding box center [807, 298] width 1482 height 334
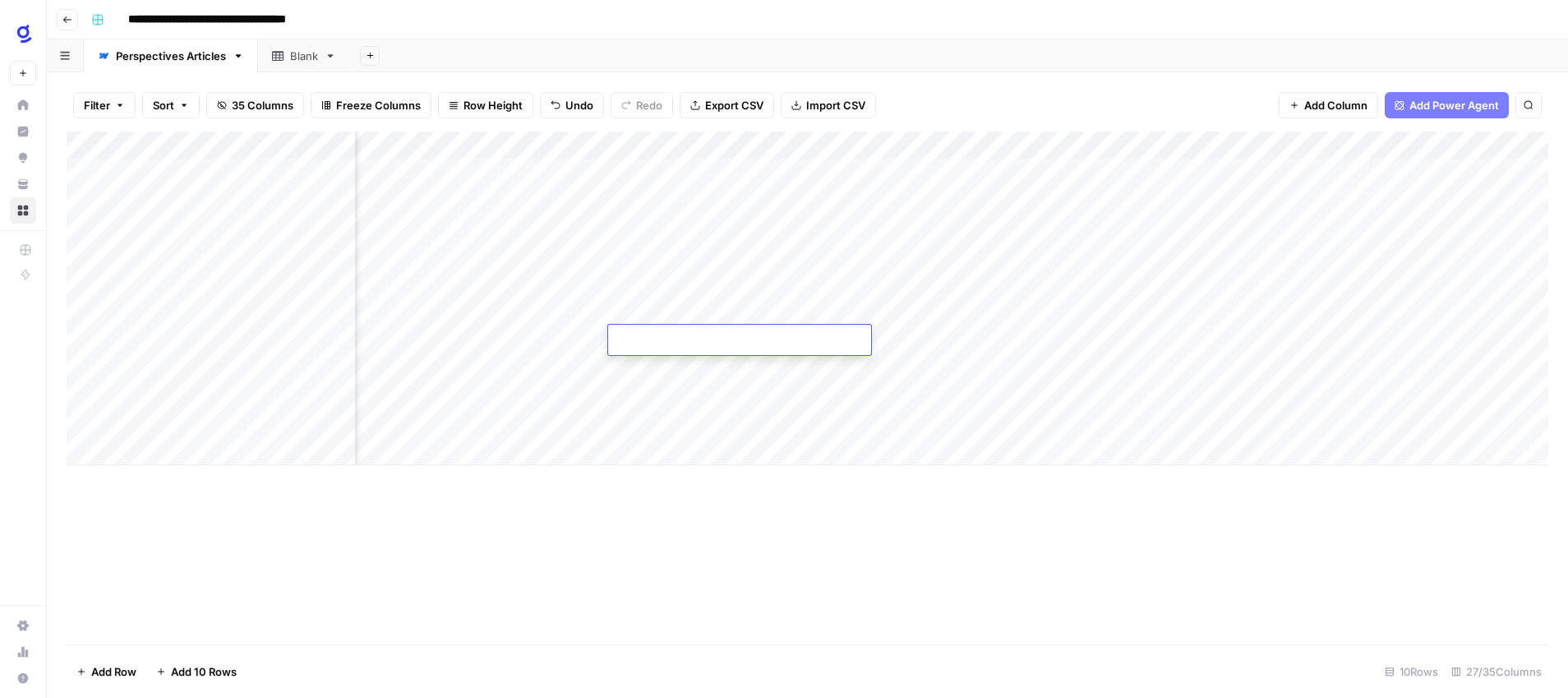
type textarea "**********"
click at [710, 520] on div "Add Column" at bounding box center [807, 388] width 1482 height 512
click at [751, 340] on div "Add Column" at bounding box center [807, 298] width 1482 height 334
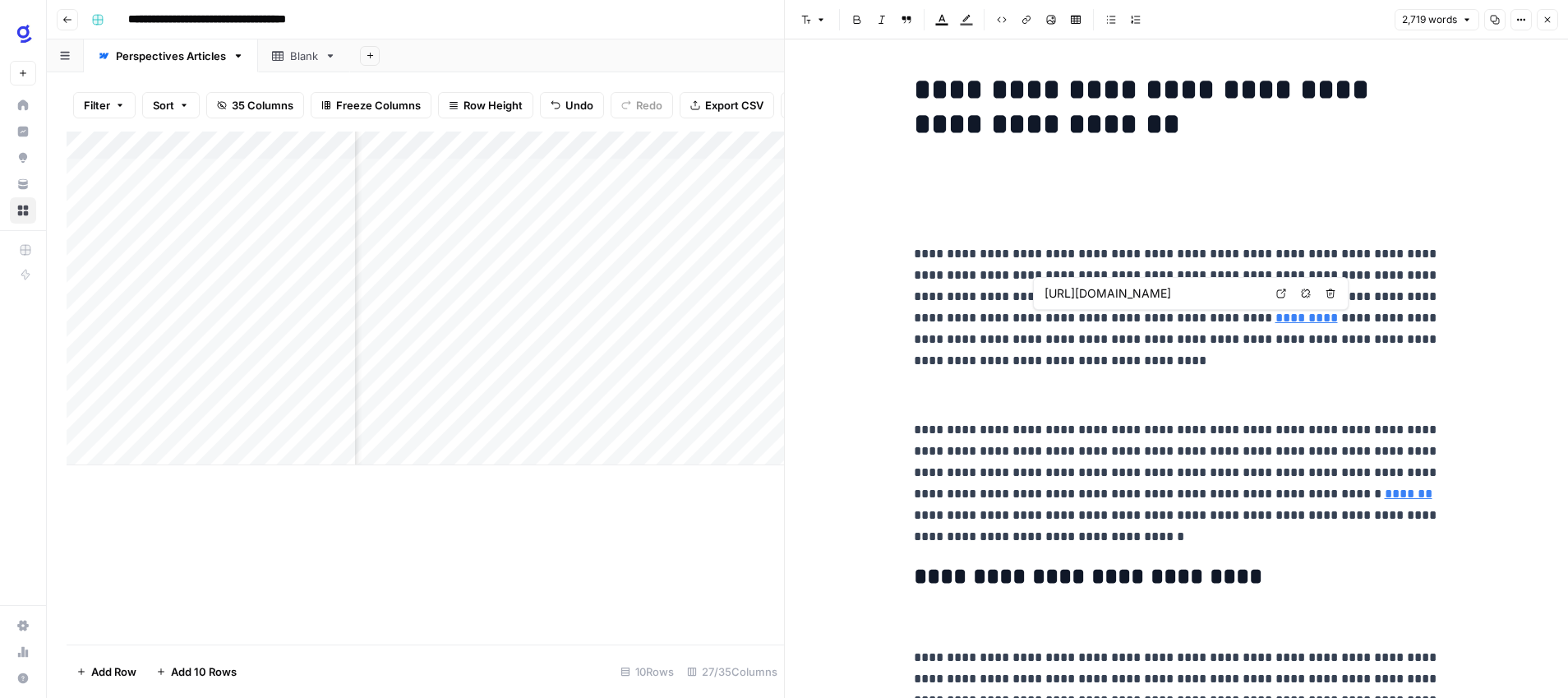
type input "https://pebb.io/articles/the-cost-of-communication-silos-and-how-to-break-them"
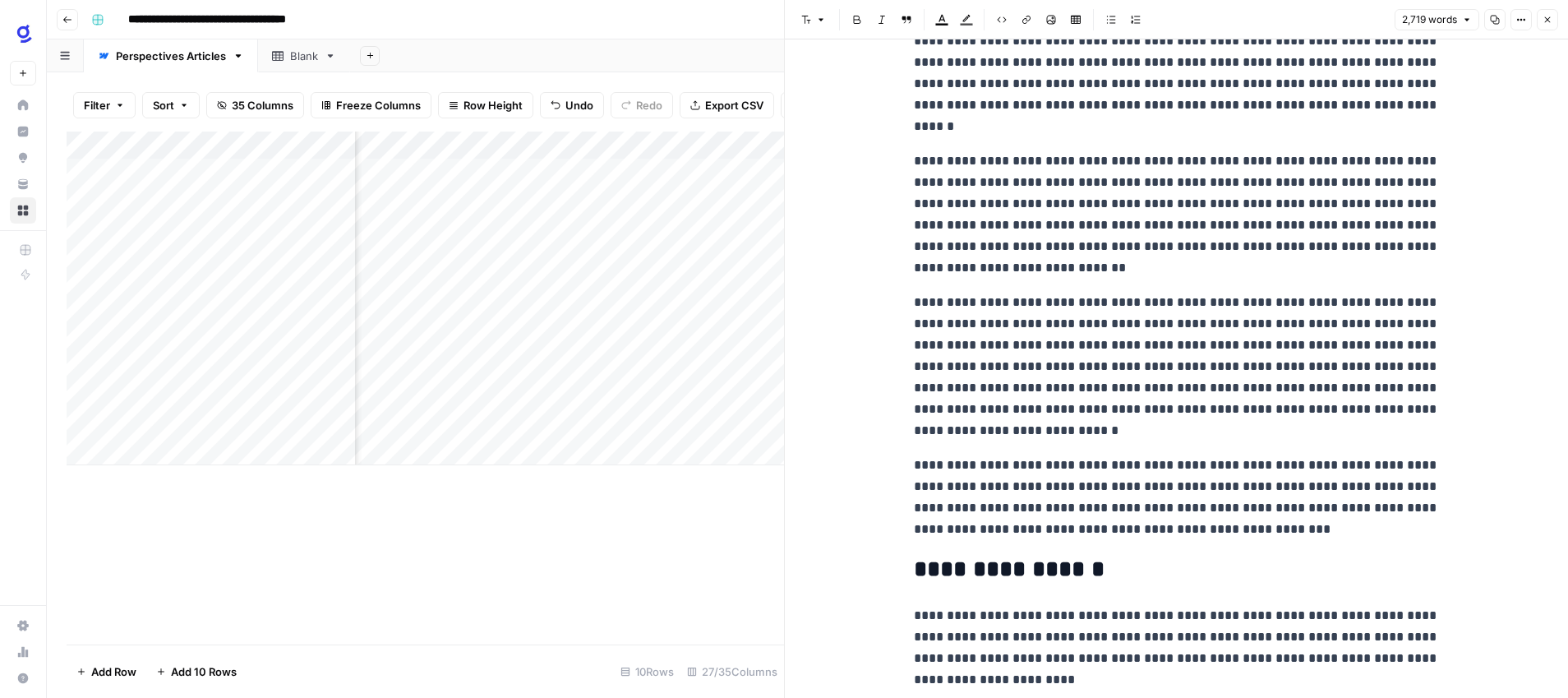
scroll to position [6878, 0]
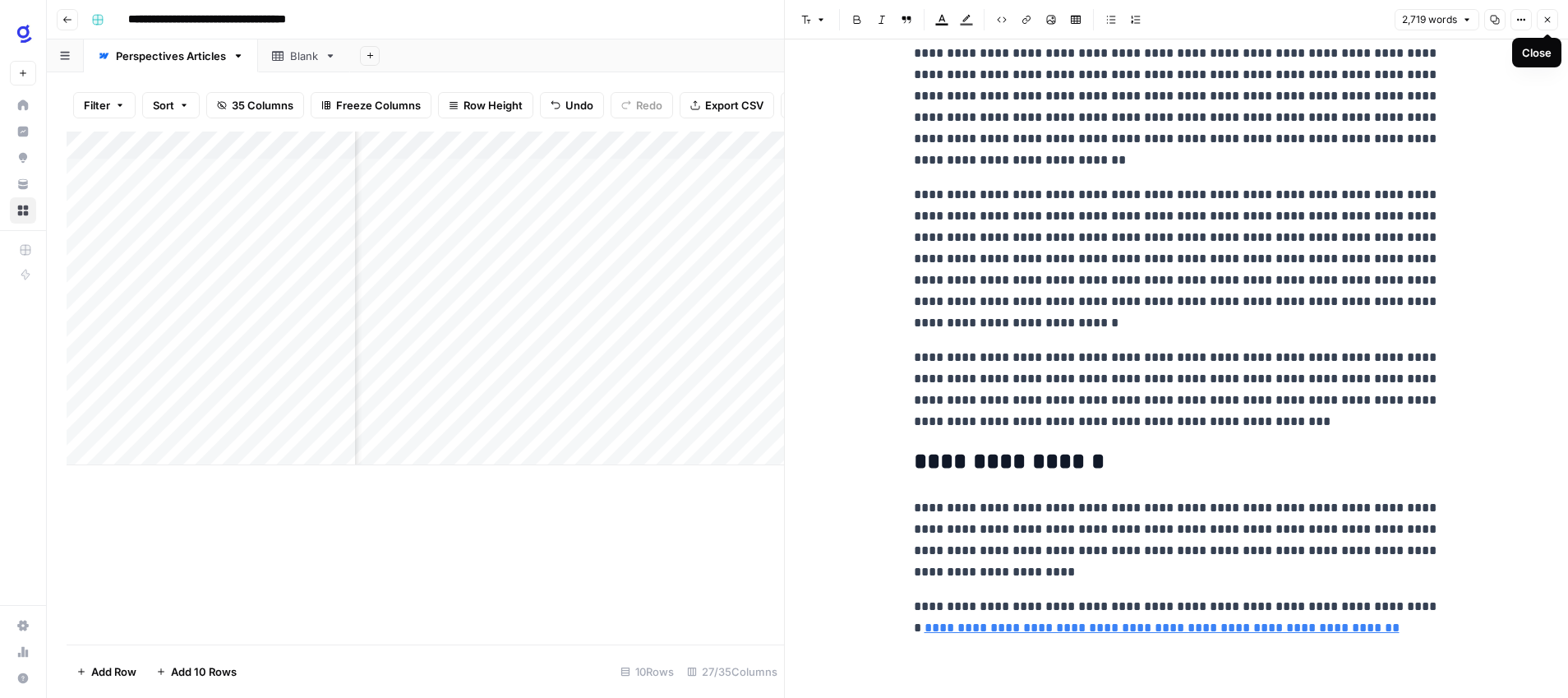
click at [1542, 17] on icon "button" at bounding box center [1547, 19] width 10 height 10
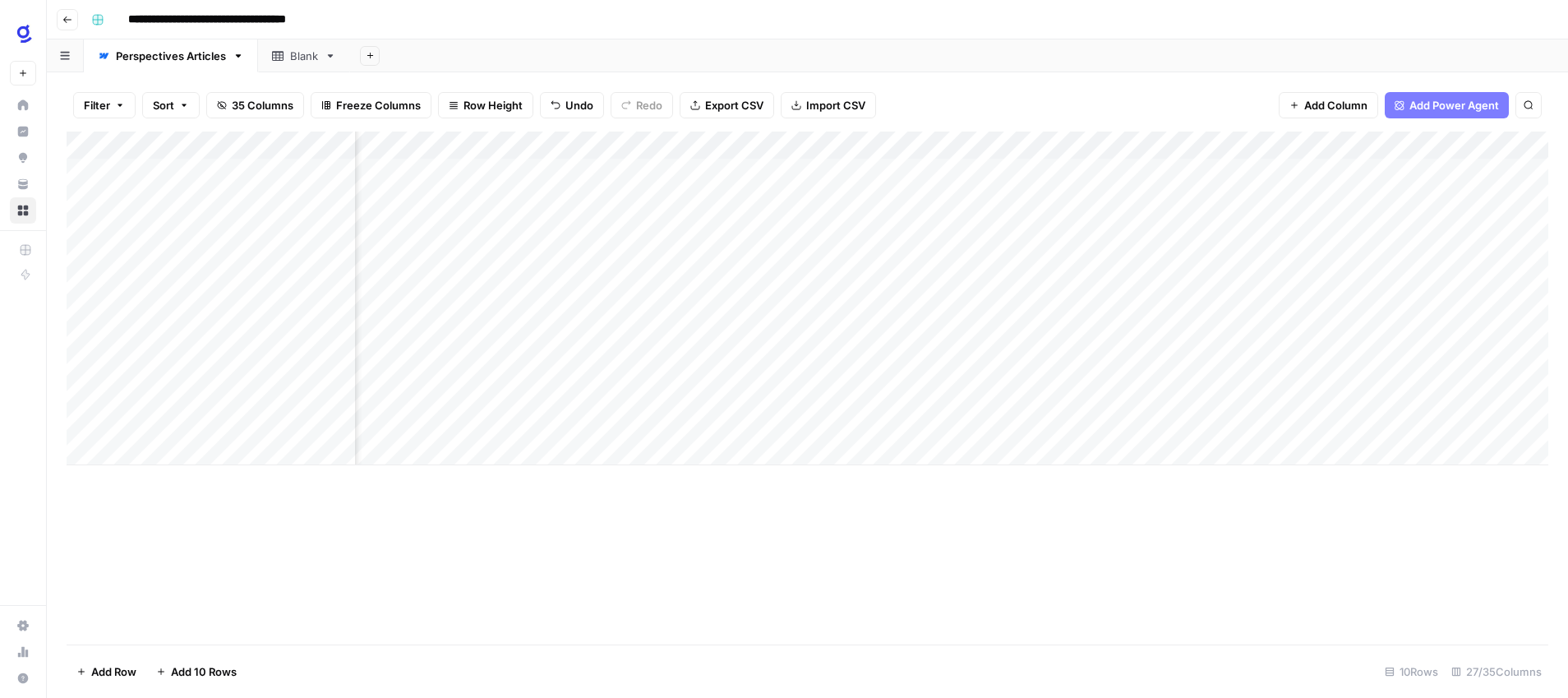
click at [922, 337] on div "Add Column" at bounding box center [807, 298] width 1482 height 334
click at [1336, 339] on div "Add Column" at bounding box center [807, 298] width 1482 height 334
click at [1087, 337] on div "Add Column" at bounding box center [807, 298] width 1482 height 334
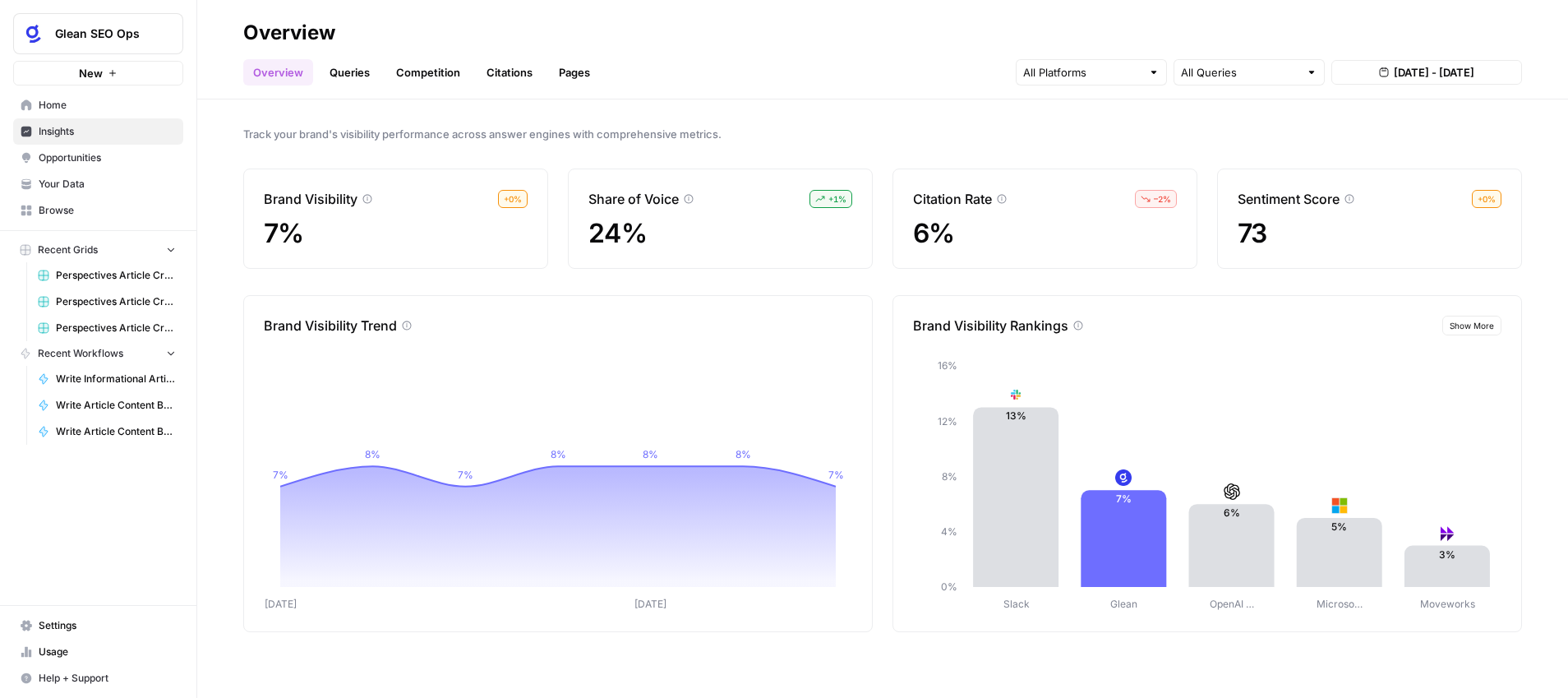
click at [69, 627] on span "Settings" at bounding box center [107, 625] width 137 height 15
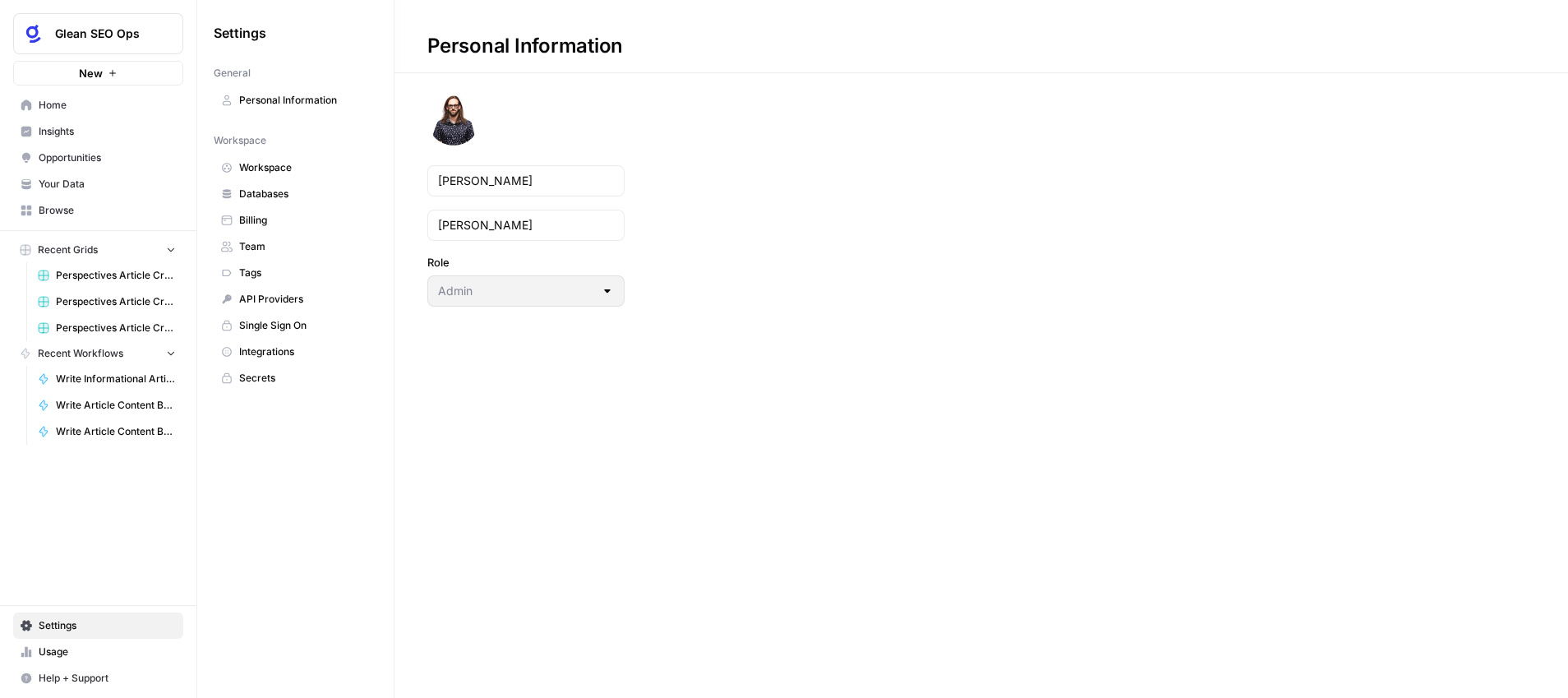
click at [266, 221] on span "Billing" at bounding box center [304, 219] width 131 height 15
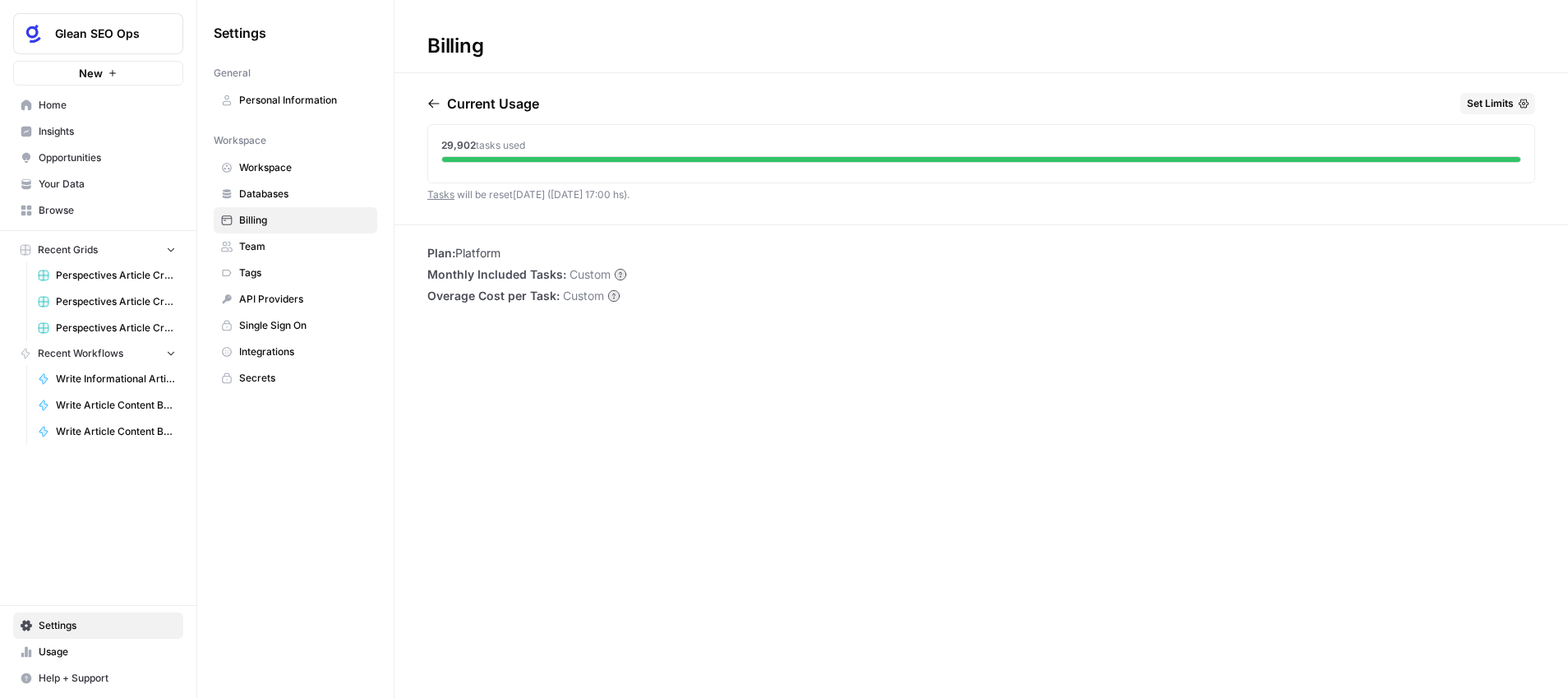
click at [64, 187] on span "Your Data" at bounding box center [107, 184] width 137 height 15
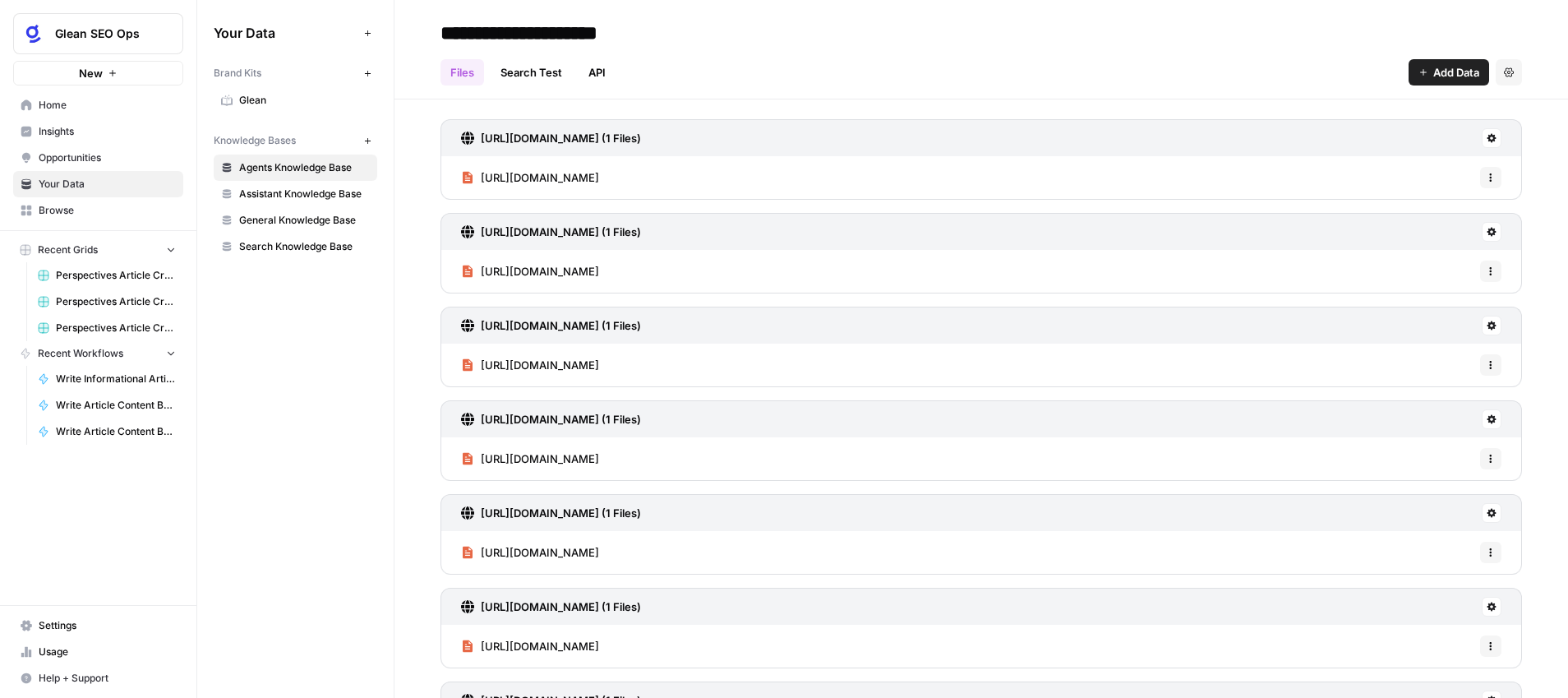
click at [89, 127] on span "Insights" at bounding box center [107, 131] width 137 height 15
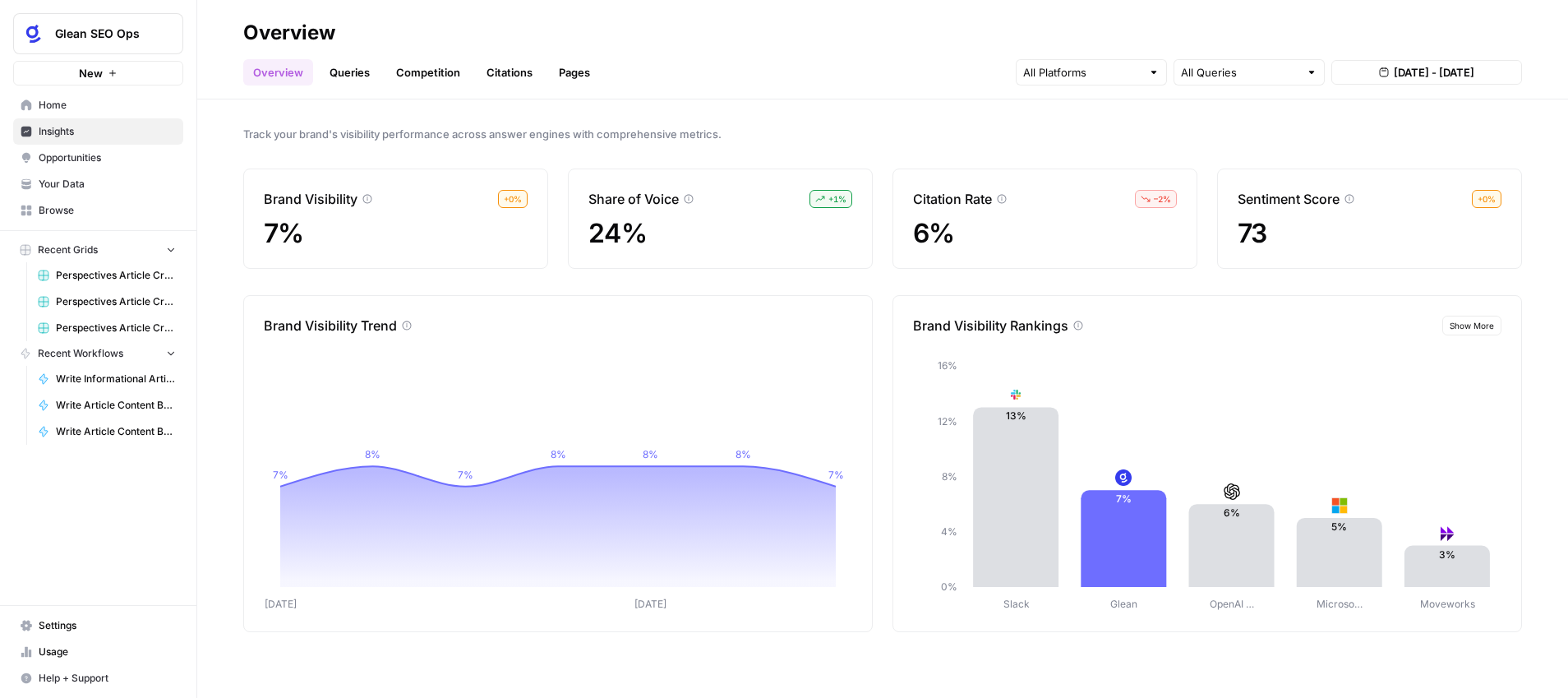
click at [73, 650] on span "Usage" at bounding box center [107, 651] width 137 height 15
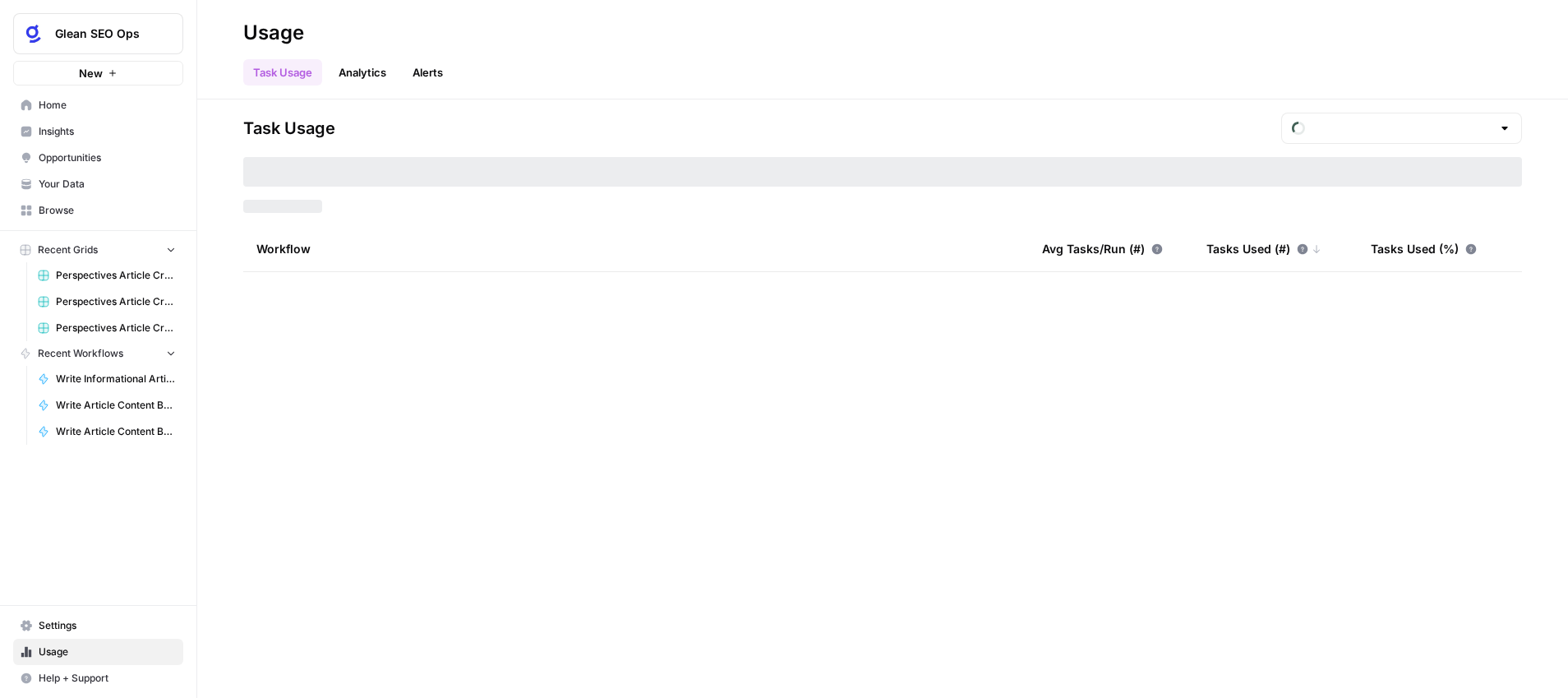
type input "August Tasks"
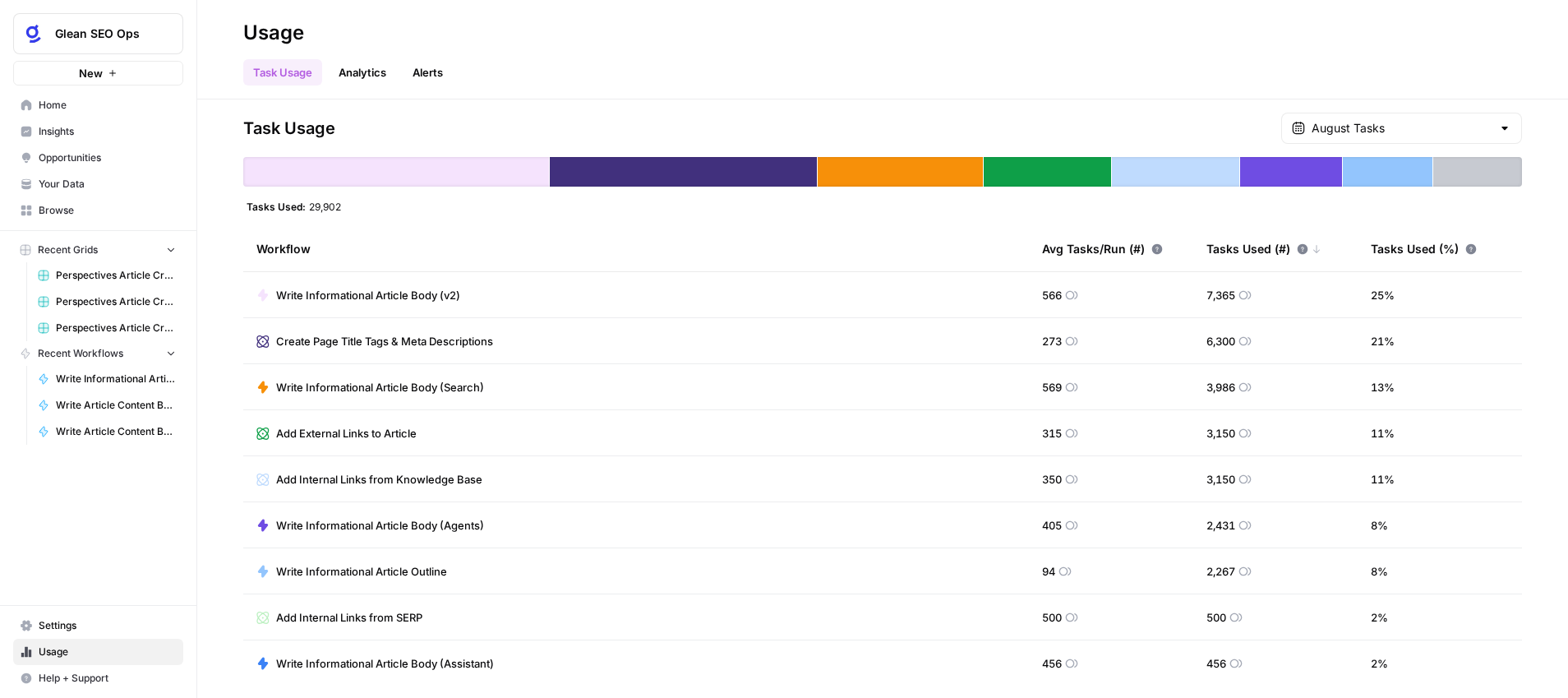
click at [60, 630] on span "Settings" at bounding box center [107, 625] width 137 height 15
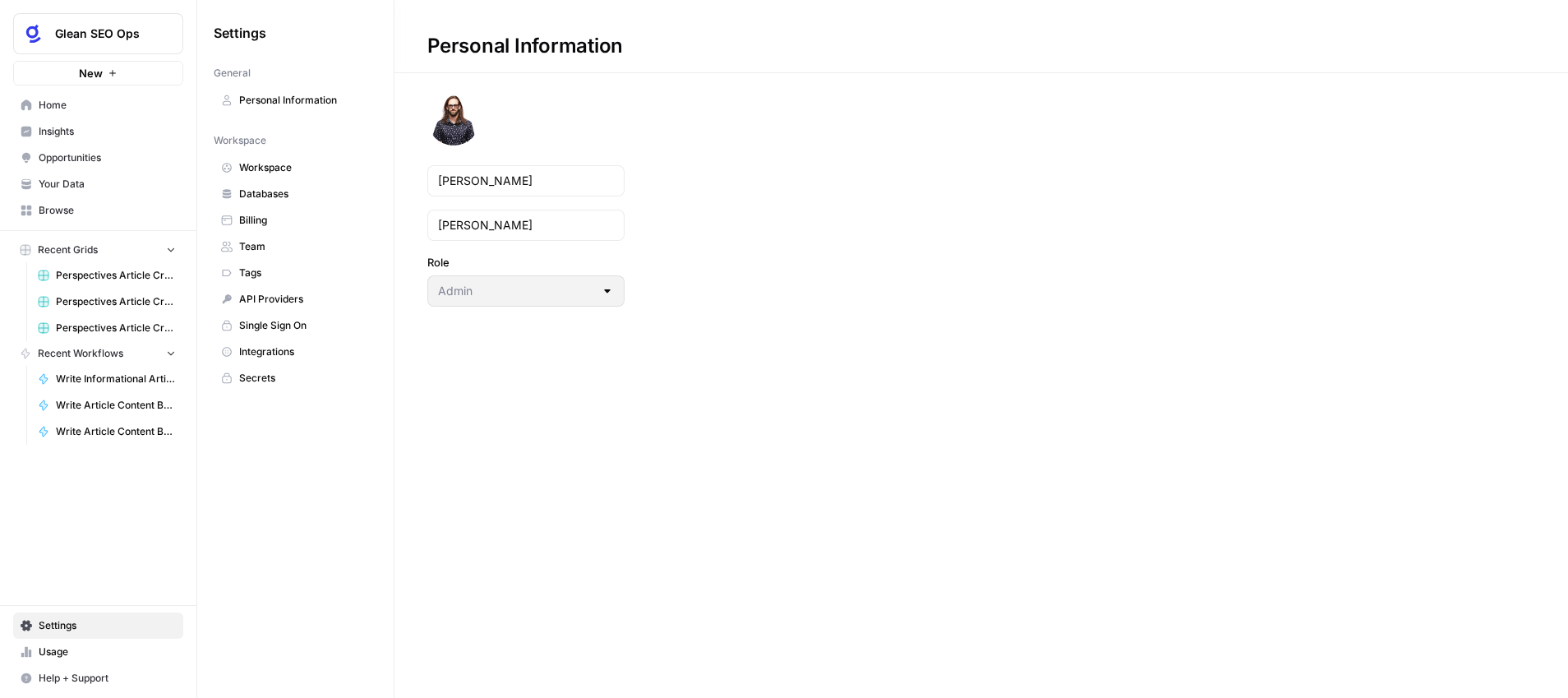
click at [257, 217] on span "Billing" at bounding box center [304, 219] width 131 height 15
